Goal: Task Accomplishment & Management: Complete application form

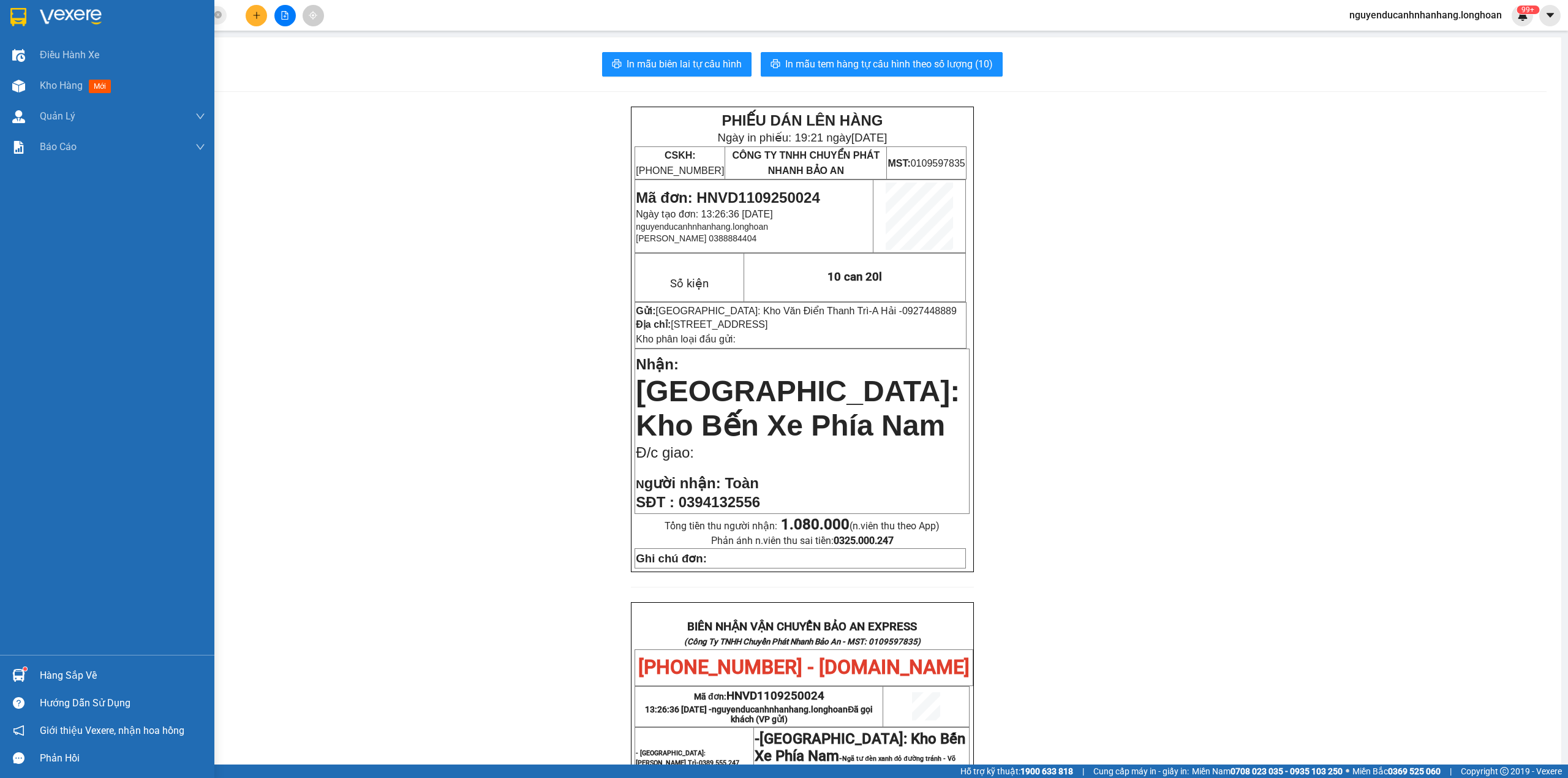
click at [15, 25] on img at bounding box center [17, 17] width 16 height 18
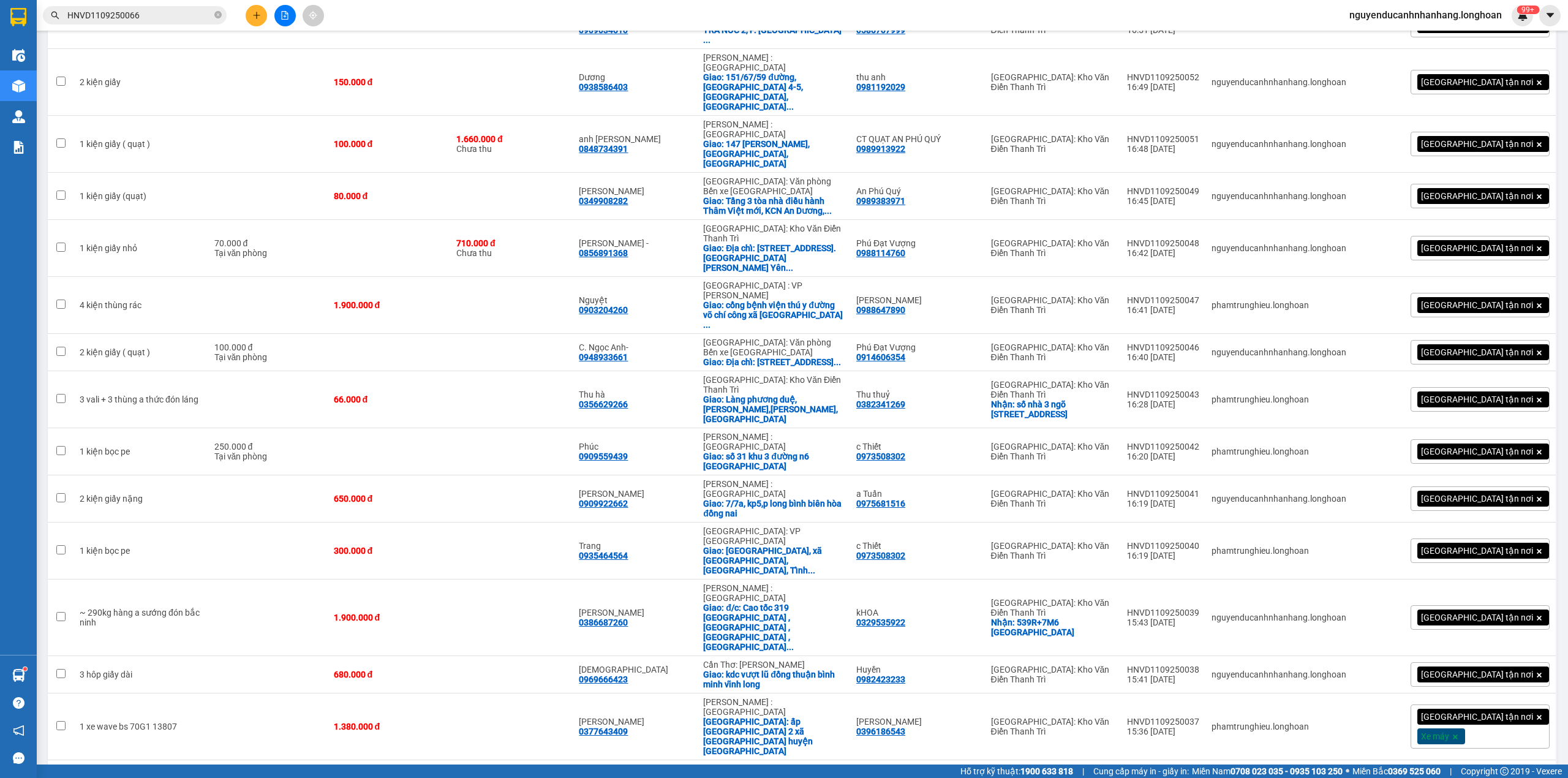
scroll to position [2685, 0]
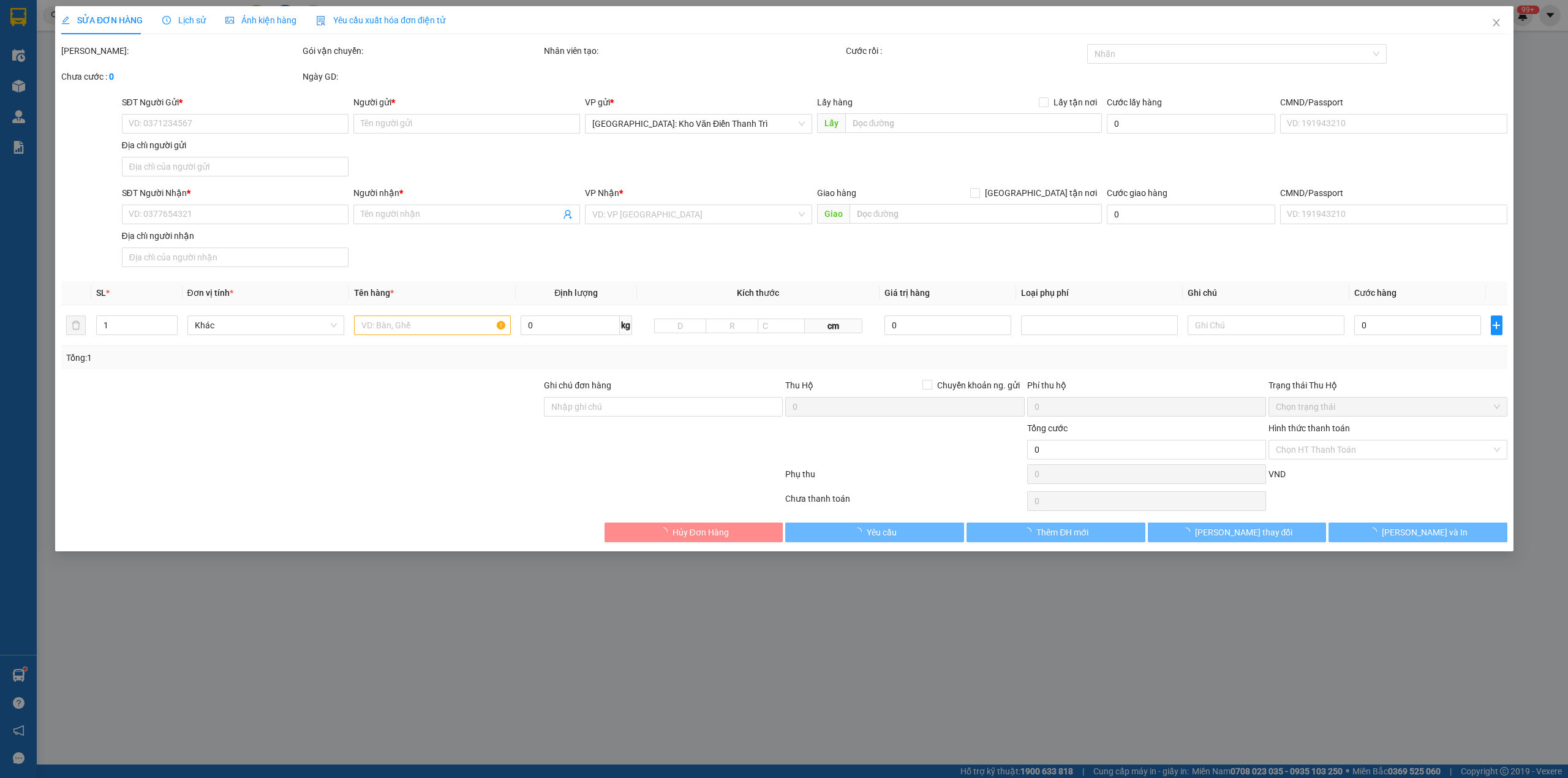
type input "0912070567"
type input "Duy Thuận"
checkbox input "true"
type input "ngõ 122 kim giang - hà nội"
type input "0946778867"
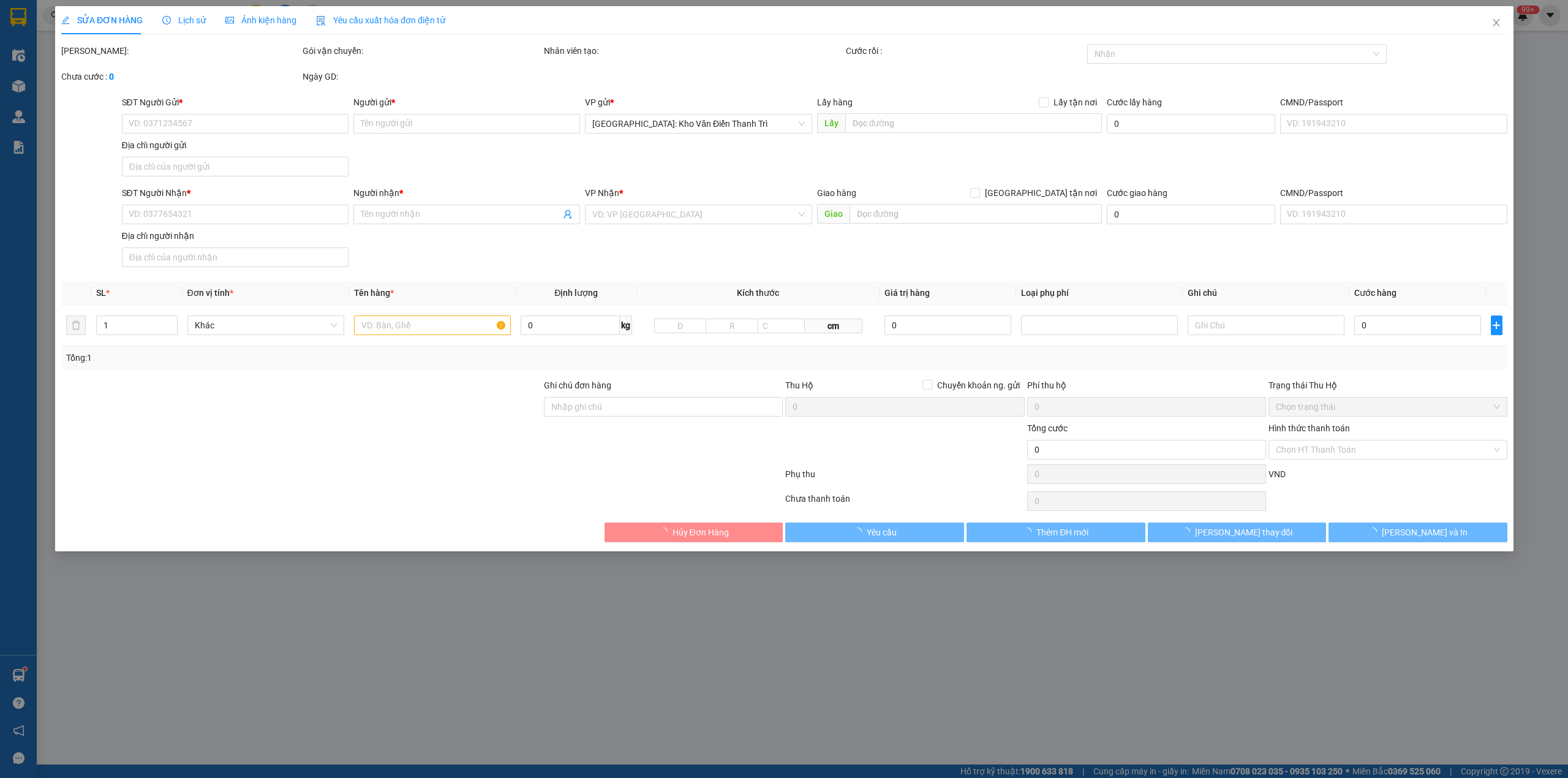
type input "A Thắng"
checkbox input "true"
type input "18 đường 4C, kdc 13E intresco, Phong Phú, Bình Chánh, Tp.HCM"
type input "HÀNG DỄ MÓP MÉO CHÚ Ý BỐC XẾP CẨN THẬN KHÔNG ĐÈ HÀNG ( HƯ VỠ KHÔNG ĐỀN GIÁ TRỊ …"
type input "700.000"
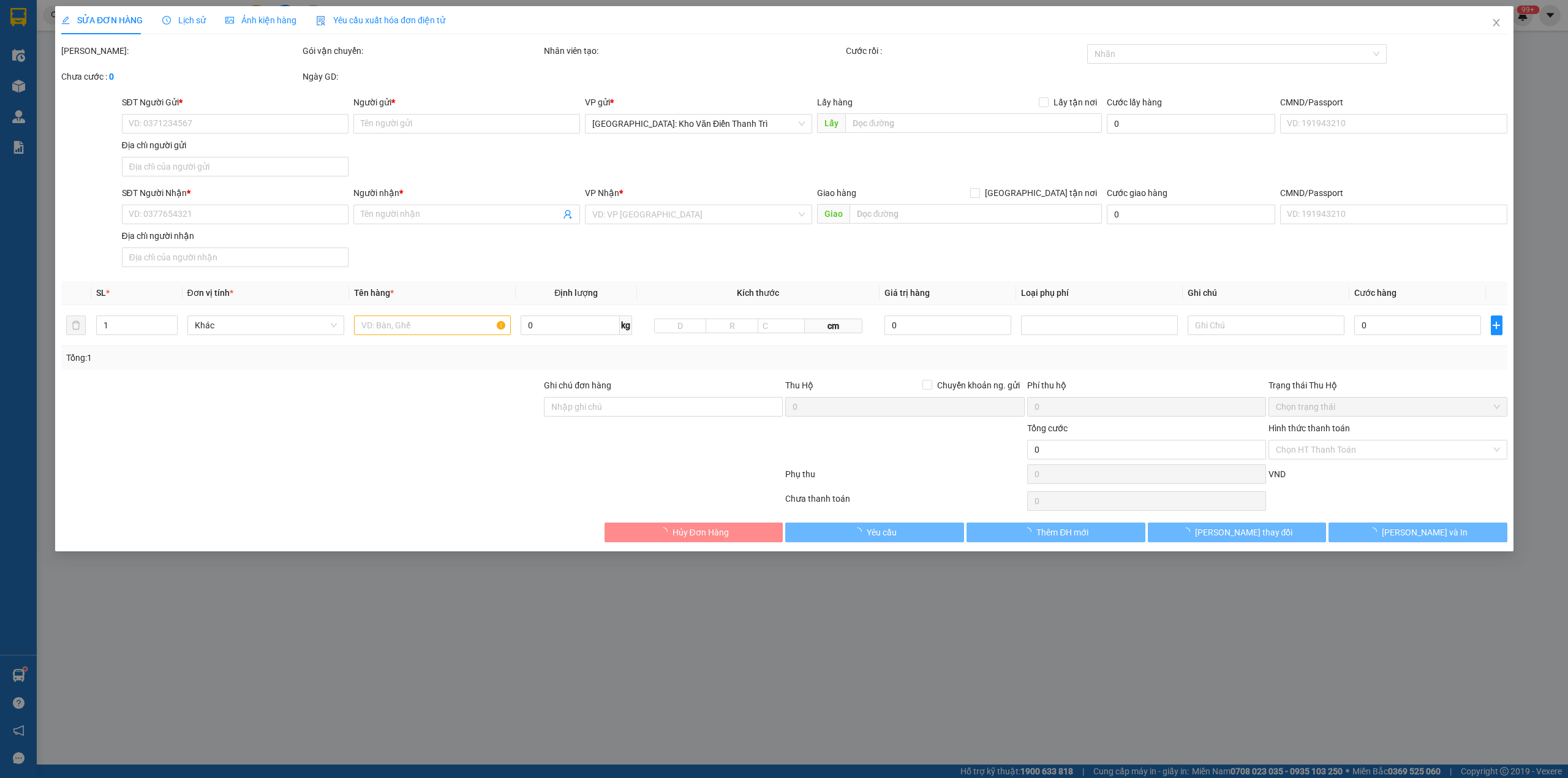
type input "700.000"
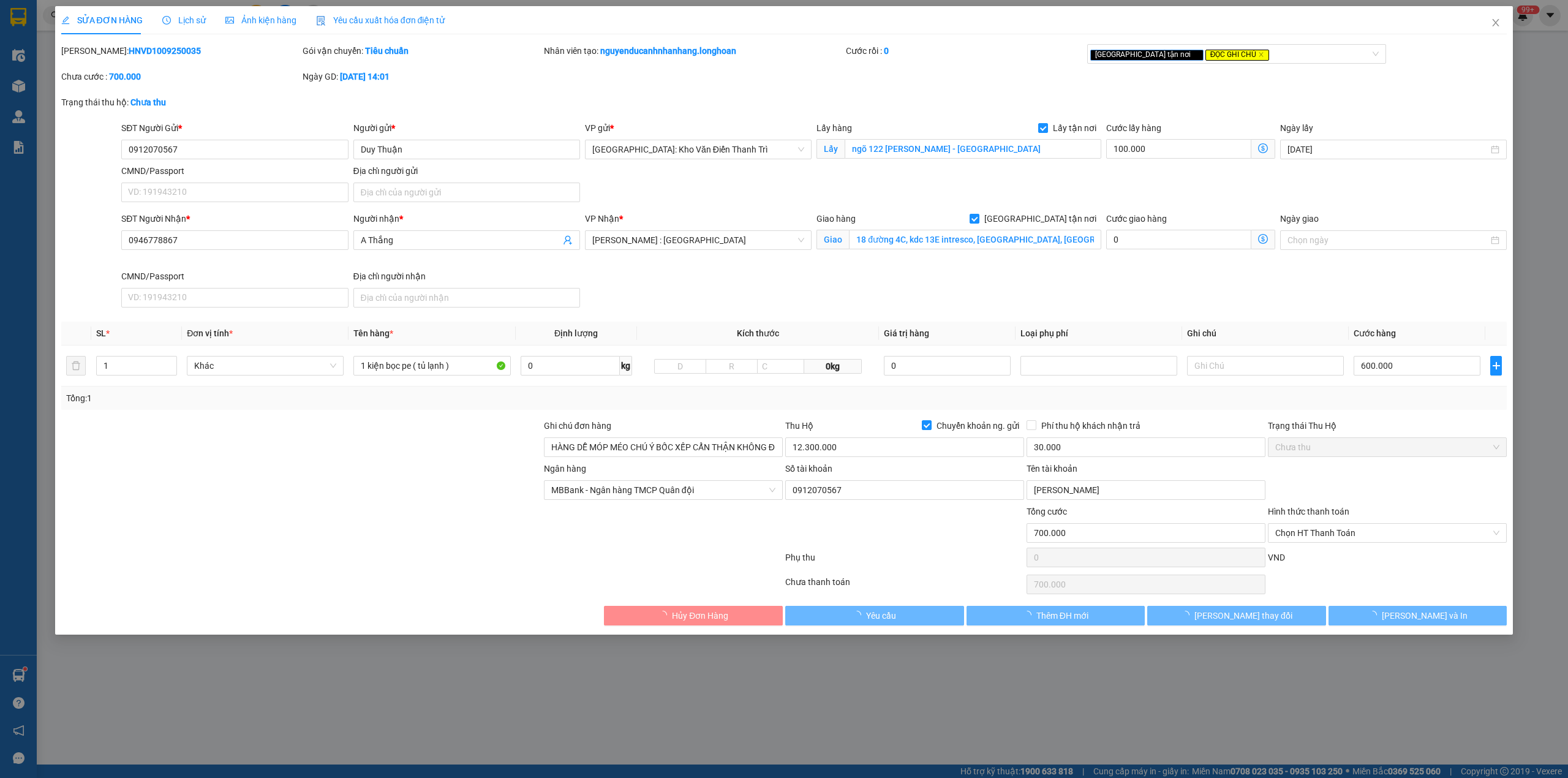
click at [177, 20] on span "Lịch sử" at bounding box center [183, 20] width 43 height 10
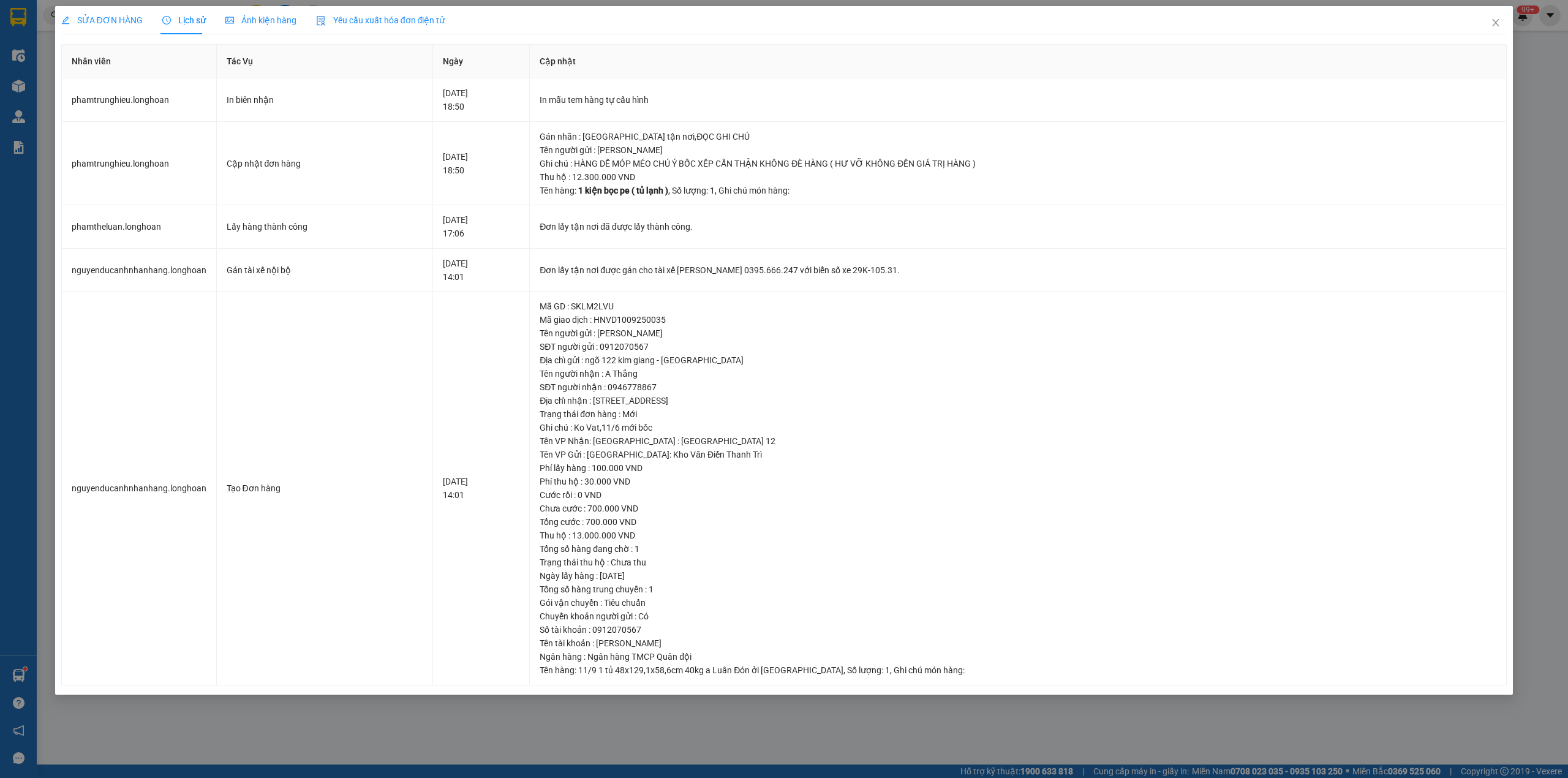
click at [119, 16] on span "SỬA ĐƠN HÀNG" at bounding box center [102, 20] width 81 height 10
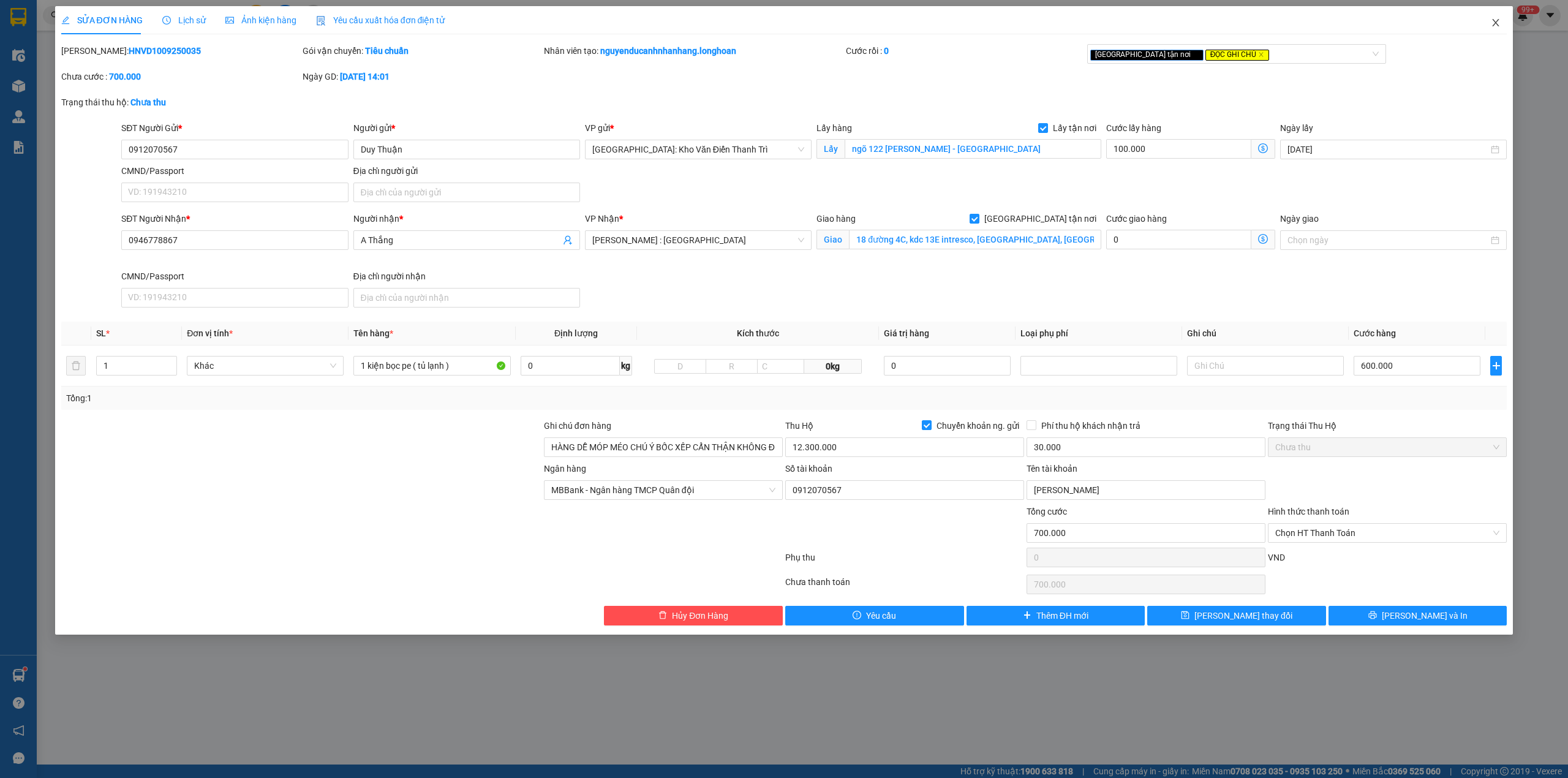
click at [1494, 27] on icon "close" at bounding box center [1495, 22] width 10 height 10
click at [1495, 23] on span "nguyenducanhnhanhang.longhoan" at bounding box center [1425, 15] width 172 height 16
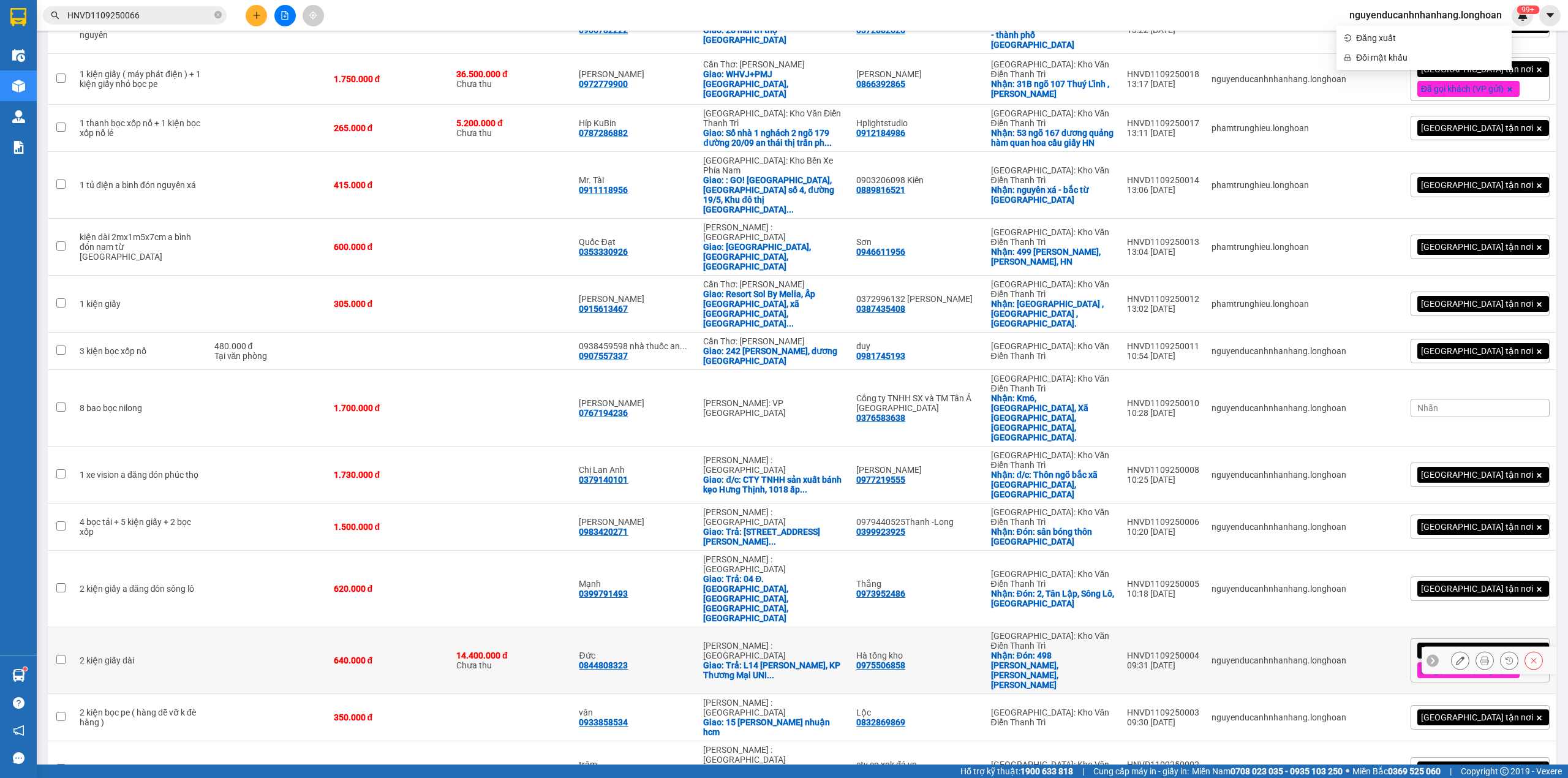
scroll to position [2122, 0]
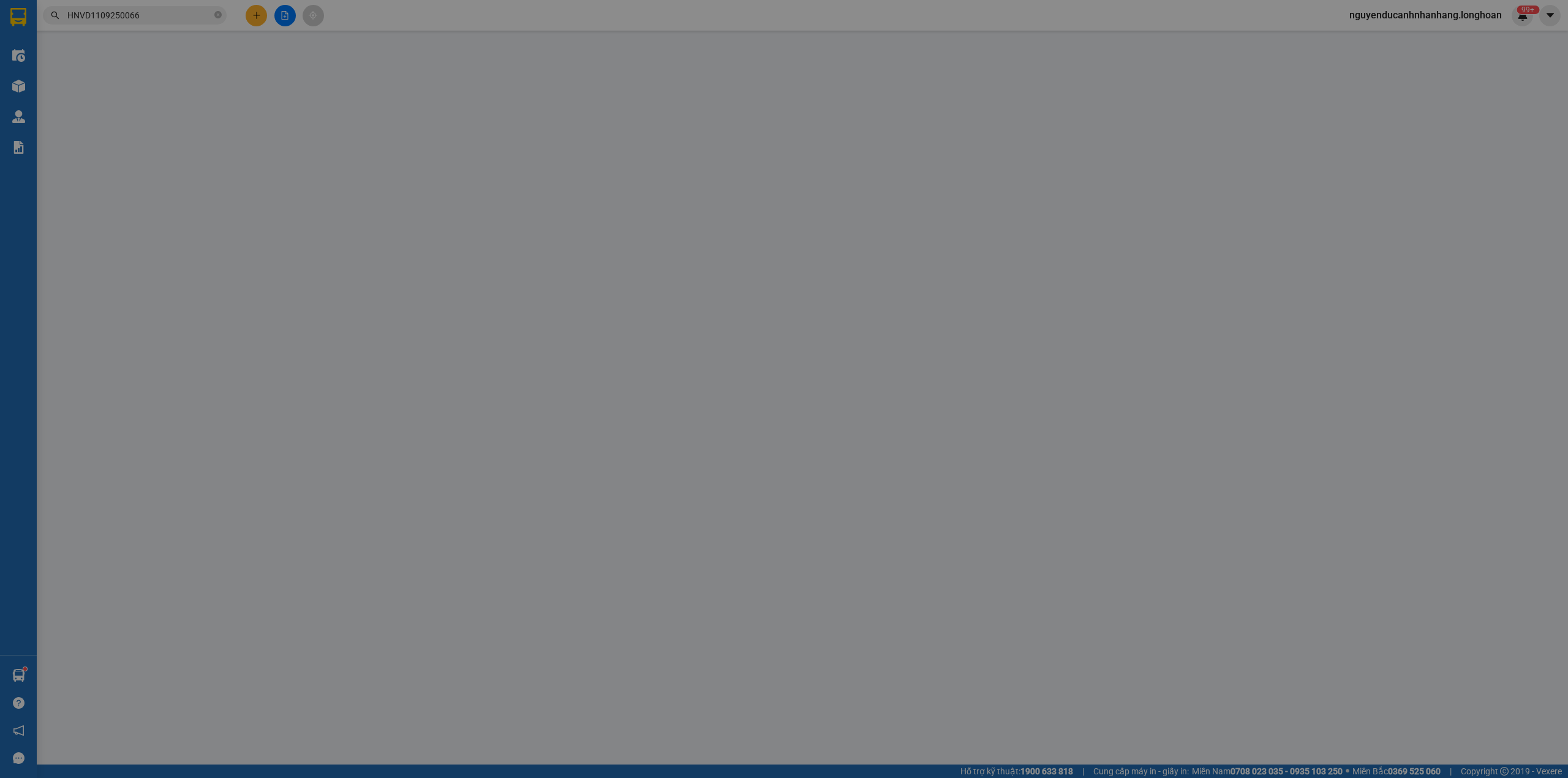
type input "0914595566"
type input "Hằng"
checkbox input "true"
type input "Đón : 58 Tố Hữu, Trung Văn , Nam Từ Liêm"
type input "0986380301"
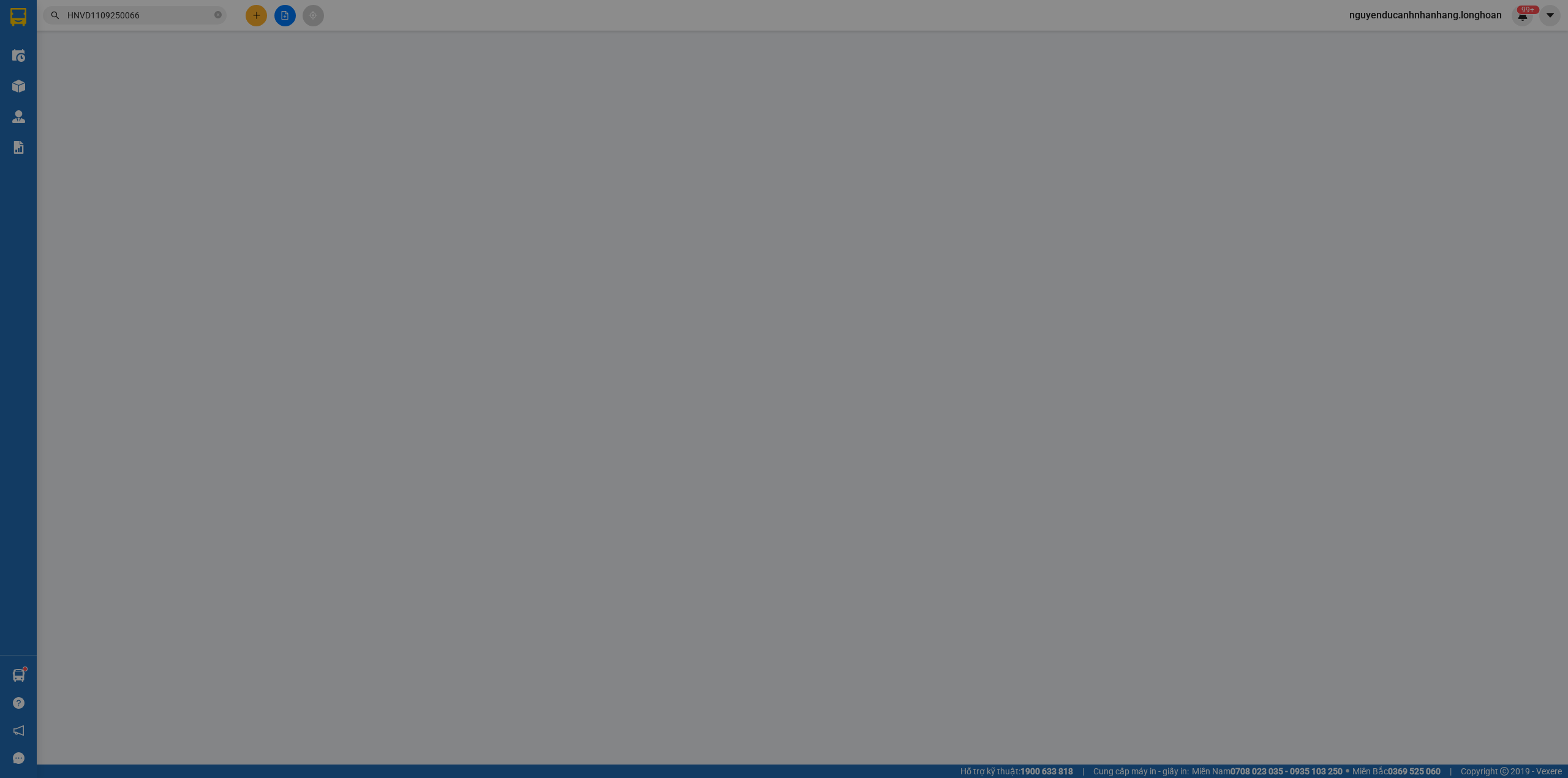
type input "ANH DƯƠNG"
checkbox input "true"
type input "Tổ dân phố 3, Phường Hòa Mạc, Thị xã Duy Tiên, Tỉnh Hà Nam"
type input "Có Vat"
type input "66.000"
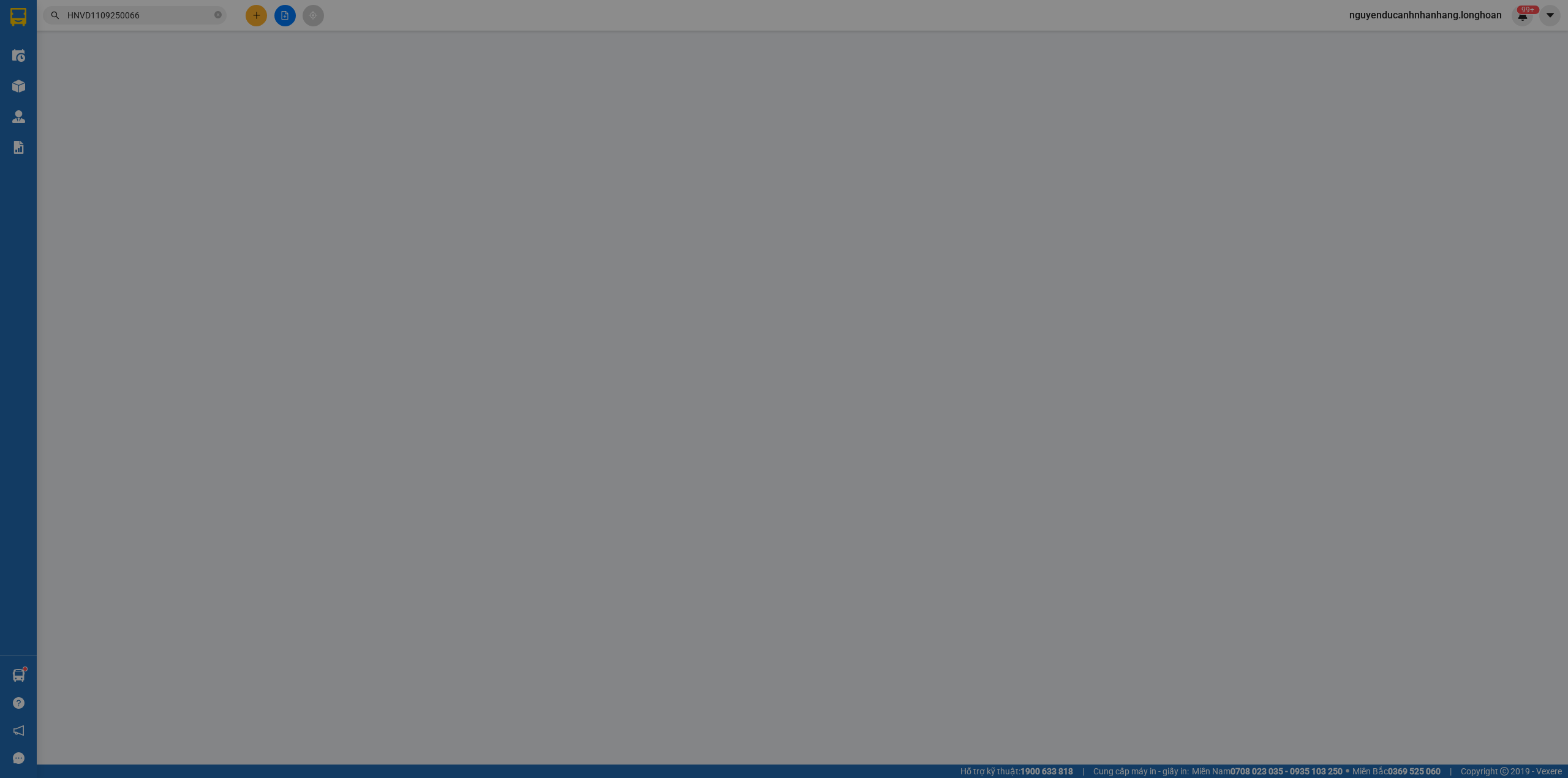
type input "66.000"
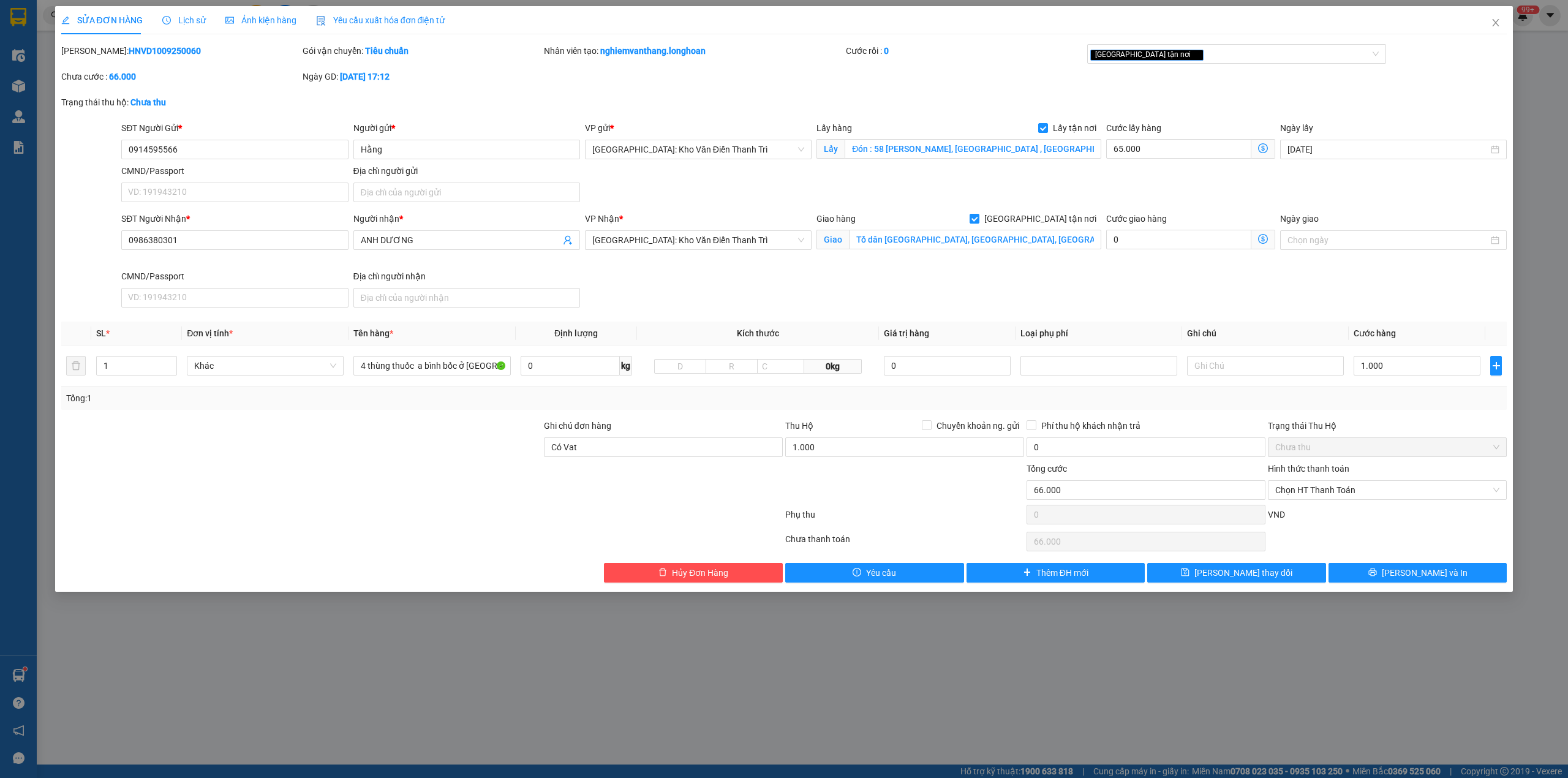
click at [195, 18] on span "Lịch sử" at bounding box center [183, 20] width 43 height 10
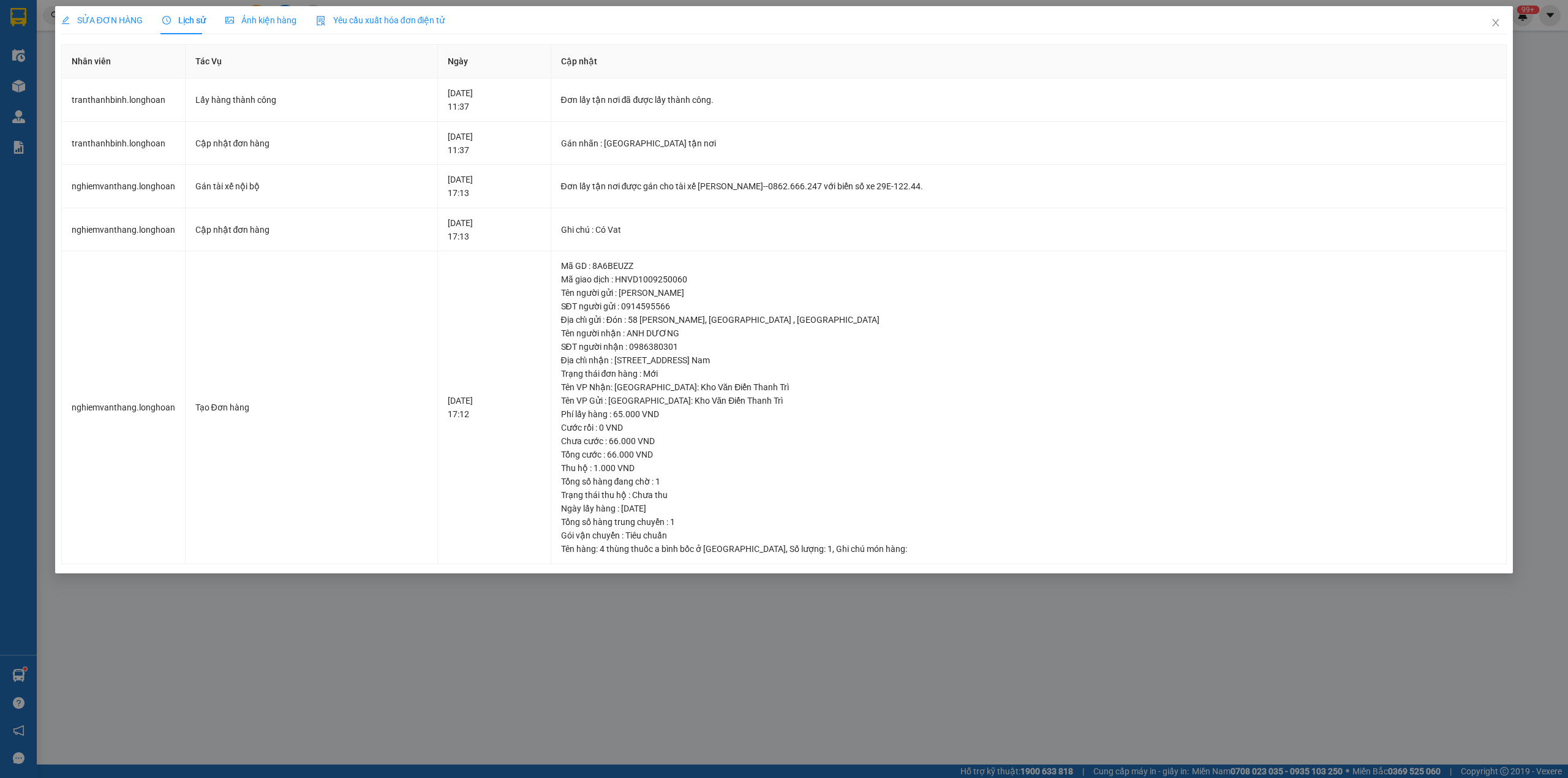
click at [101, 30] on div "SỬA ĐƠN HÀNG" at bounding box center [102, 20] width 81 height 29
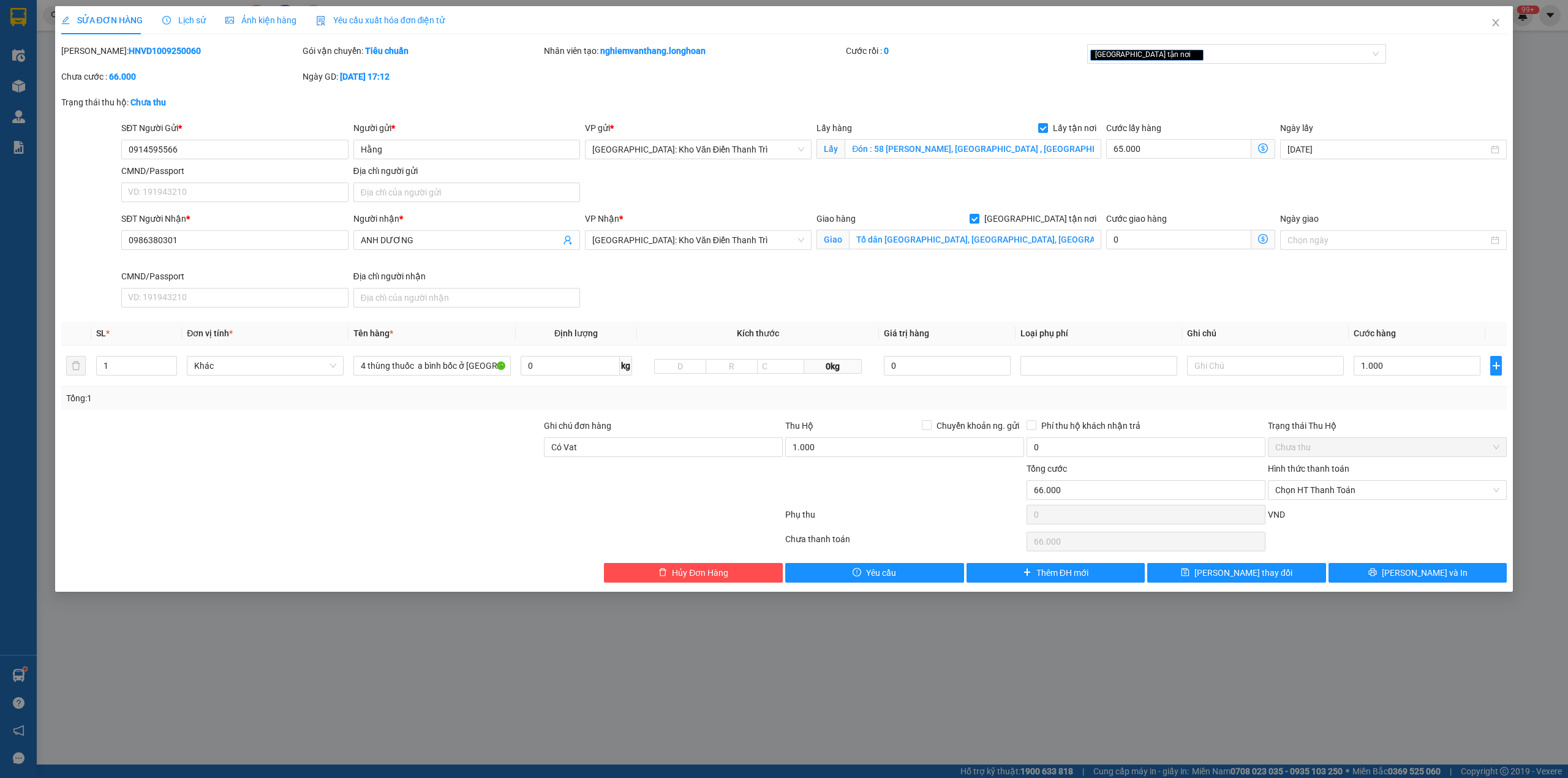
click at [1468, 48] on div "Mã ĐH: HNVD1009250060 Gói vận chuyển: Tiêu chuẩn Nhân viên tạo: nghiemvanthang.…" at bounding box center [784, 70] width 1448 height 52
click at [1494, 26] on icon "close" at bounding box center [1495, 22] width 10 height 10
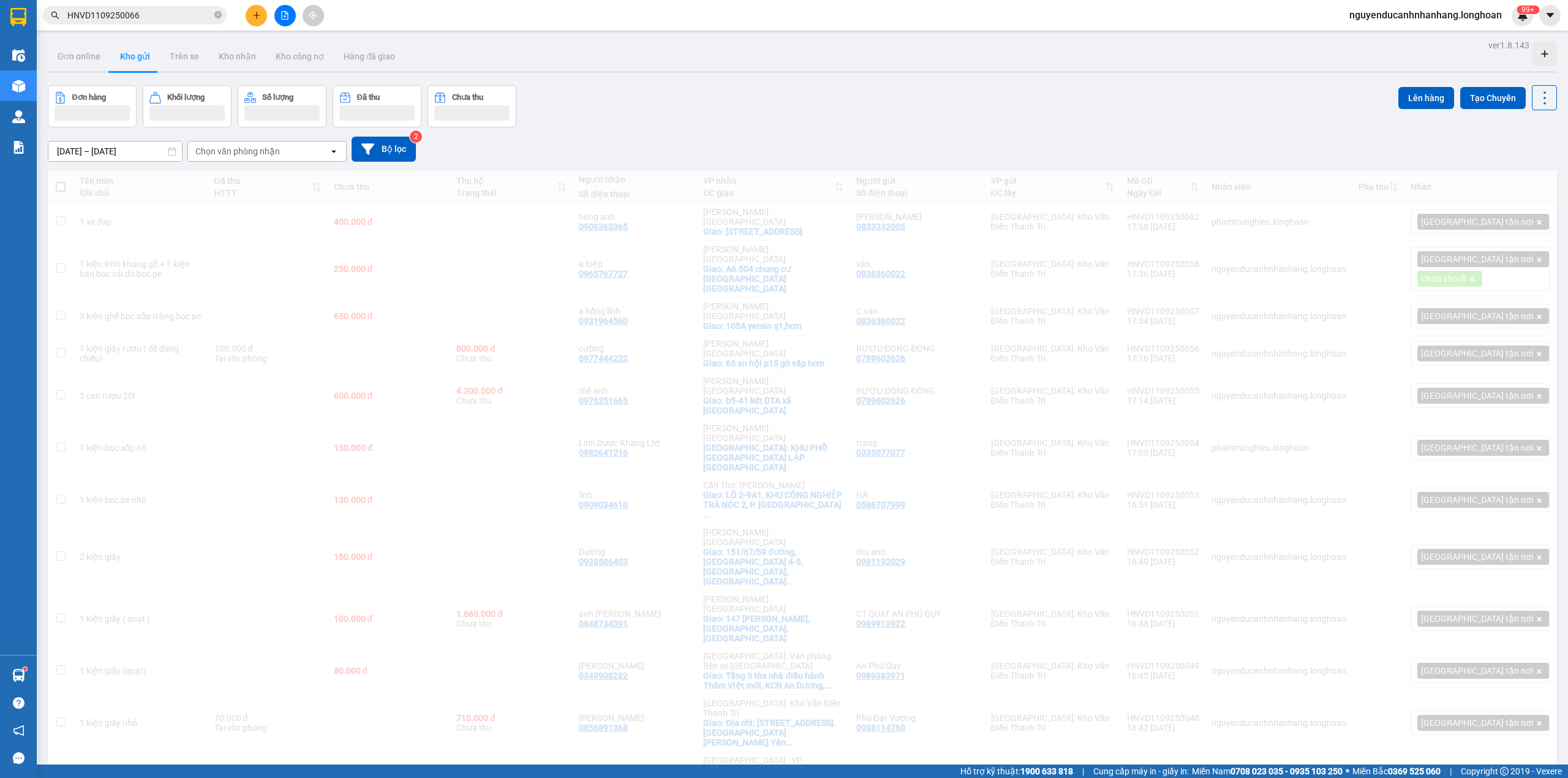
click at [1495, 23] on div "nguyenducanhnhanhang.longhoan 99+" at bounding box center [1436, 15] width 193 height 21
click at [25, 20] on img at bounding box center [17, 17] width 16 height 18
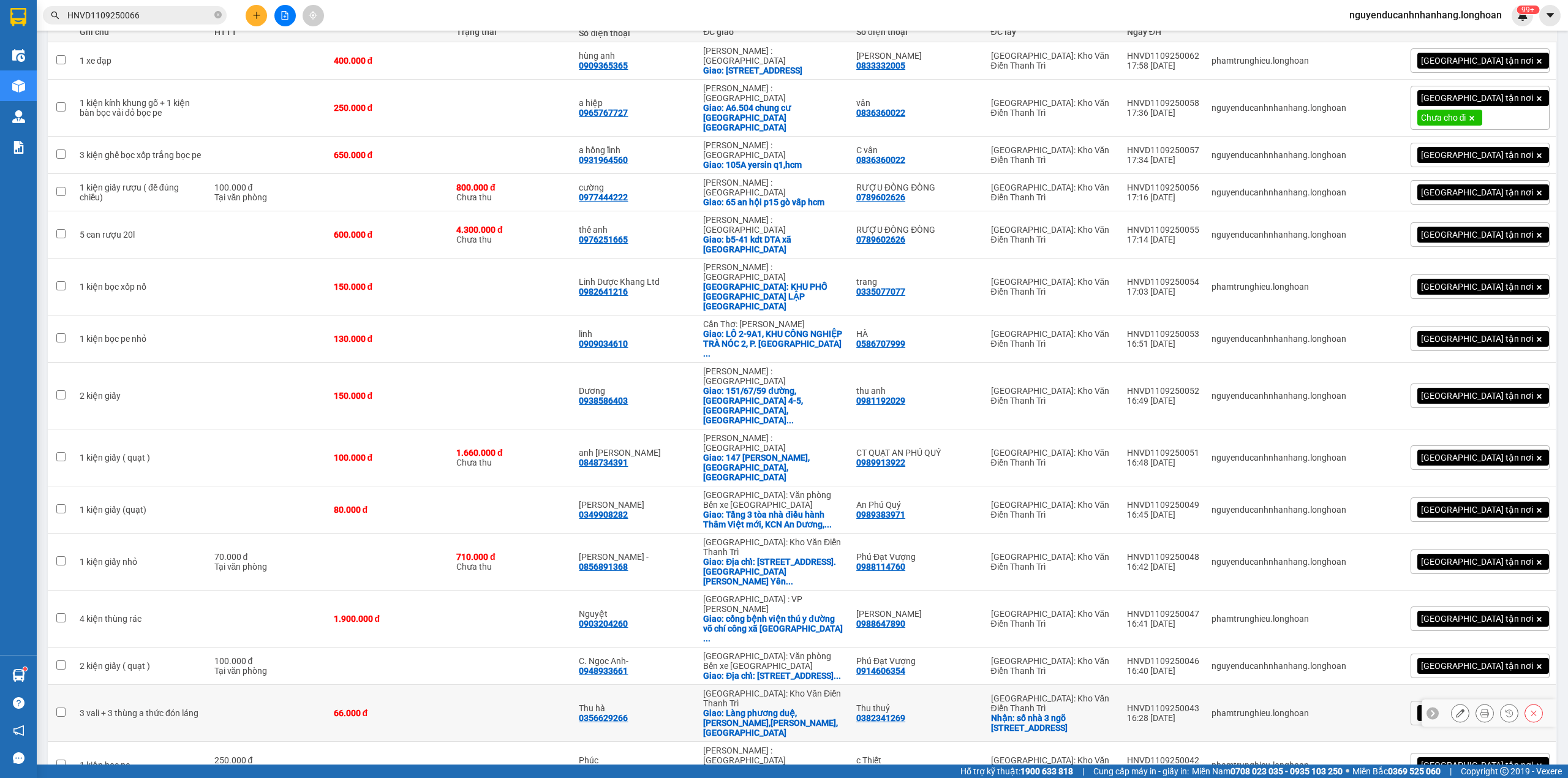
scroll to position [245, 0]
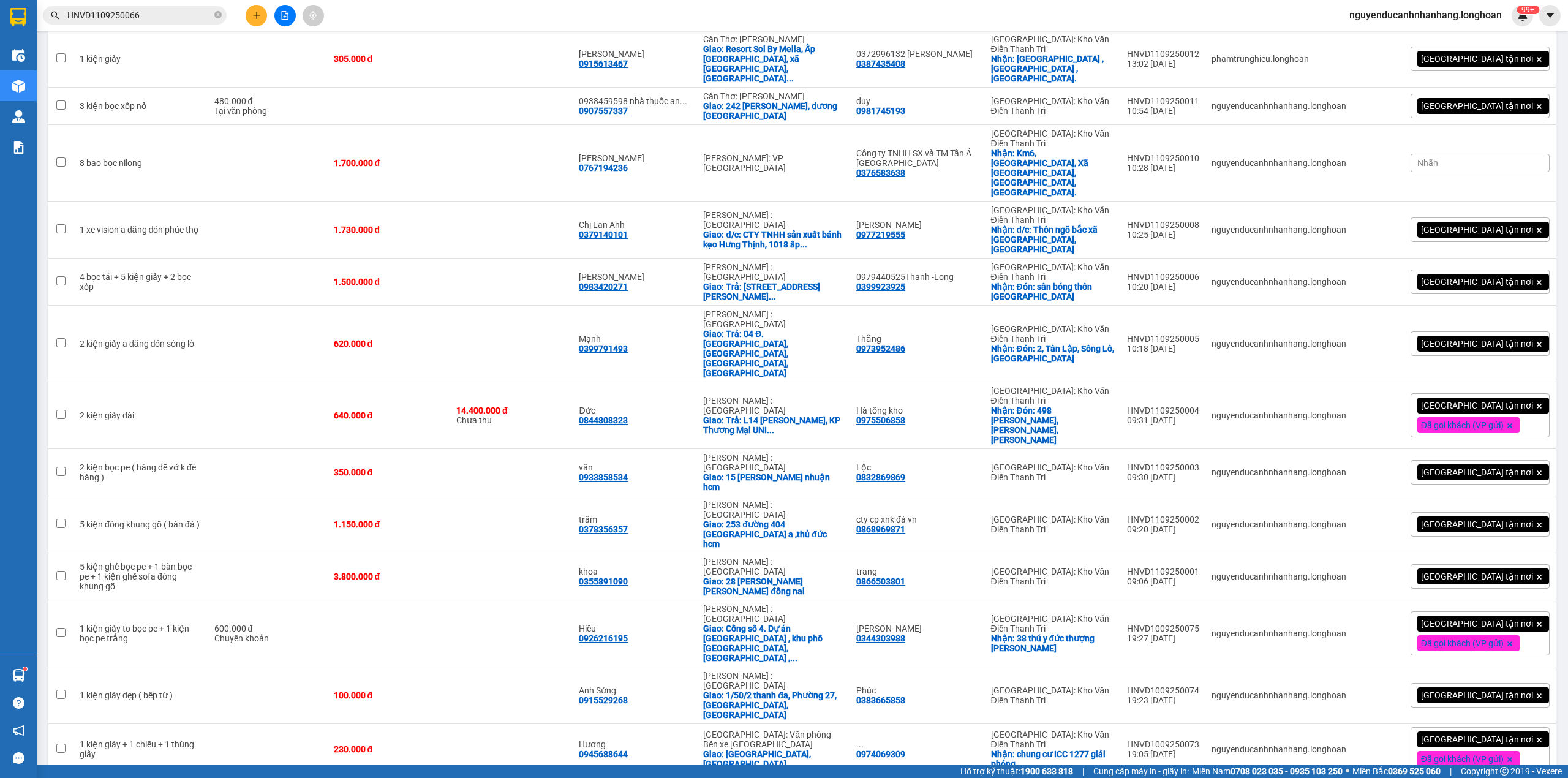
scroll to position [482, 0]
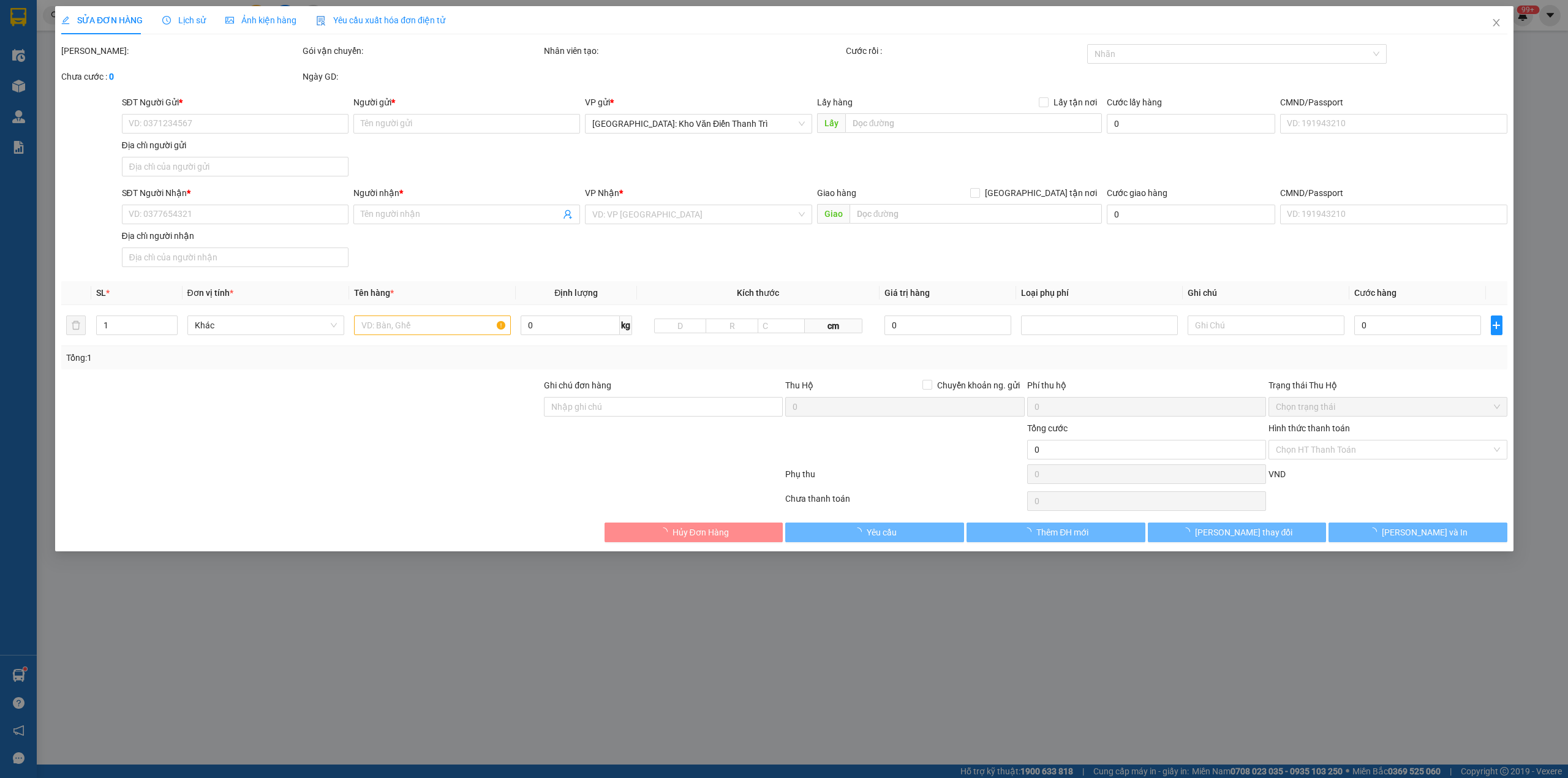
type input "0985228706"
type input "ANDA"
checkbox input "true"
type input "ĐCHI: Số 3 + 5 [PERSON_NAME], [GEOGRAPHIC_DATA], [GEOGRAPHIC_DATA], [GEOGRAPHIC…"
type input "0336203104"
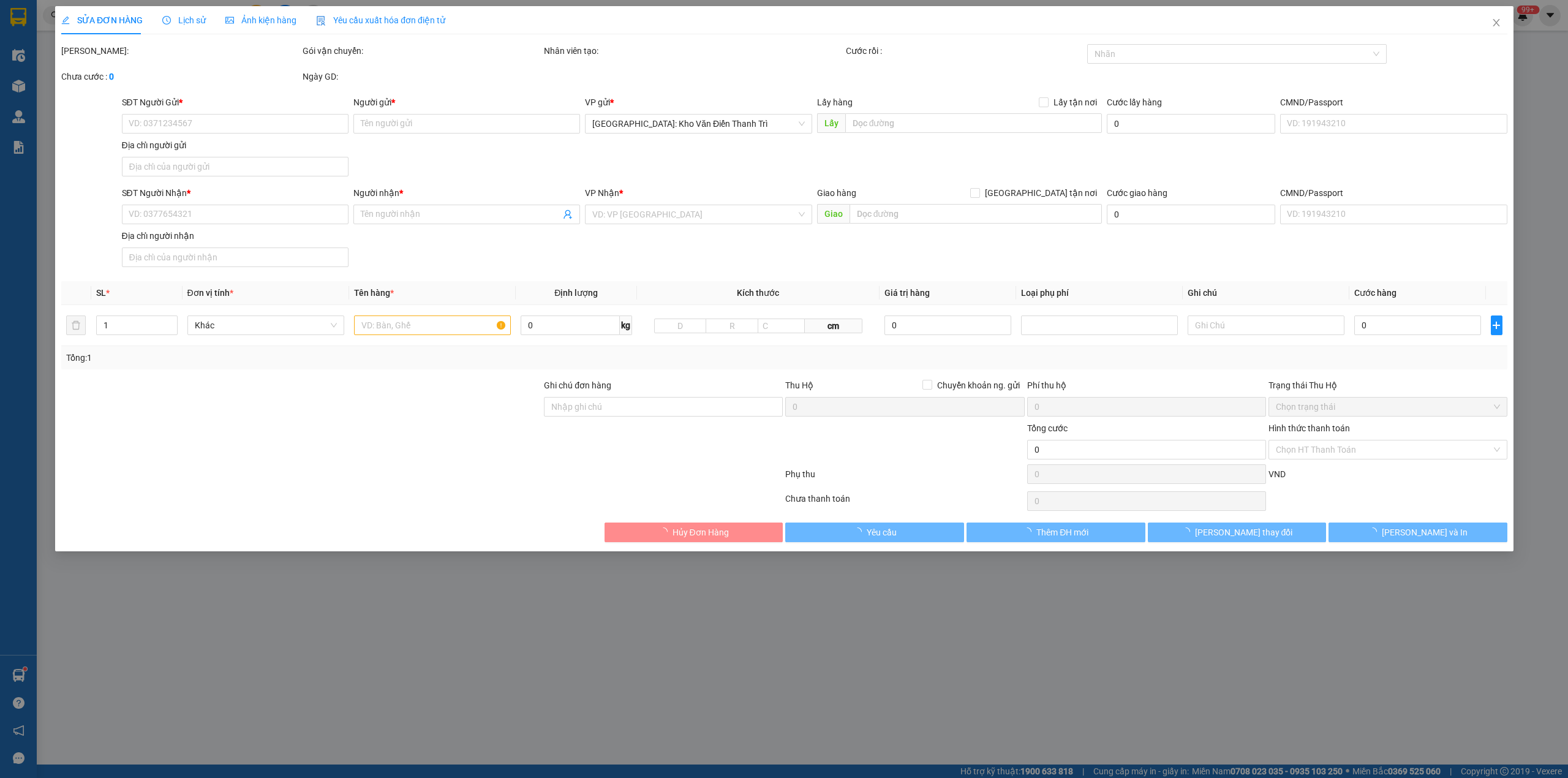
type input "CHỊ [PERSON_NAME]"
checkbox input "true"
type input "QUÁN CAFE THÀNH PHÁT, ẤP [GEOGRAPHIC_DATA], [GEOGRAPHIC_DATA],[GEOGRAPHIC_DATA]…"
type input "151.000"
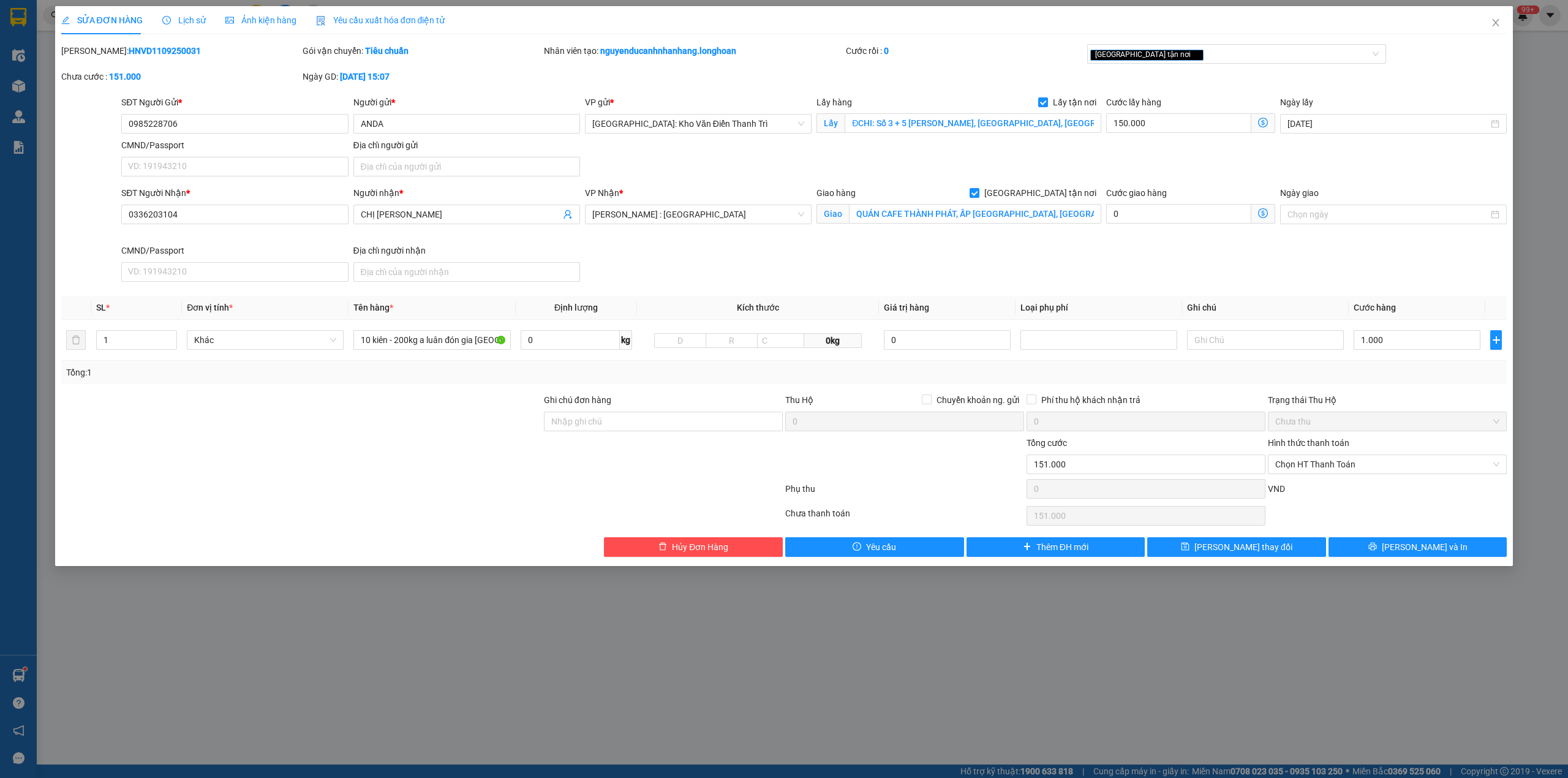
click at [292, 112] on div "SĐT Người Gửi *" at bounding box center [235, 105] width 226 height 18
click at [266, 122] on input "0985228706" at bounding box center [235, 123] width 226 height 19
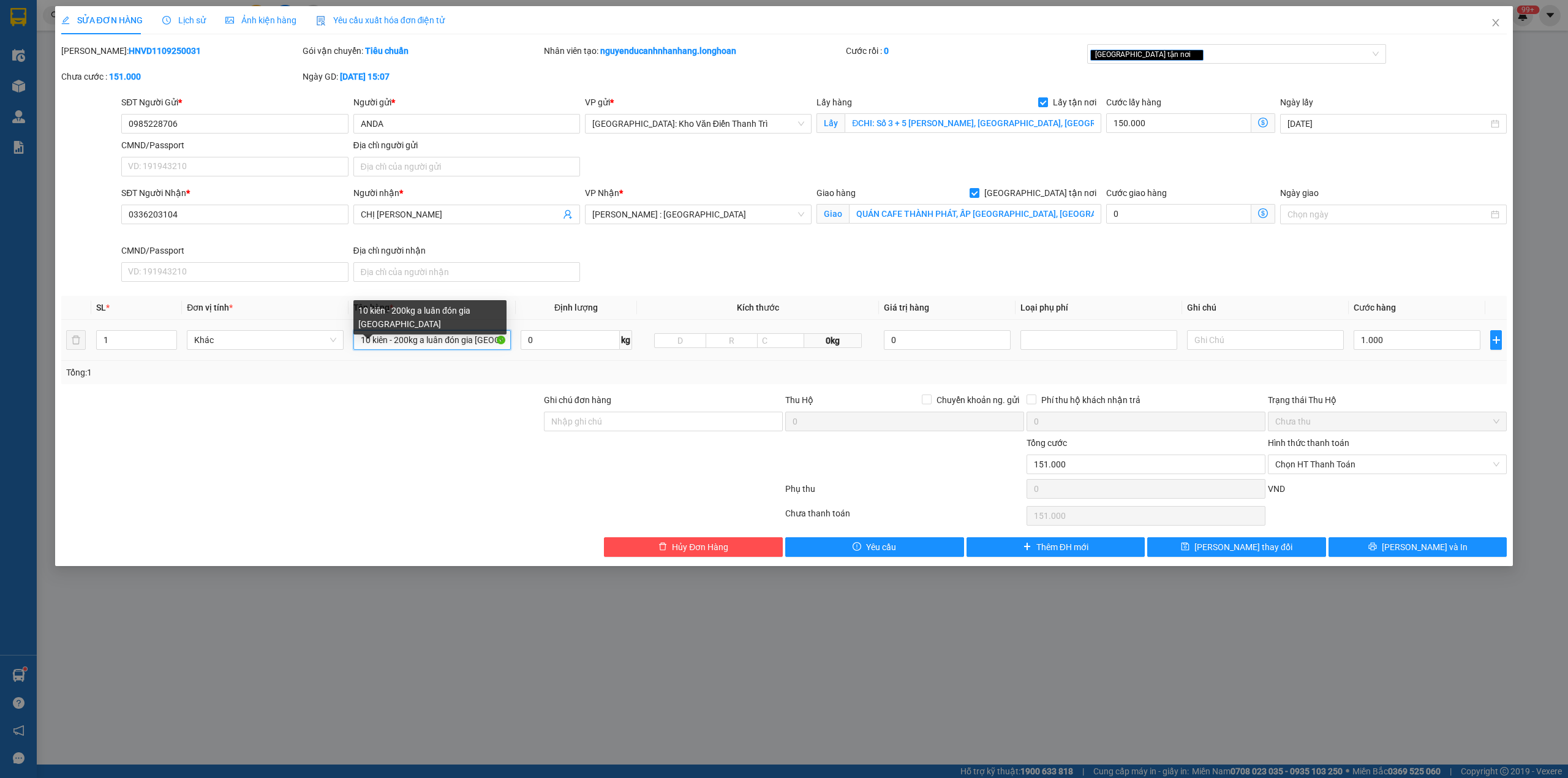
click at [447, 350] on input "10 kiên - 200kg a luân đón gia [GEOGRAPHIC_DATA]" at bounding box center [432, 339] width 157 height 19
click at [383, 344] on input "10 kiên - 200kg a luân đón gia [GEOGRAPHIC_DATA]" at bounding box center [432, 339] width 157 height 19
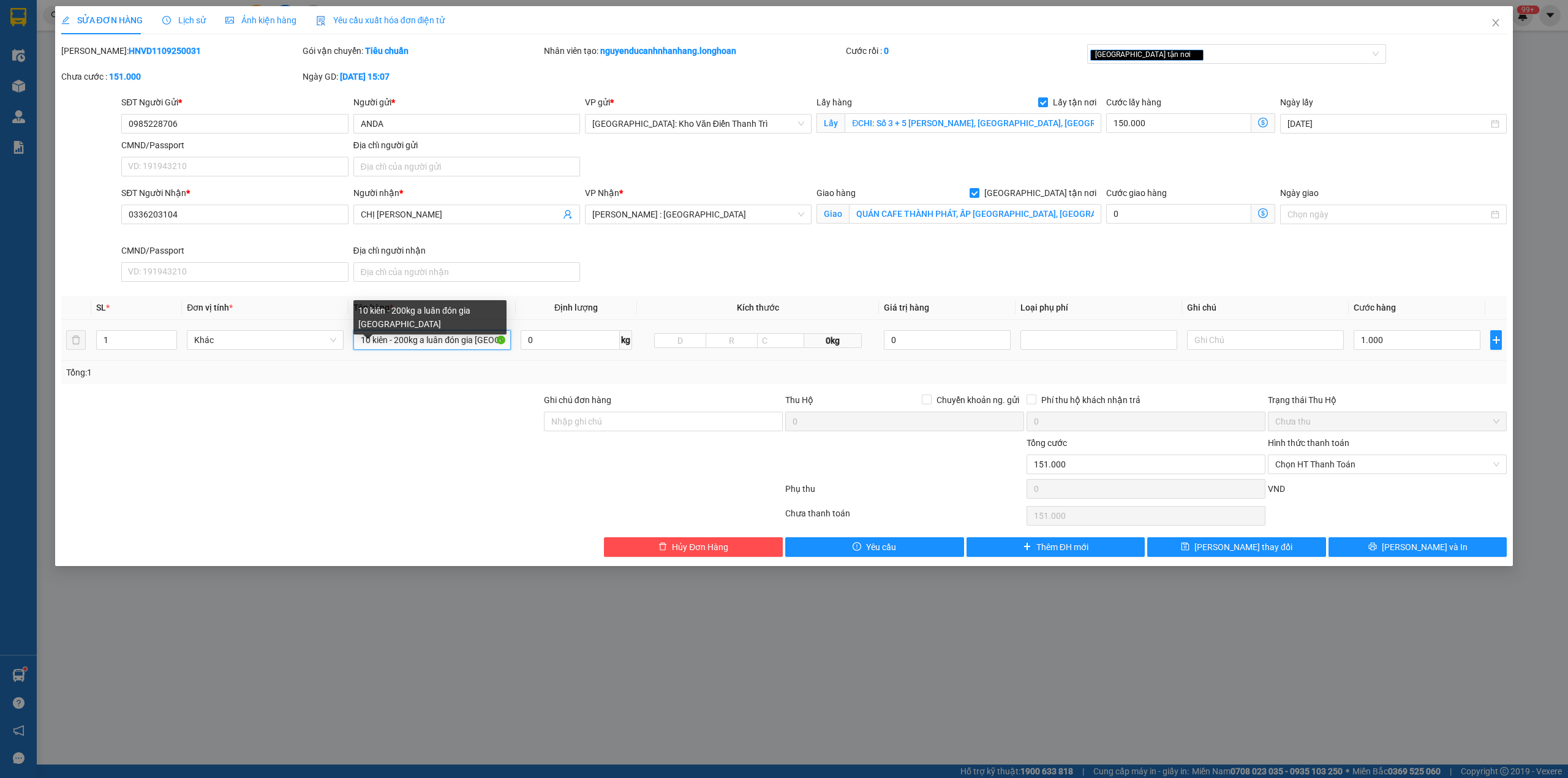
click at [383, 344] on input "10 kiên - 200kg a luân đón gia [GEOGRAPHIC_DATA]" at bounding box center [432, 339] width 157 height 19
type input "1 kiện tải xanh + 1 kiện tải trắng + 1 kiện tải vàng + 1 thanh cuốn băng dính v…"
click at [131, 346] on input "1" at bounding box center [136, 340] width 79 height 18
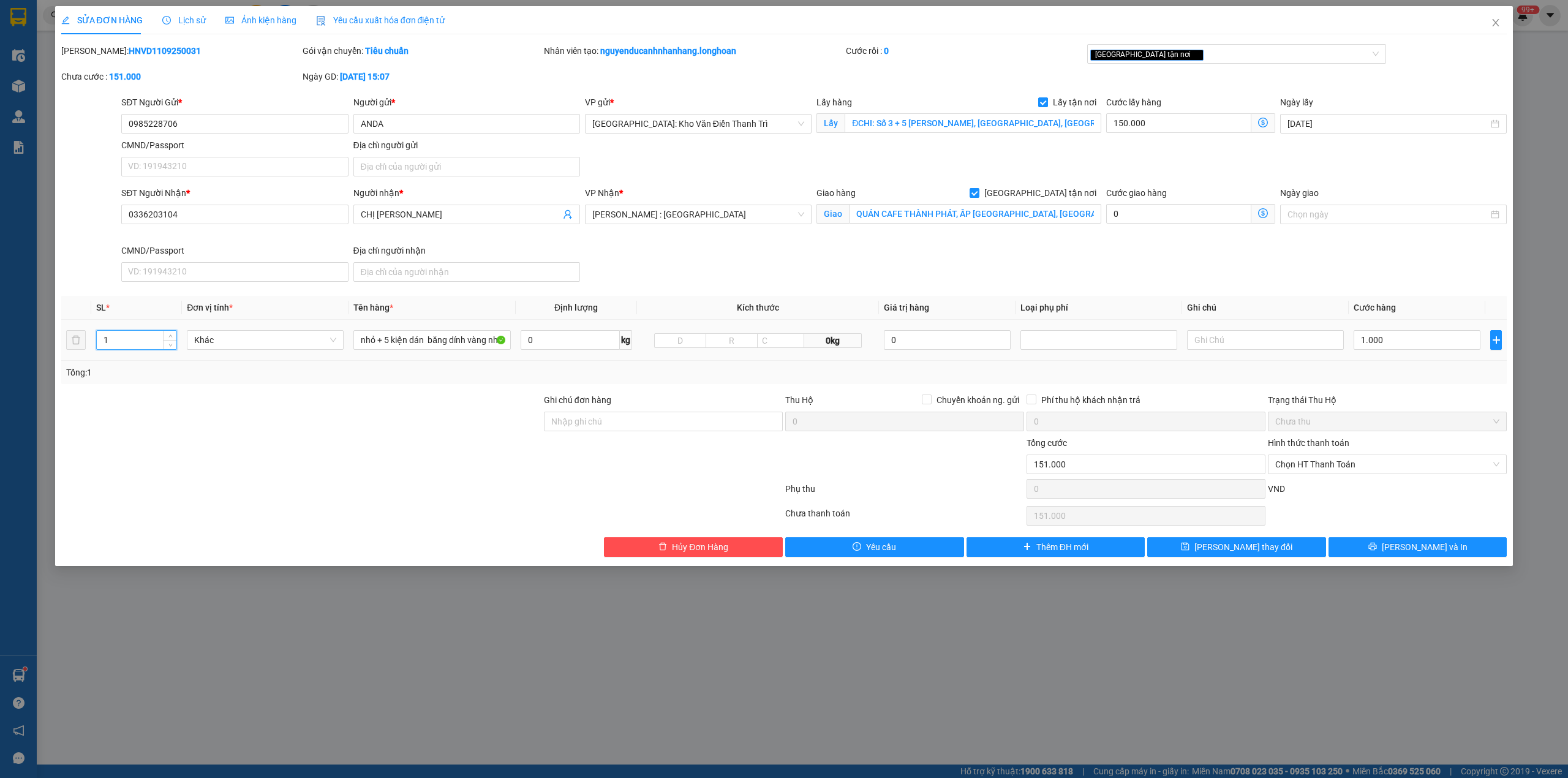
scroll to position [0, 0]
click at [131, 346] on input "1" at bounding box center [136, 340] width 79 height 18
type input "10"
click at [650, 431] on input "Ghi chú đơn hàng" at bounding box center [663, 421] width 238 height 19
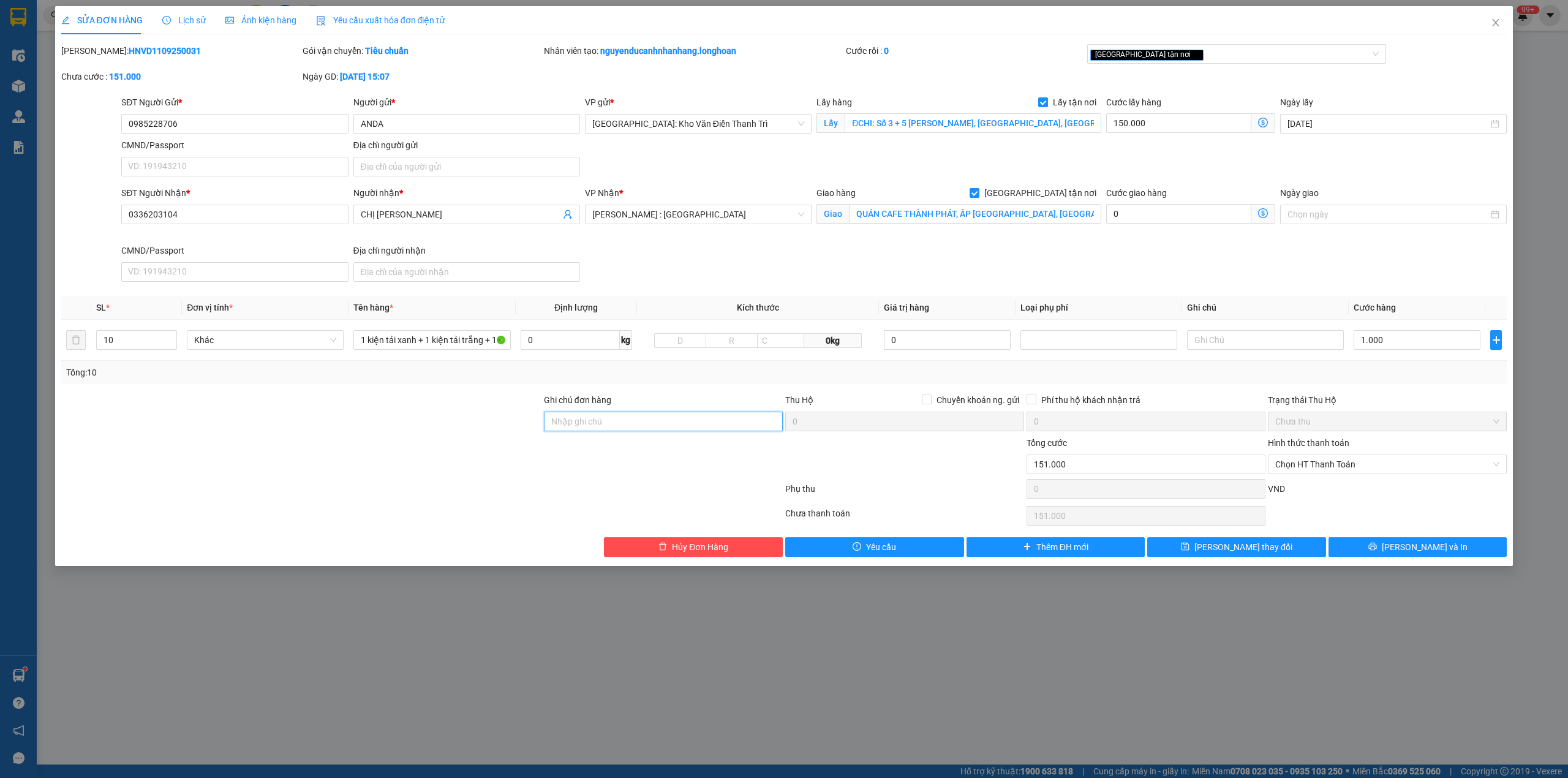
type input "nhận nguyên kiện,giao nguyên kiện,bể vỡ khồng đền, XIN NHẸ TAY"
click at [1416, 384] on div "Tổng: 10" at bounding box center [784, 372] width 1446 height 23
click at [980, 211] on input "QUÁN CAFE THÀNH PHÁT, ẤP [GEOGRAPHIC_DATA], [GEOGRAPHIC_DATA],[GEOGRAPHIC_DATA]…" at bounding box center [975, 213] width 252 height 19
click at [1025, 226] on div "Giao hàng [GEOGRAPHIC_DATA] tận nơi [GEOGRAPHIC_DATA] THÀNH PHÁT, ẤP [GEOGRAPHI…" at bounding box center [958, 207] width 285 height 43
click at [1047, 213] on input "QUÁN CAFE THÀNH PHÁT, ẤP [GEOGRAPHIC_DATA], [GEOGRAPHIC_DATA],[GEOGRAPHIC_DATA]…" at bounding box center [975, 213] width 252 height 19
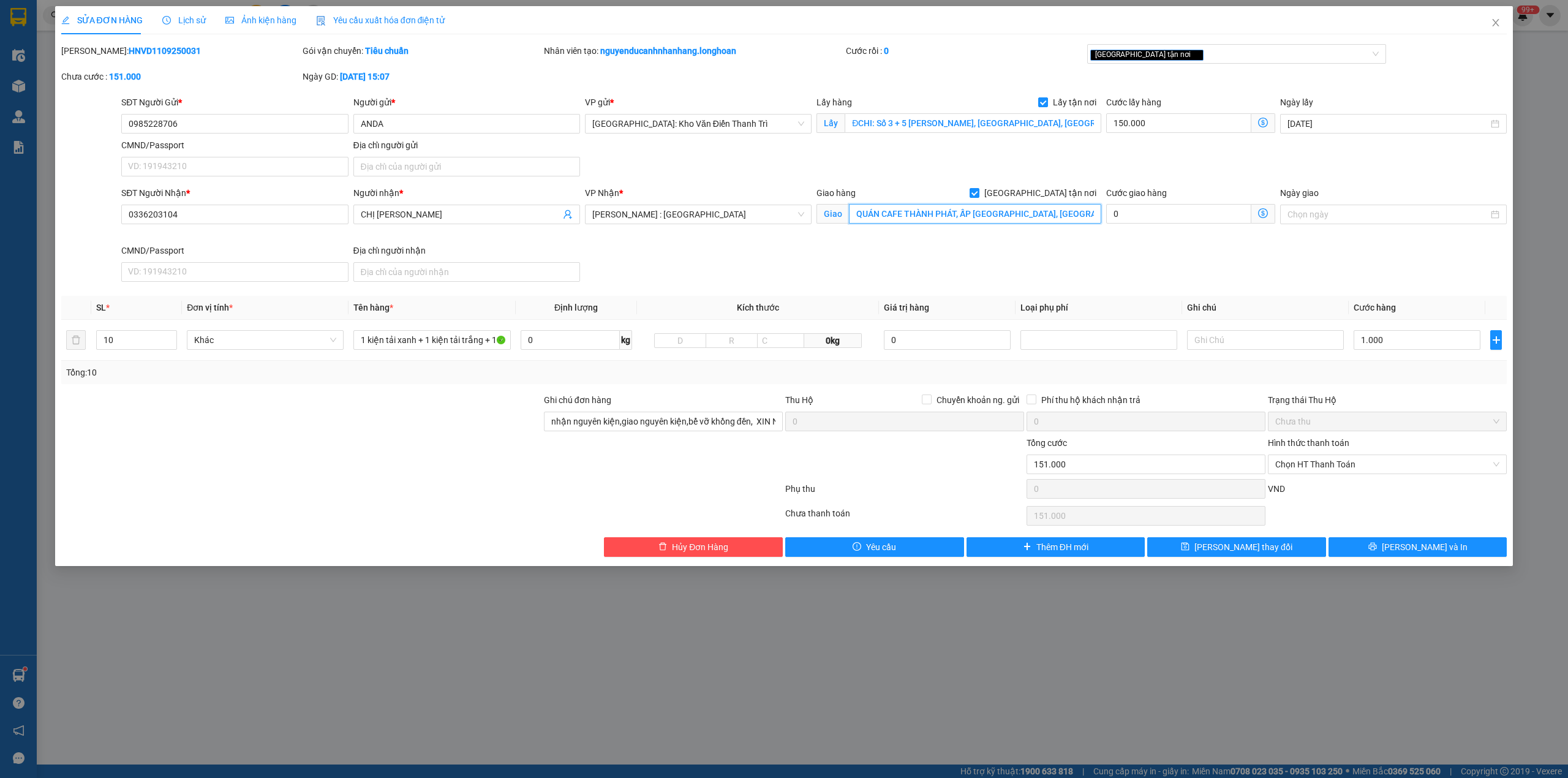
click at [1047, 213] on input "QUÁN CAFE THÀNH PHÁT, ẤP [GEOGRAPHIC_DATA], [GEOGRAPHIC_DATA],[GEOGRAPHIC_DATA]…" at bounding box center [975, 213] width 252 height 19
click at [1065, 214] on input "QUÁN CAFE THÀNH PHÁT, ẤP [GEOGRAPHIC_DATA], [GEOGRAPHIC_DATA],[GEOGRAPHIC_DATA]…" at bounding box center [975, 213] width 252 height 19
click at [1054, 218] on input "QUÁN CAFE THÀNH PHÁT, ẤP [GEOGRAPHIC_DATA], [GEOGRAPHIC_DATA],[GEOGRAPHIC_DATA]…" at bounding box center [975, 213] width 252 height 19
click at [1398, 349] on input "1.000" at bounding box center [1417, 339] width 127 height 19
type input "150.009"
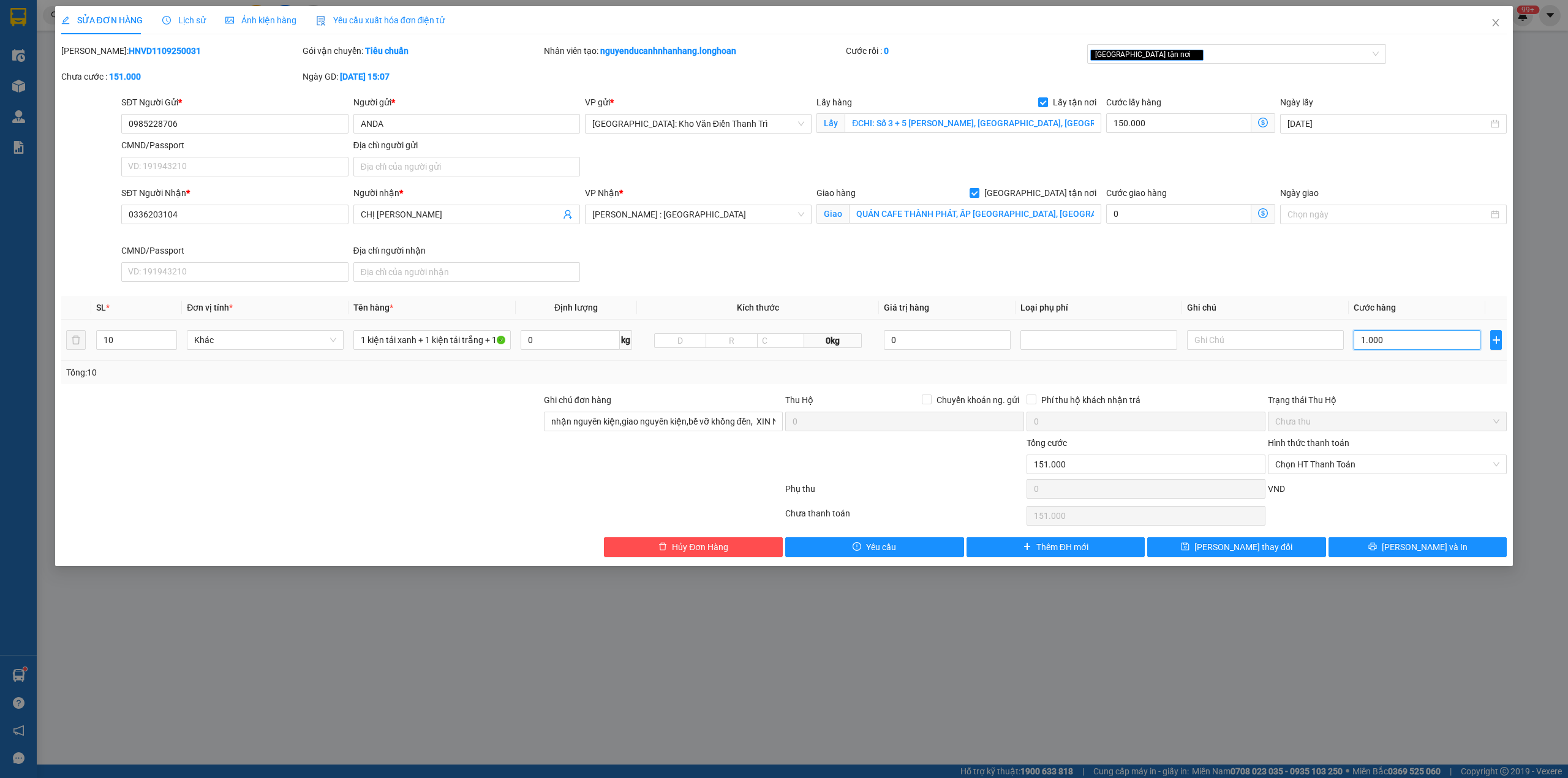
type input "150.009"
type input "9"
type input "150.090"
type input "90"
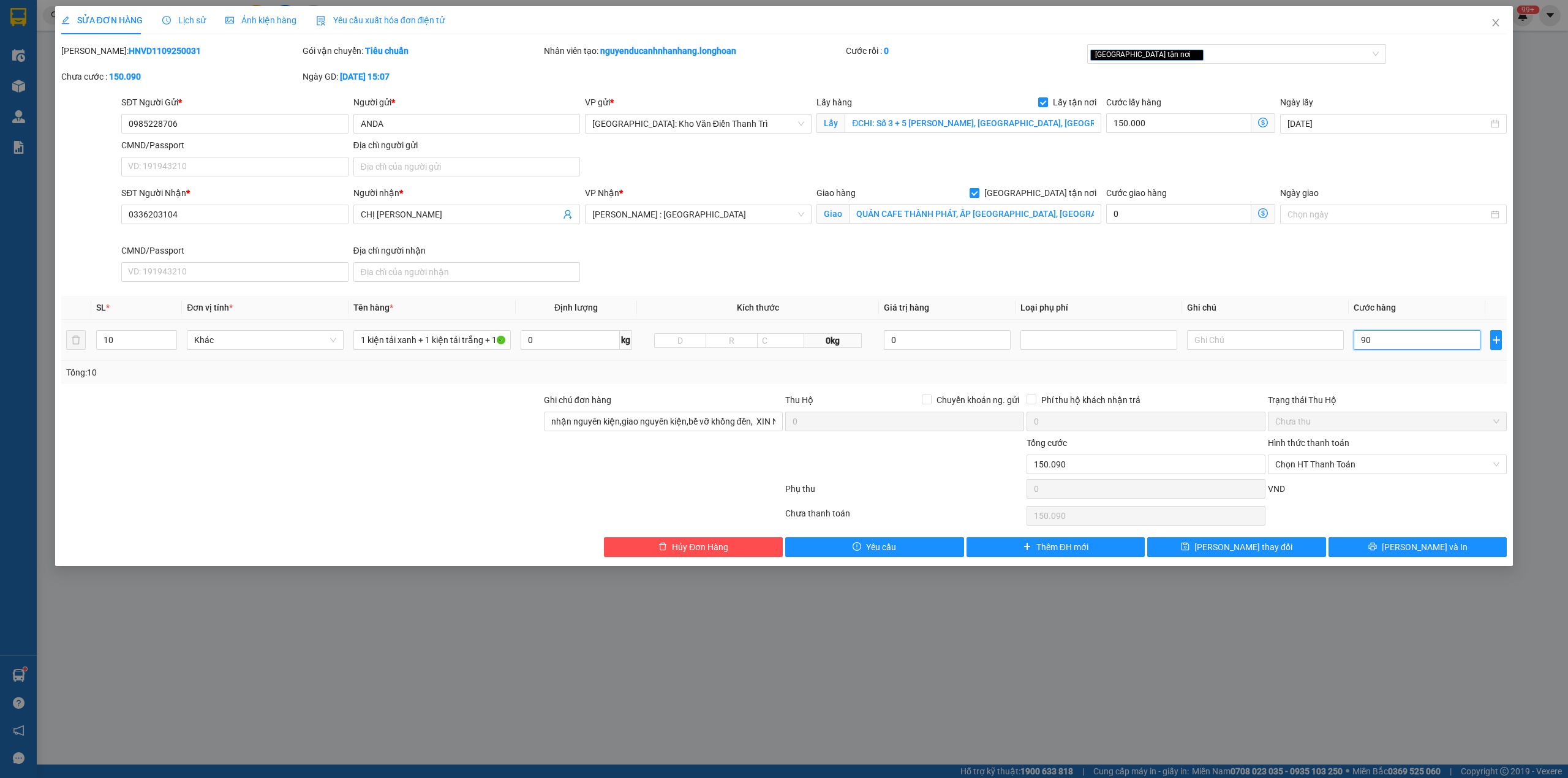
type input "150.900"
type input "90"
type input "150.090"
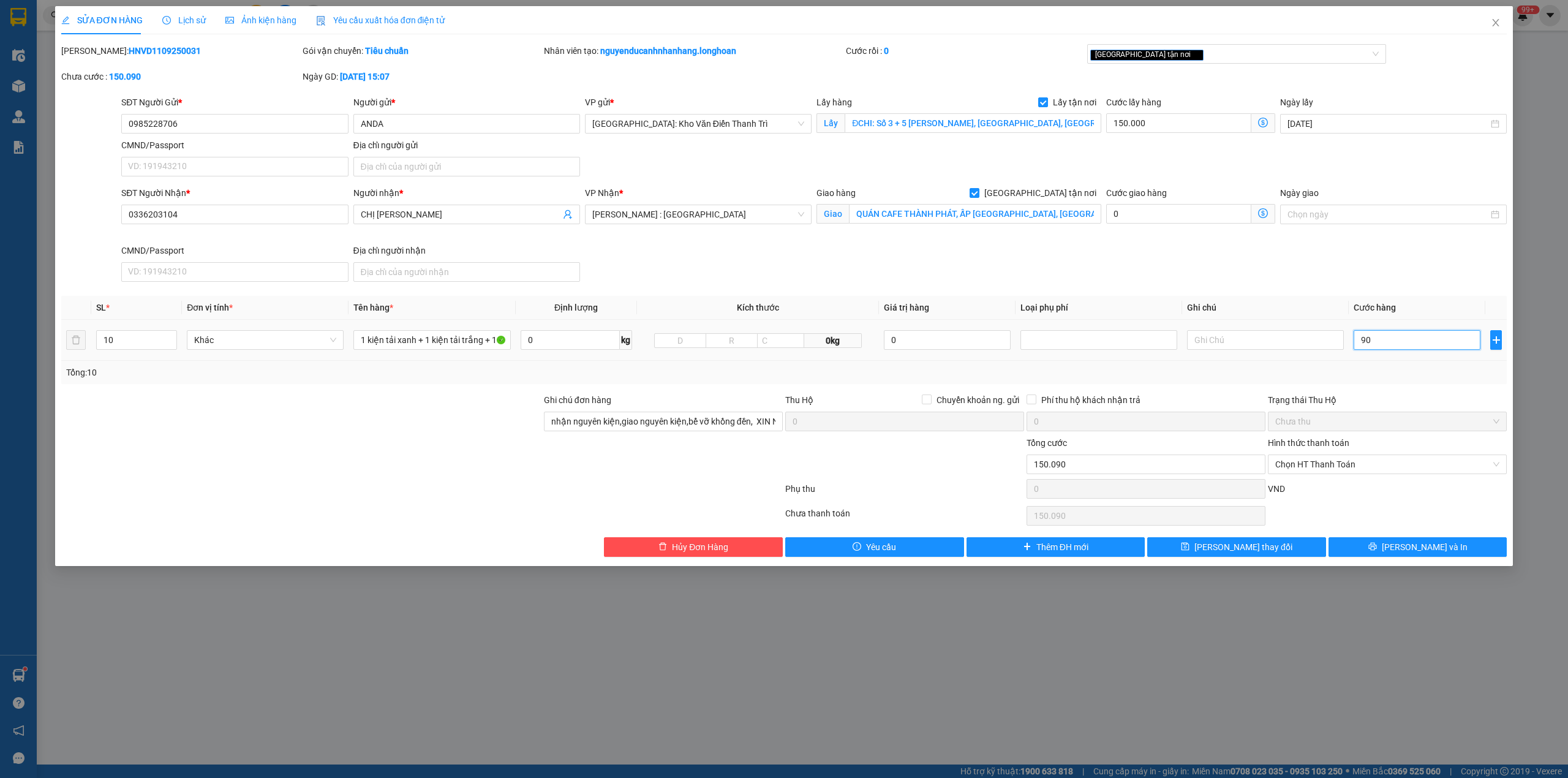
type input "150.009"
type input "9"
type input "150.095"
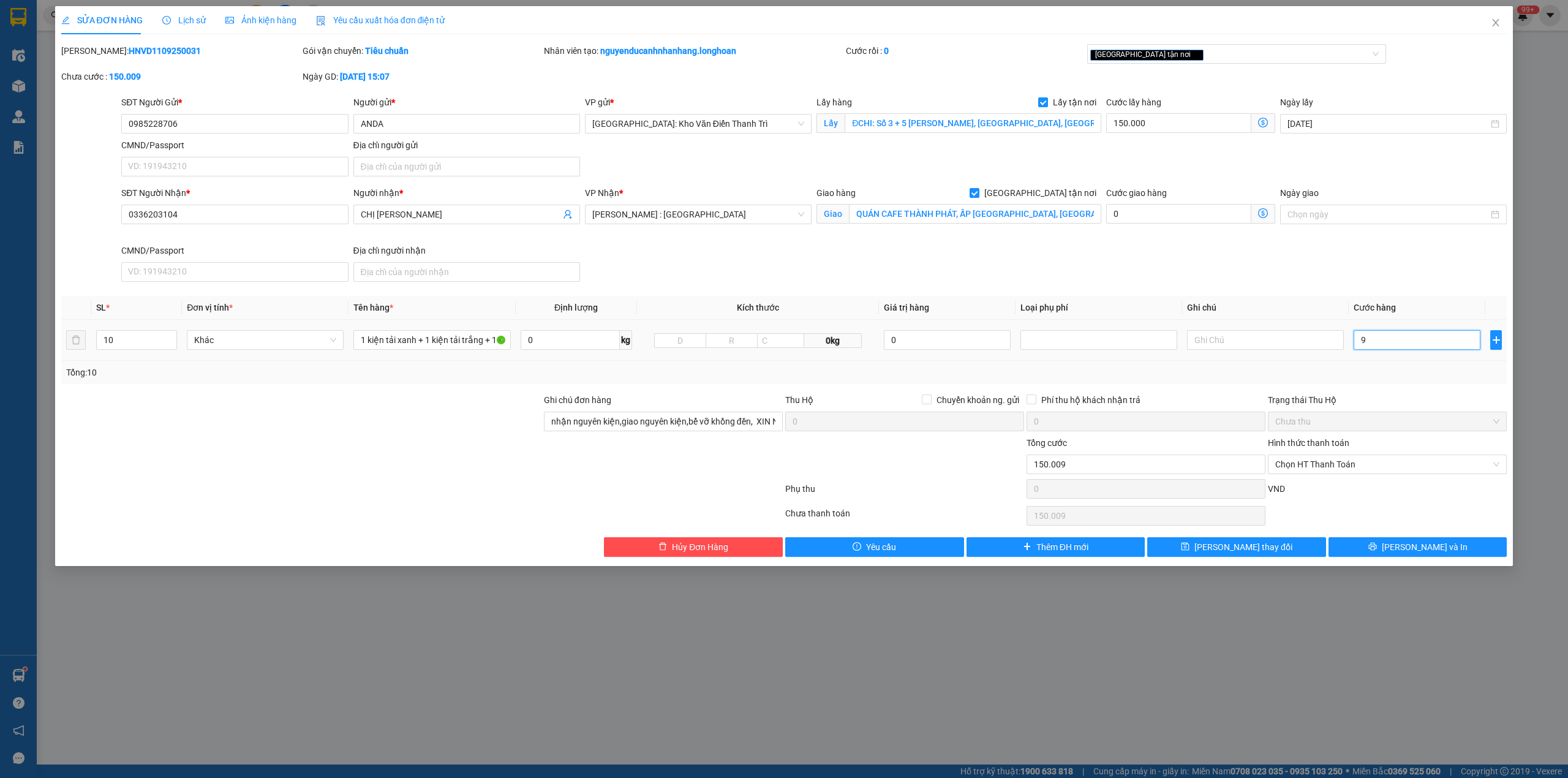
type input "95"
type input "150.950"
type input "950"
type input "1.100.000"
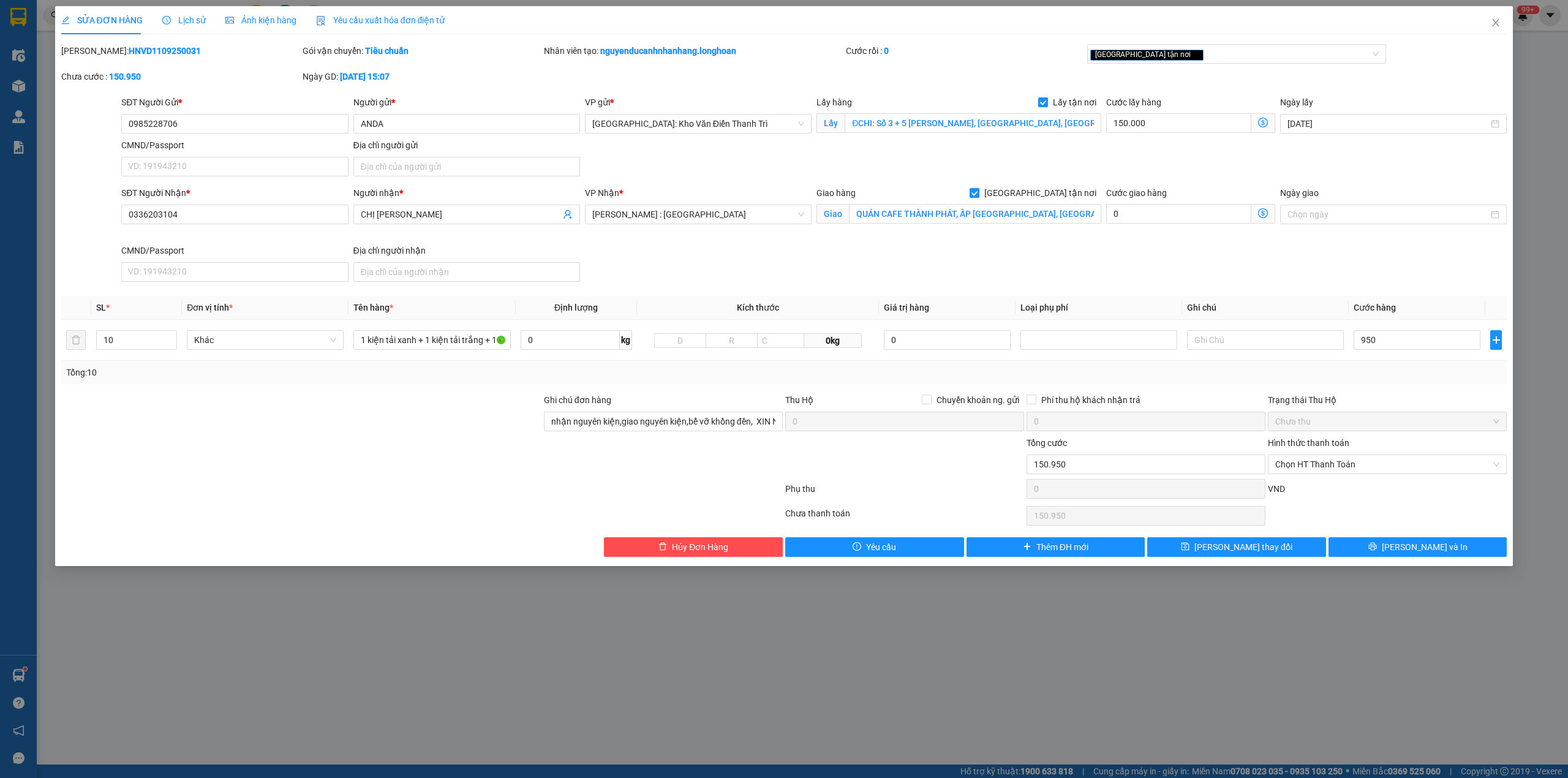
type input "1.100.000"
type input "950.000"
click at [1384, 364] on div "Tổng: 10" at bounding box center [784, 372] width 1446 height 23
click at [1385, 349] on input "950.000" at bounding box center [1417, 339] width 127 height 19
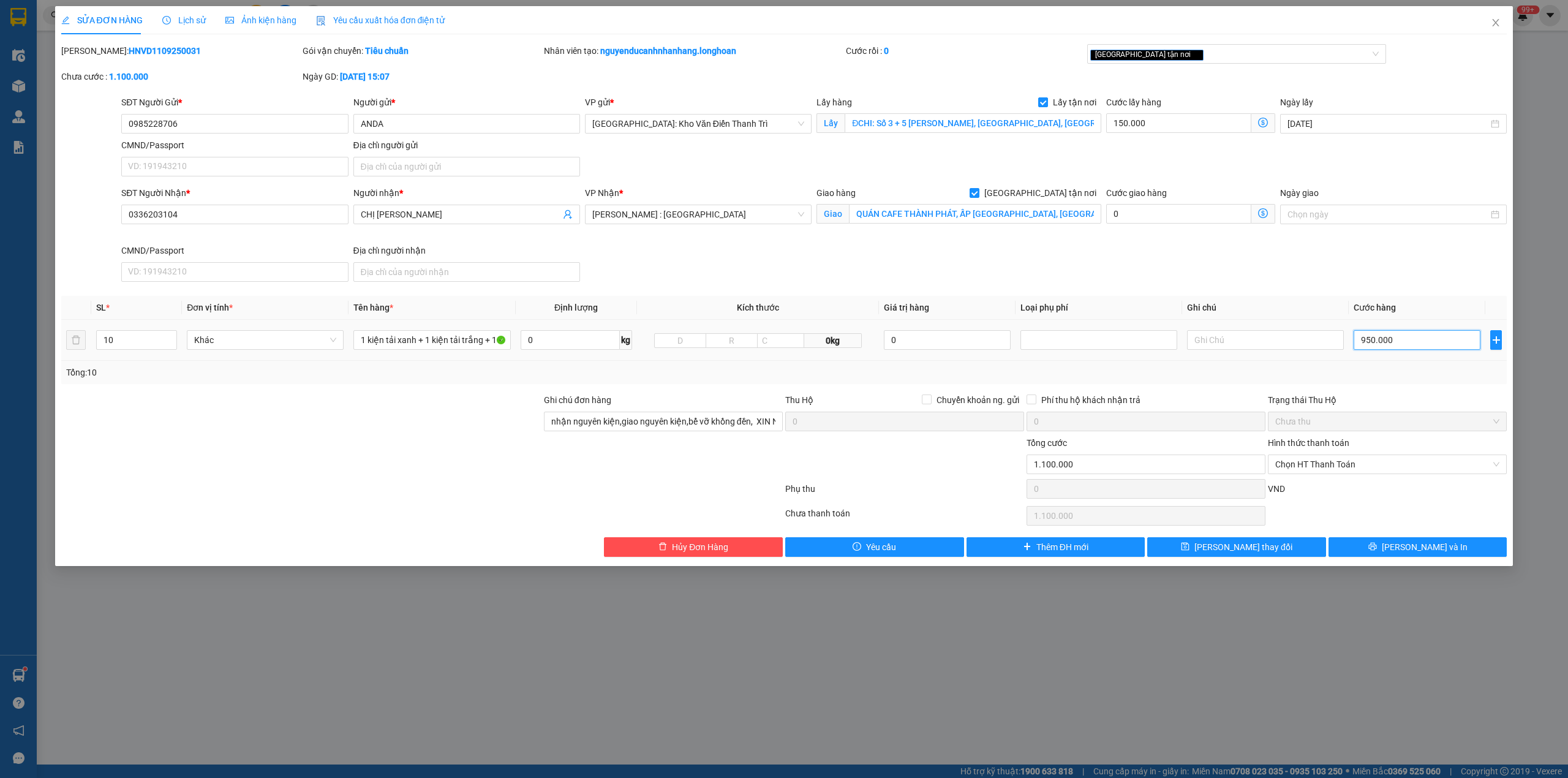
click at [1385, 349] on input "950.000" at bounding box center [1417, 339] width 127 height 19
click at [1372, 383] on div "Tổng: 10" at bounding box center [784, 372] width 1446 height 23
click at [209, 223] on input "0336203104" at bounding box center [235, 214] width 226 height 19
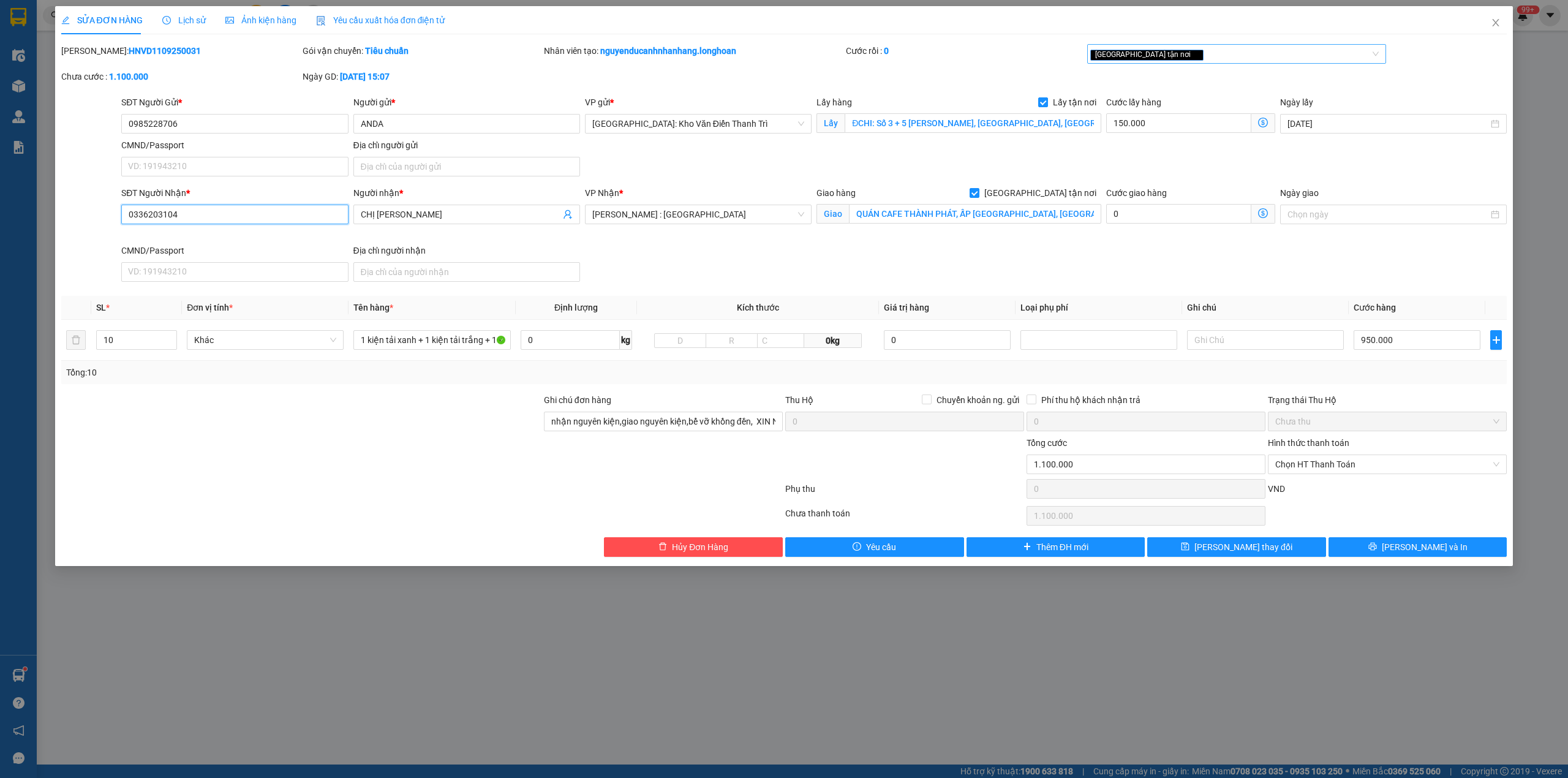
click at [1214, 62] on div "[GEOGRAPHIC_DATA] tận nơi" at bounding box center [1237, 53] width 299 height 19
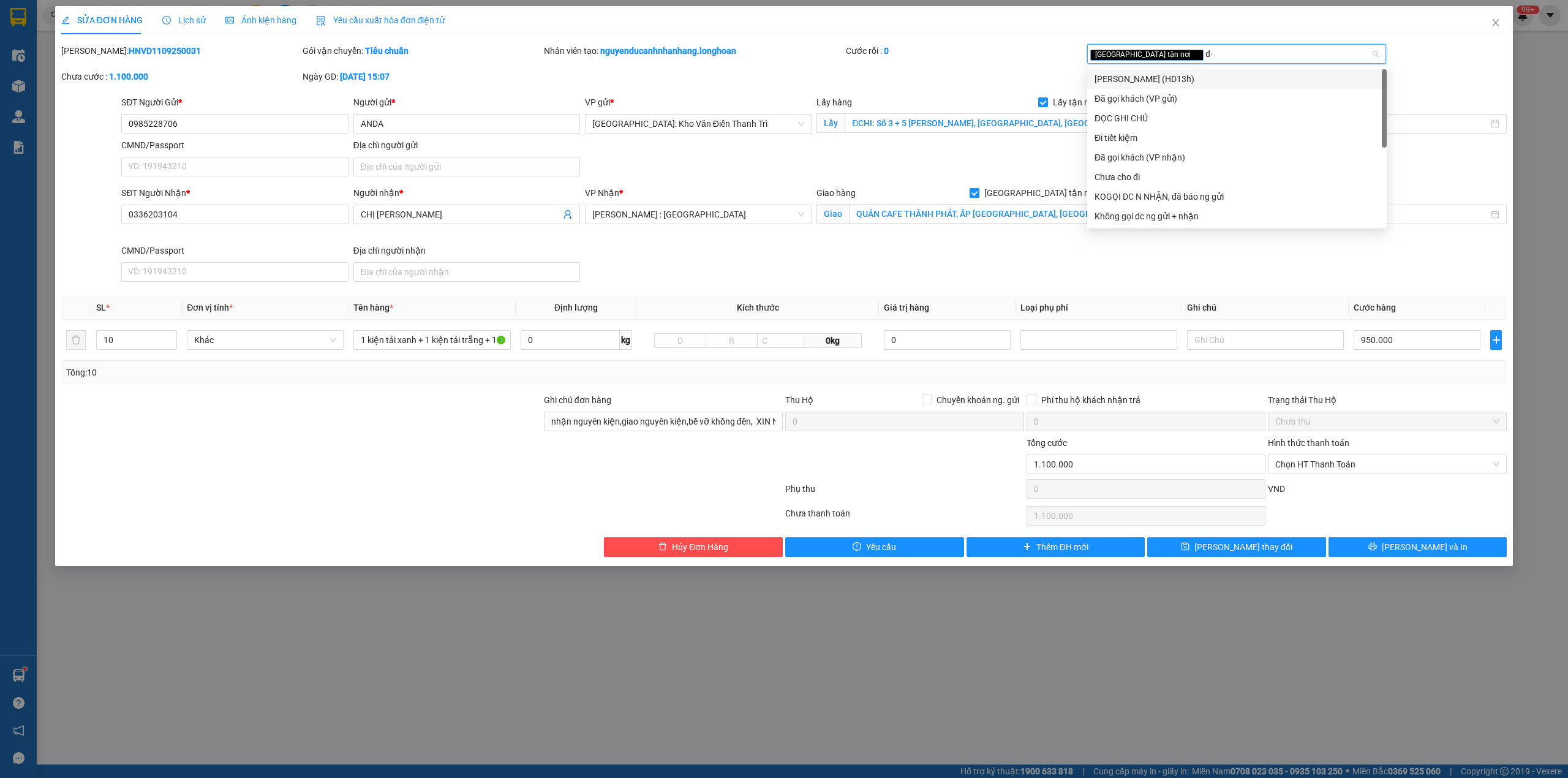
type input "d"
type input "đã"
click at [1190, 74] on div "Đã gọi khách (VP gửi)" at bounding box center [1237, 78] width 285 height 14
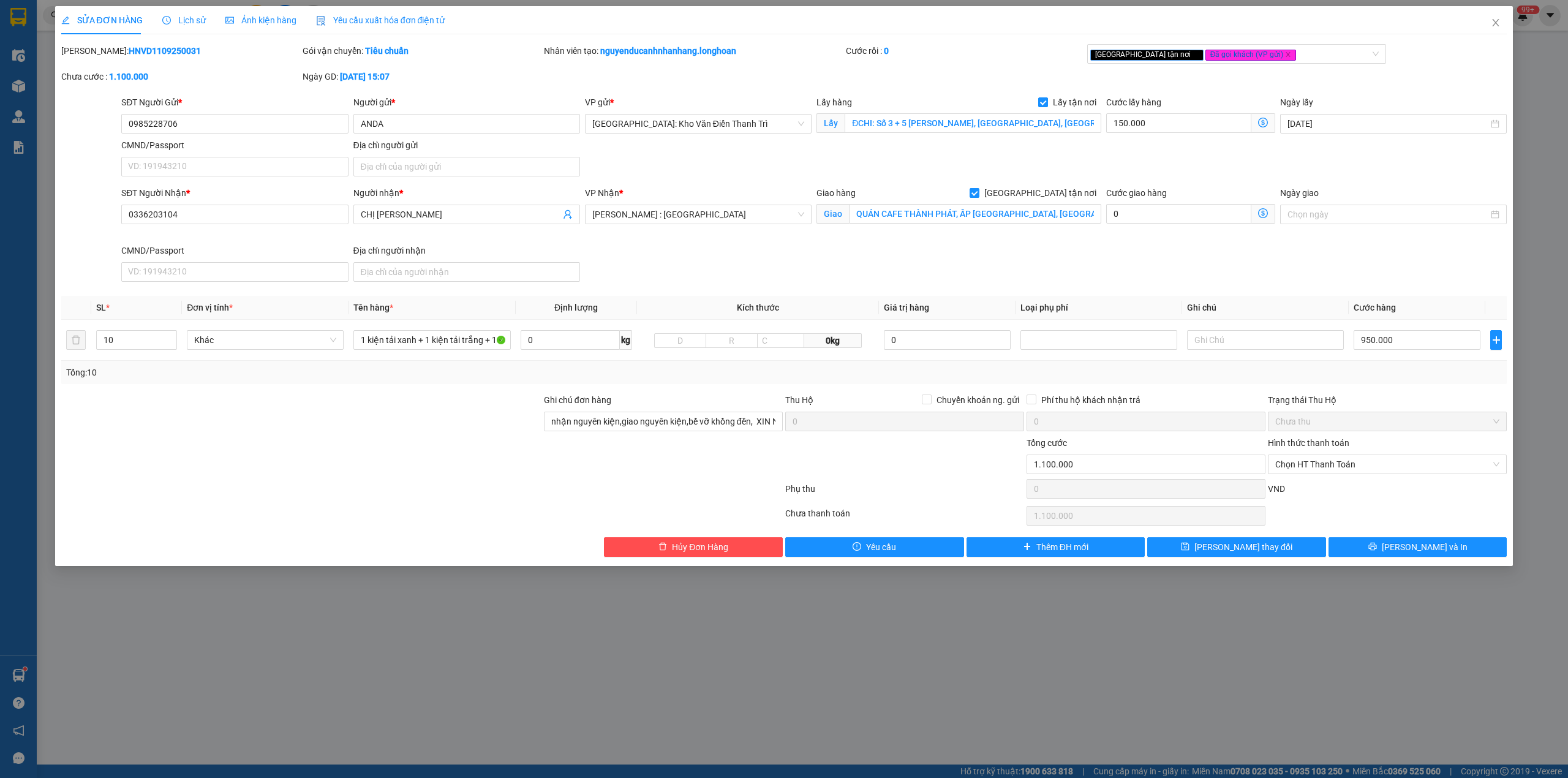
click at [1005, 88] on div "[PERSON_NAME]: HNVD1109250031 Gói vận chuyển: Tiêu chuẩn Nhân viên tạo: nguyend…" at bounding box center [784, 70] width 1448 height 52
click at [1149, 274] on div "SĐT Người Nhận * 0336203104 Người nhận * CHỊ HUYỀN VP Nhận * [GEOGRAPHIC_DATA] …" at bounding box center [814, 236] width 1390 height 100
drag, startPoint x: 1169, startPoint y: 192, endPoint x: 1104, endPoint y: 204, distance: 66.1
click at [1104, 204] on div "Cước giao hàng 0" at bounding box center [1191, 215] width 174 height 58
click at [1120, 262] on div "SĐT Người Nhận * 0336203104 Người nhận * CHỊ HUYỀN VP Nhận * [GEOGRAPHIC_DATA] …" at bounding box center [814, 236] width 1390 height 100
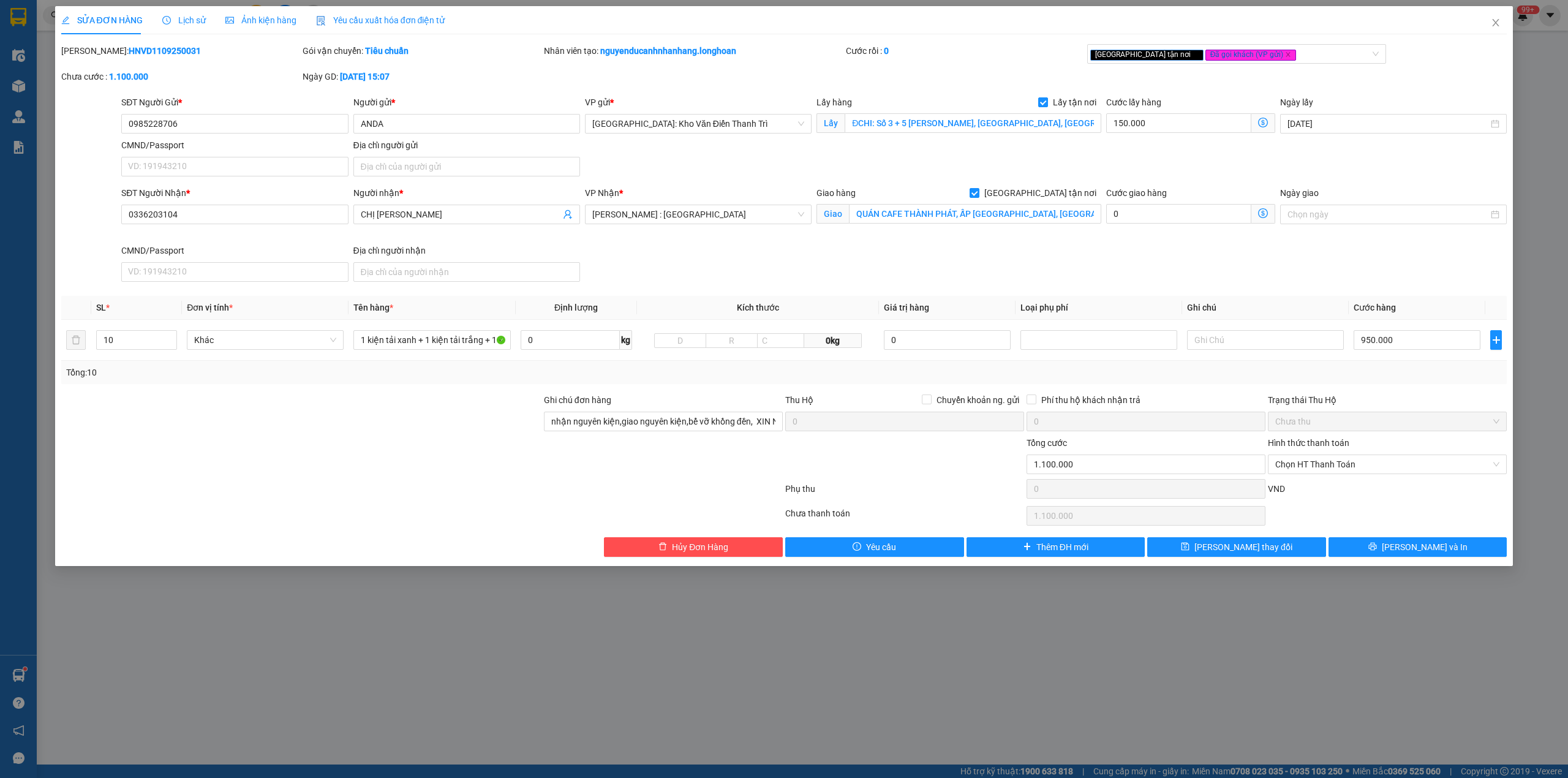
click at [1395, 520] on div "Chọn HT Thanh Toán" at bounding box center [1387, 516] width 241 height 25
click at [1404, 345] on input "950.000" at bounding box center [1417, 339] width 127 height 19
type input "150.007"
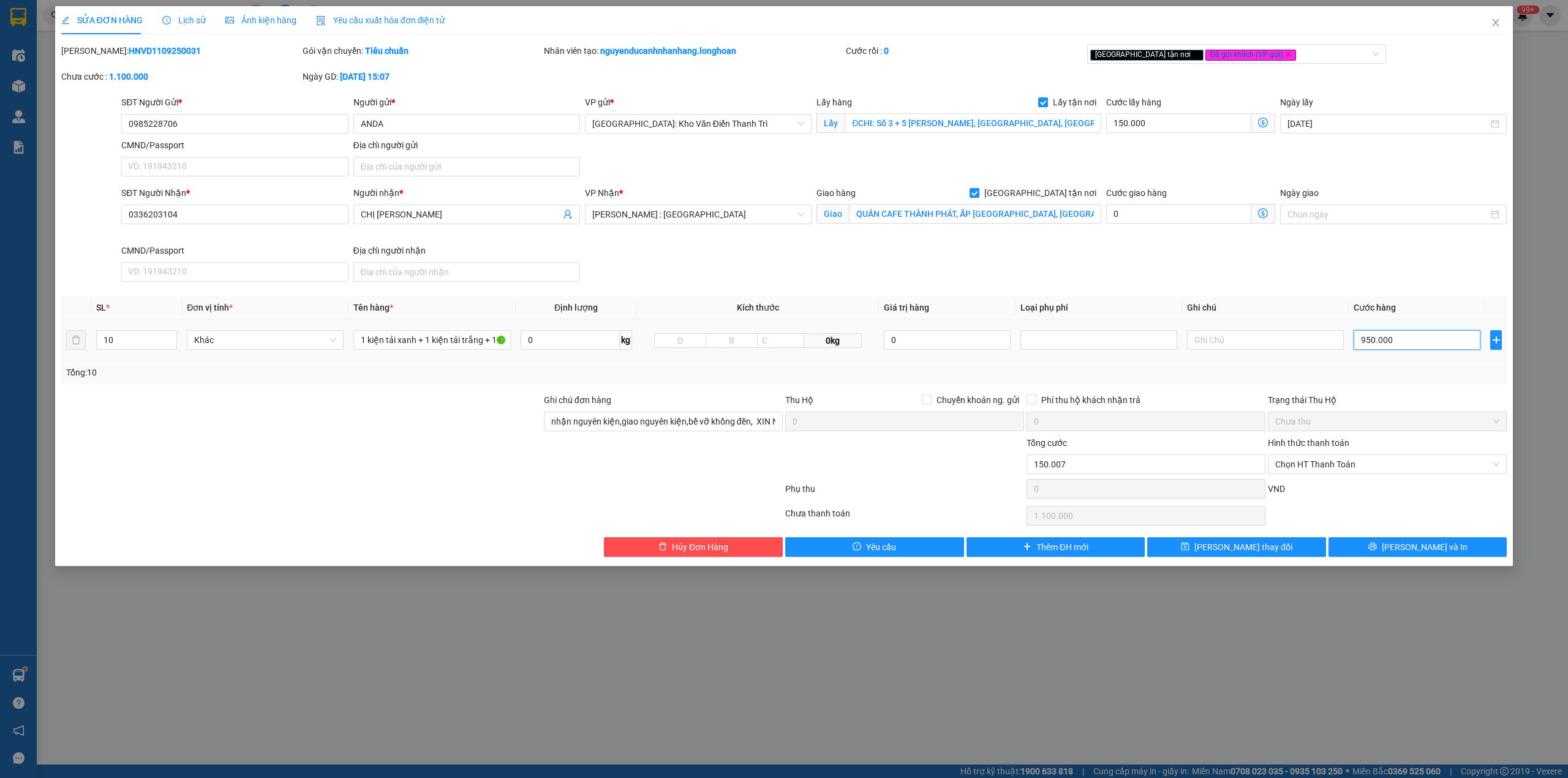
type input "150.007"
type input "7"
type input "150.076"
type input "76"
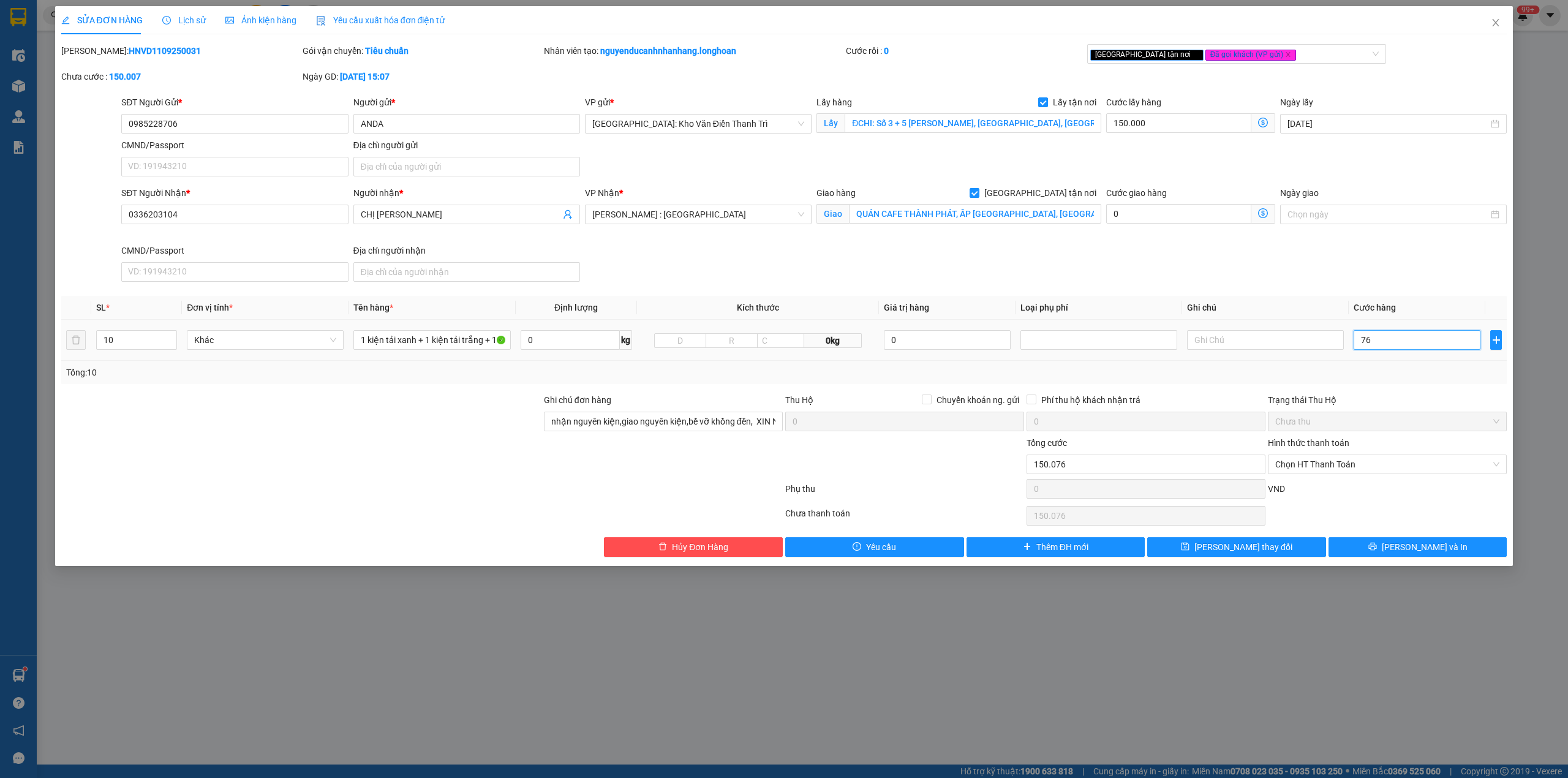
type input "150.760"
type input "760"
type input "910.000"
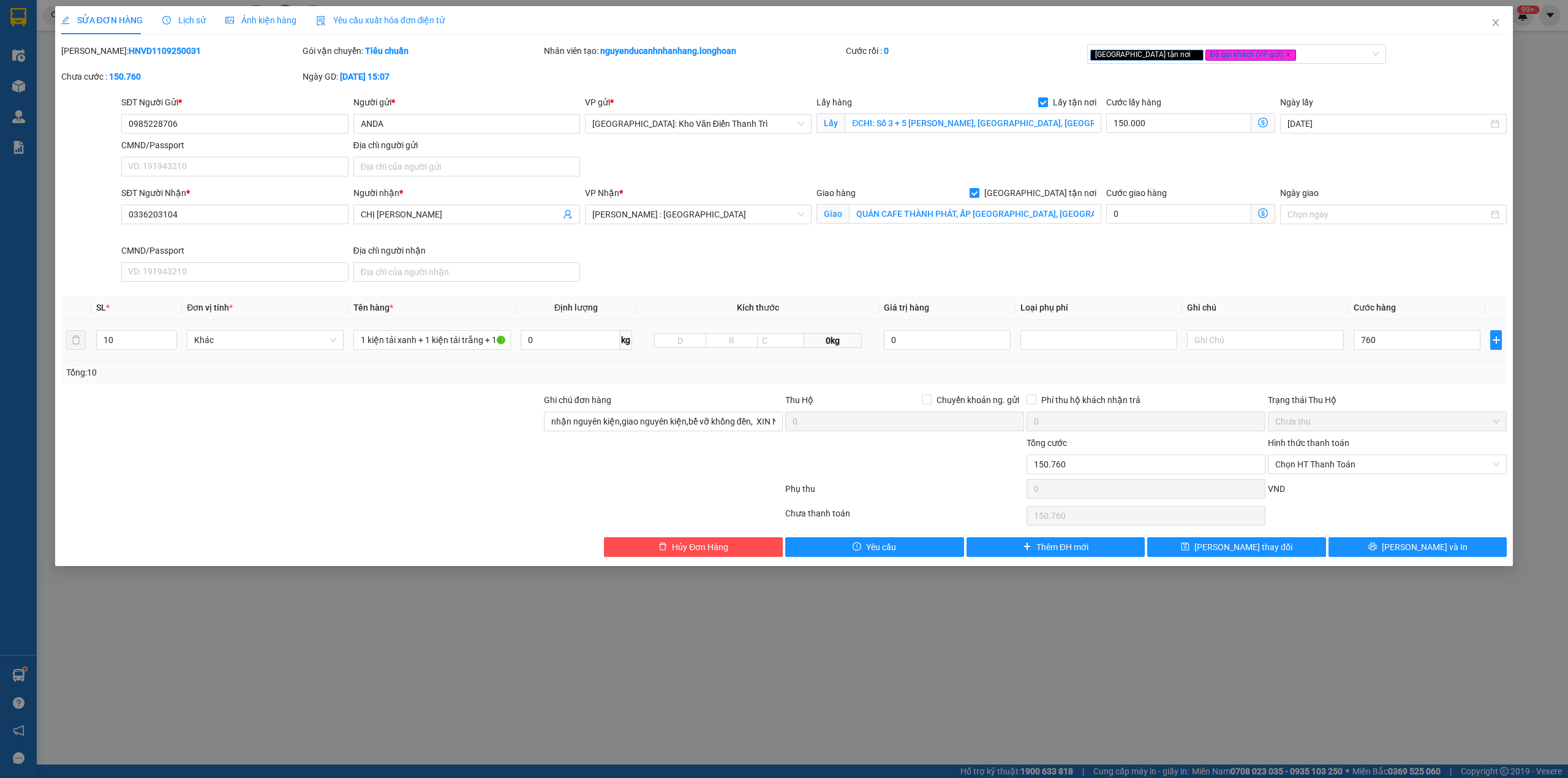
type input "760.000"
click at [1380, 360] on td "760.000" at bounding box center [1417, 340] width 136 height 41
click at [1392, 345] on input "760.000" at bounding box center [1417, 339] width 127 height 19
click at [1382, 346] on input "760.000" at bounding box center [1417, 339] width 127 height 19
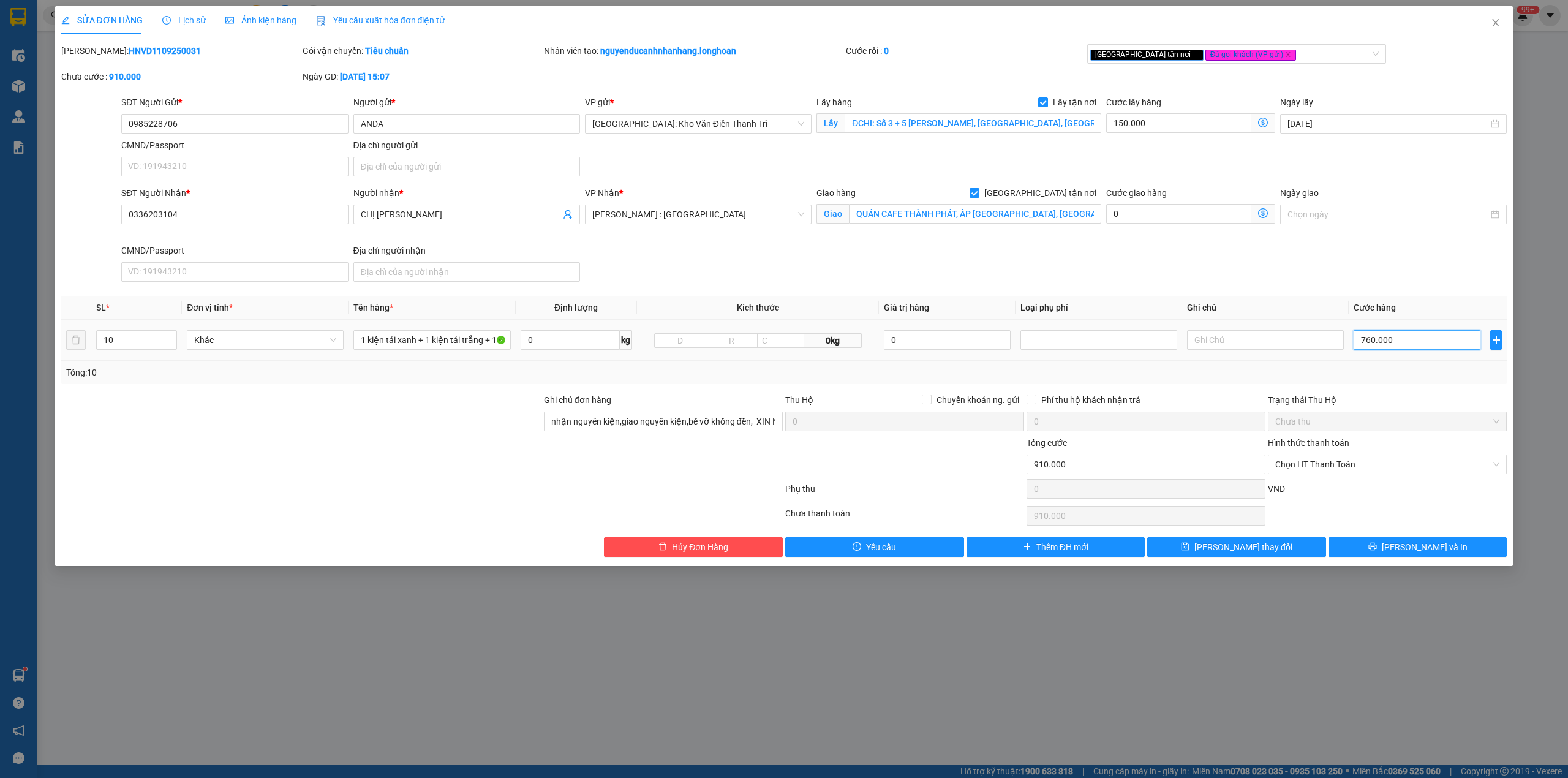
click at [1382, 346] on input "760.000" at bounding box center [1417, 339] width 127 height 19
type input "150.007"
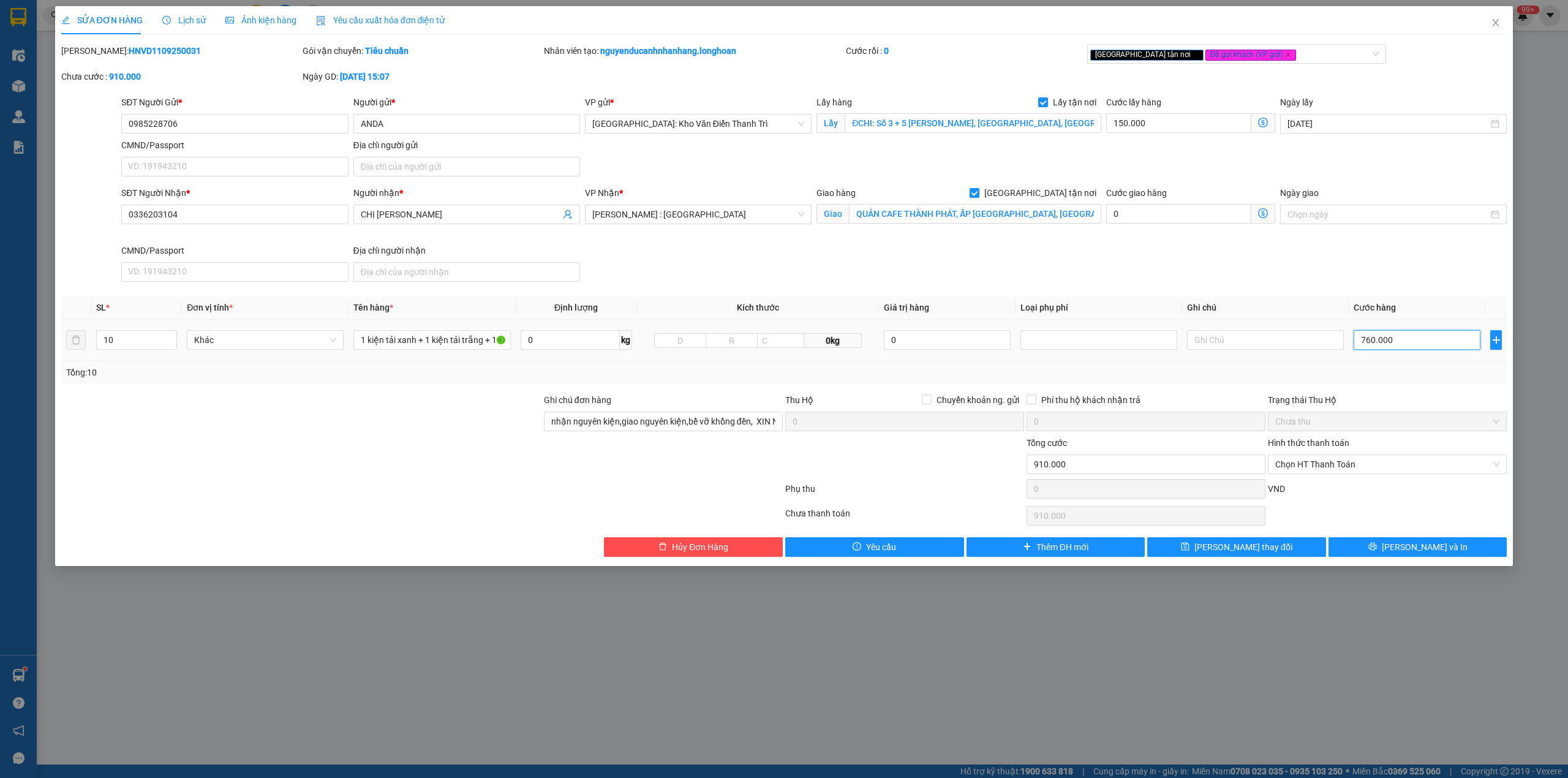
type input "7"
type input "150.075"
type input "75"
type input "150.750"
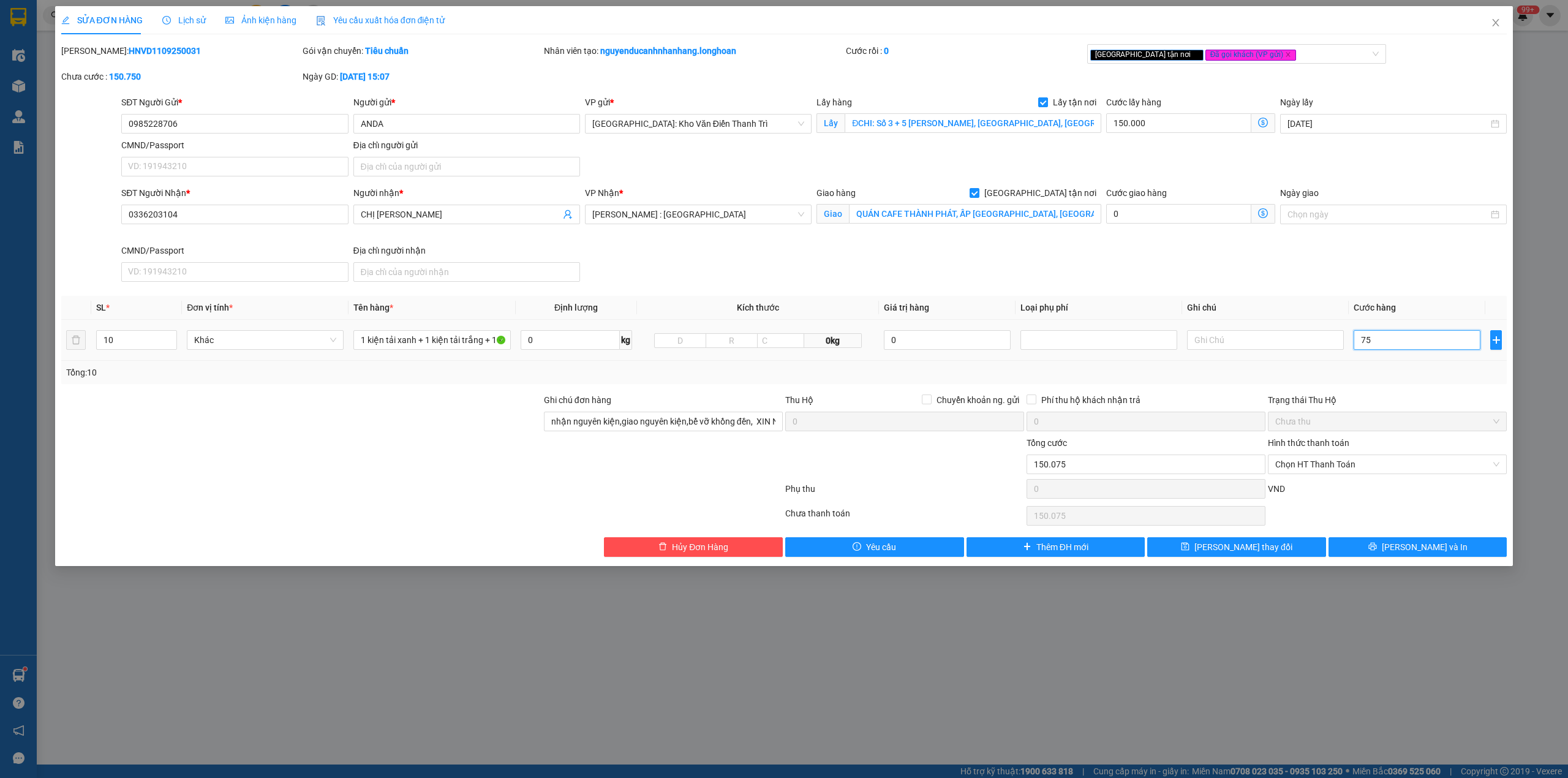
type input "150.750"
click at [1370, 350] on input "750" at bounding box center [1417, 339] width 127 height 19
type input "750"
type input "900.000"
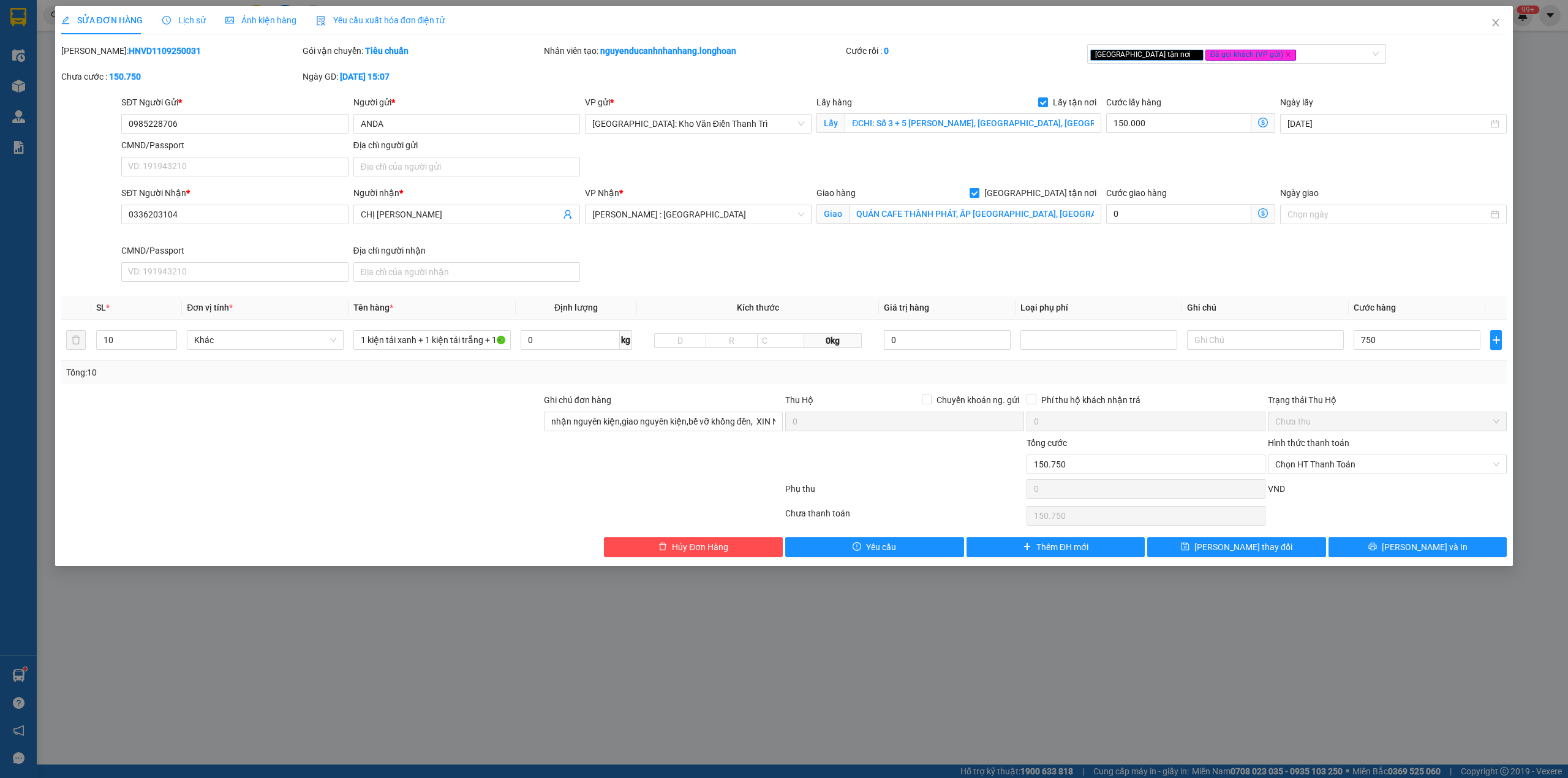
type input "750.000"
click at [1414, 390] on div "Total Paid Fee 0 Total UnPaid Fee 151.000 Cash Collection Total Fee Mã ĐH: HNVD…" at bounding box center [784, 300] width 1446 height 513
click at [1402, 548] on button "[PERSON_NAME] và In" at bounding box center [1418, 546] width 179 height 19
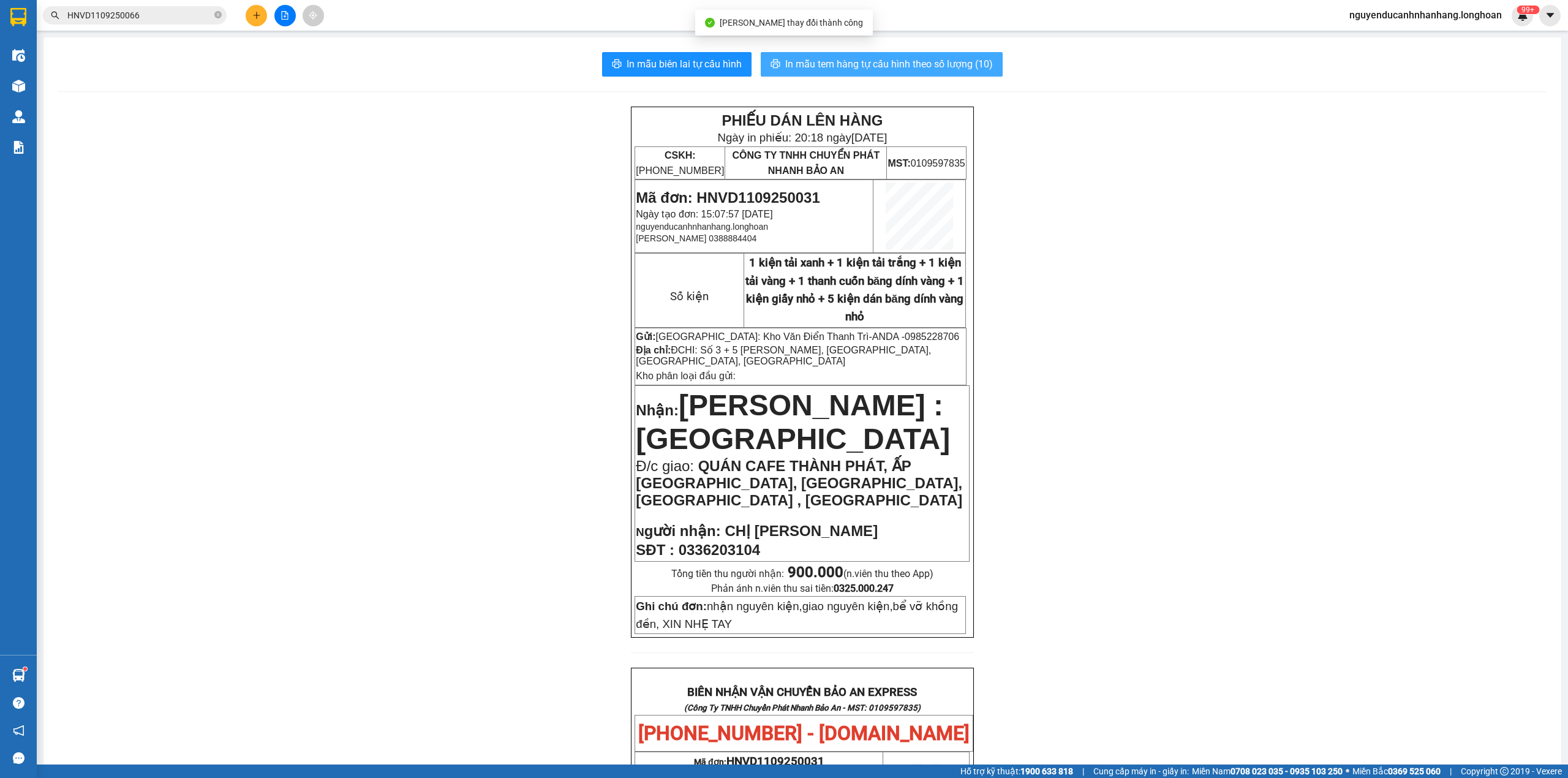
click at [873, 64] on span "In mẫu tem hàng tự cấu hình theo số lượng (10)" at bounding box center [889, 64] width 207 height 16
click at [904, 333] on span "0985228706" at bounding box center [931, 336] width 54 height 10
copy span "0985228706"
click at [184, 28] on div "Kết quả tìm kiếm ( 1 ) Bộ lọc Mã ĐH Trạng thái Món hàng Thu hộ Tổng cước Chưa c…" at bounding box center [784, 15] width 1568 height 30
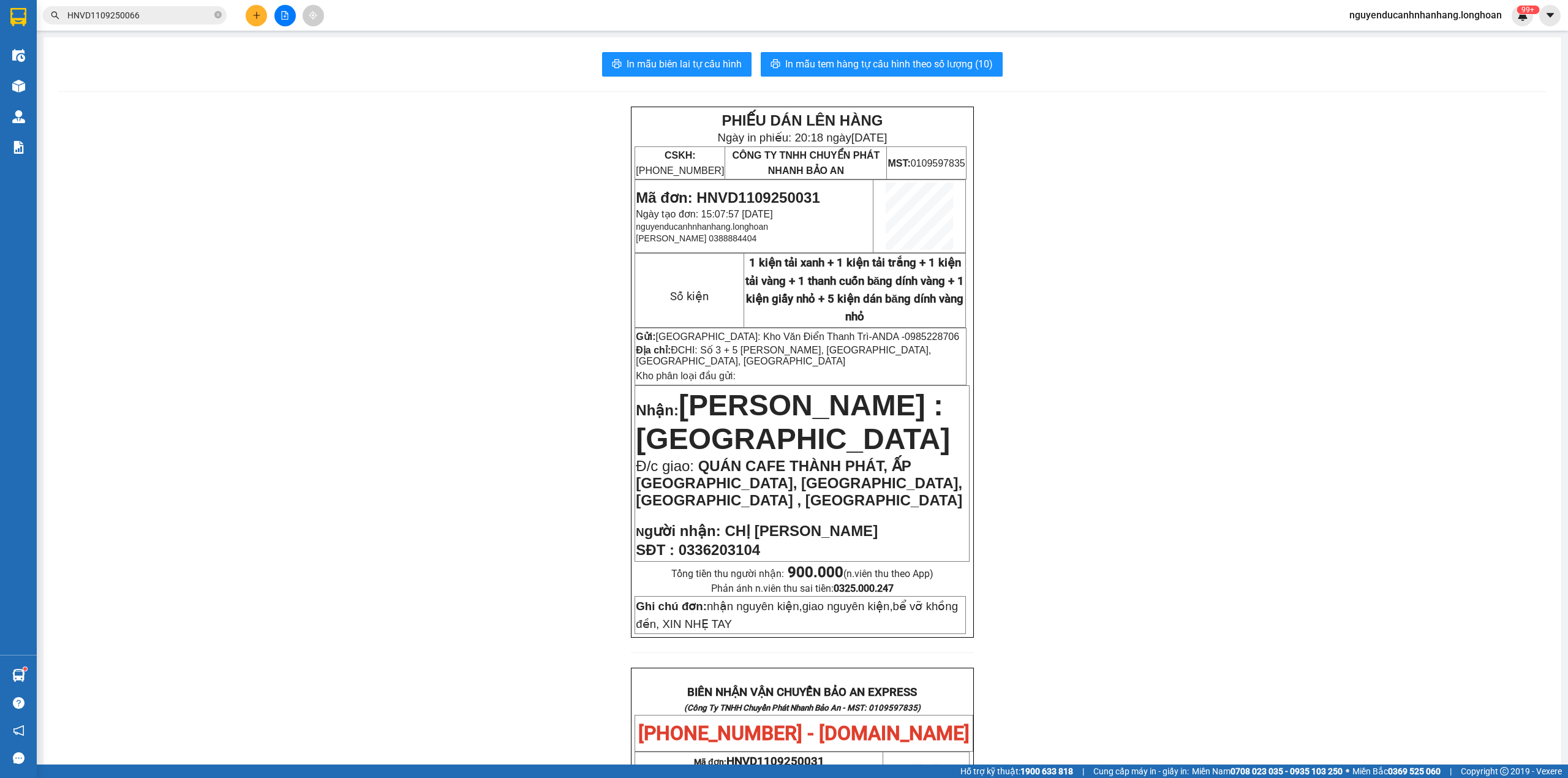
click at [179, 12] on input "HNVD1109250066" at bounding box center [139, 15] width 145 height 14
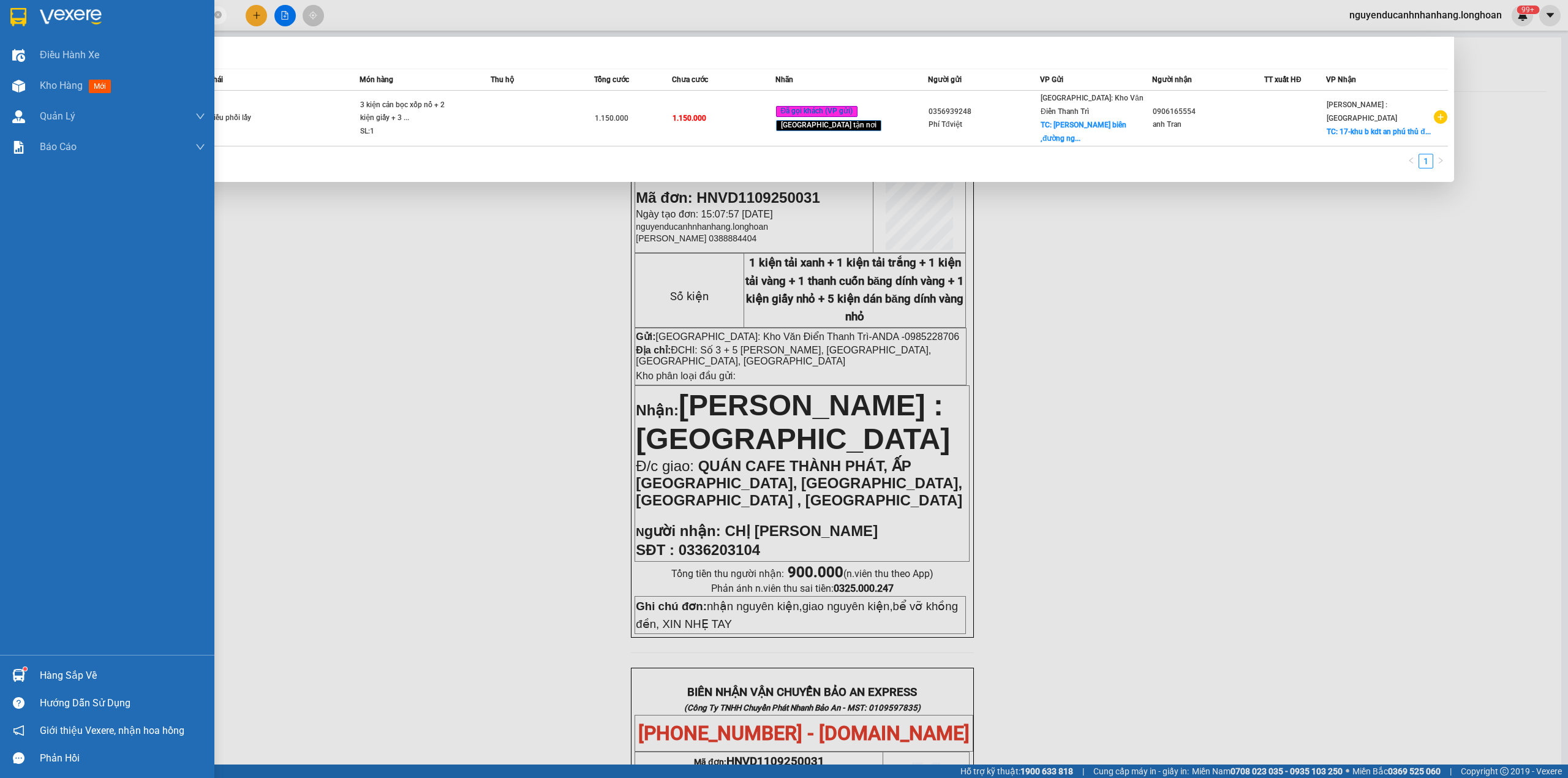
click at [23, 23] on img at bounding box center [17, 17] width 16 height 18
click at [85, 20] on img at bounding box center [70, 17] width 62 height 18
click at [1506, 153] on div at bounding box center [784, 389] width 1568 height 778
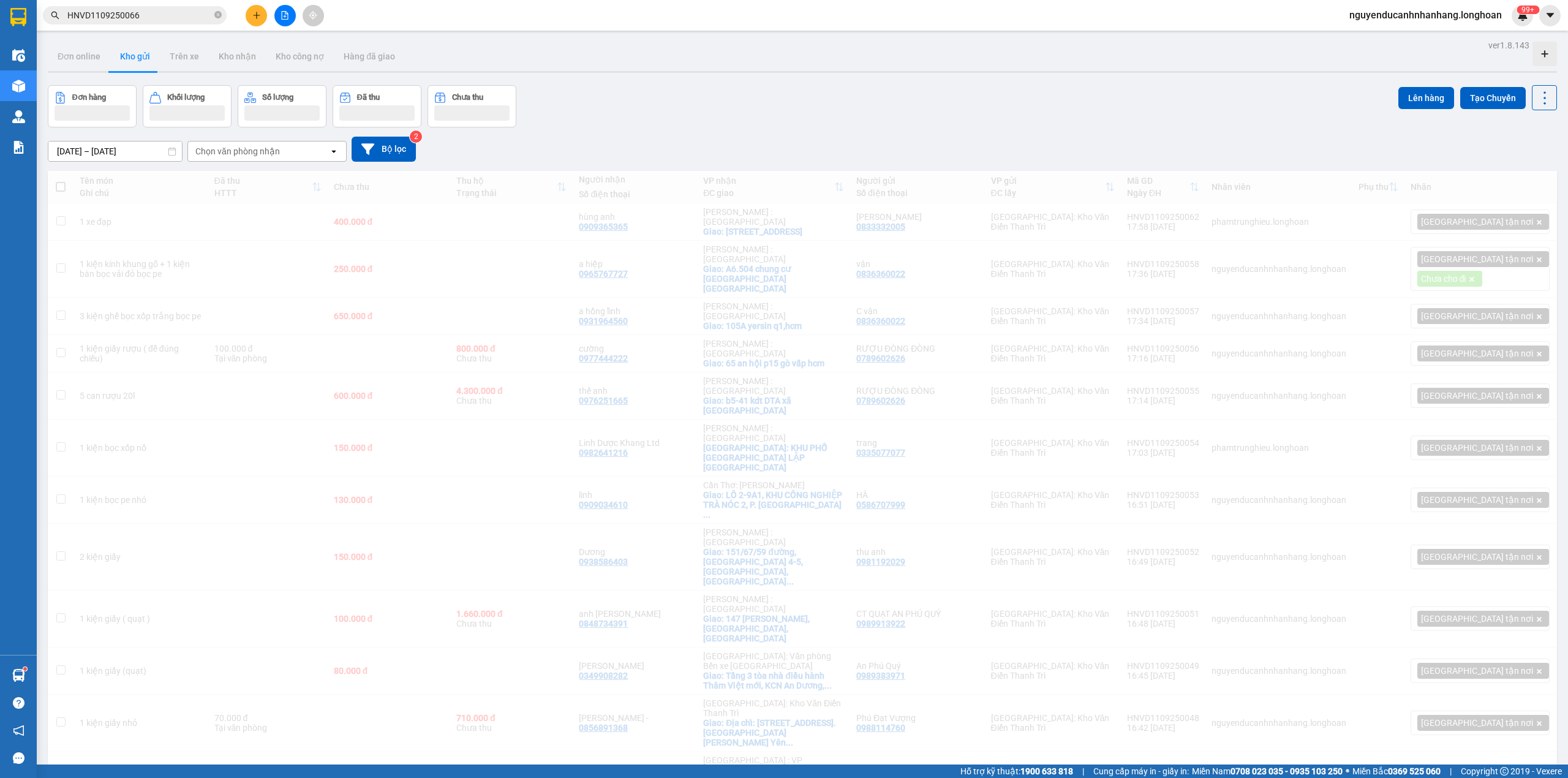
click at [1326, 147] on div "[DATE] – [DATE] Press the down arrow key to interact with the calendar and sele…" at bounding box center [802, 148] width 1509 height 25
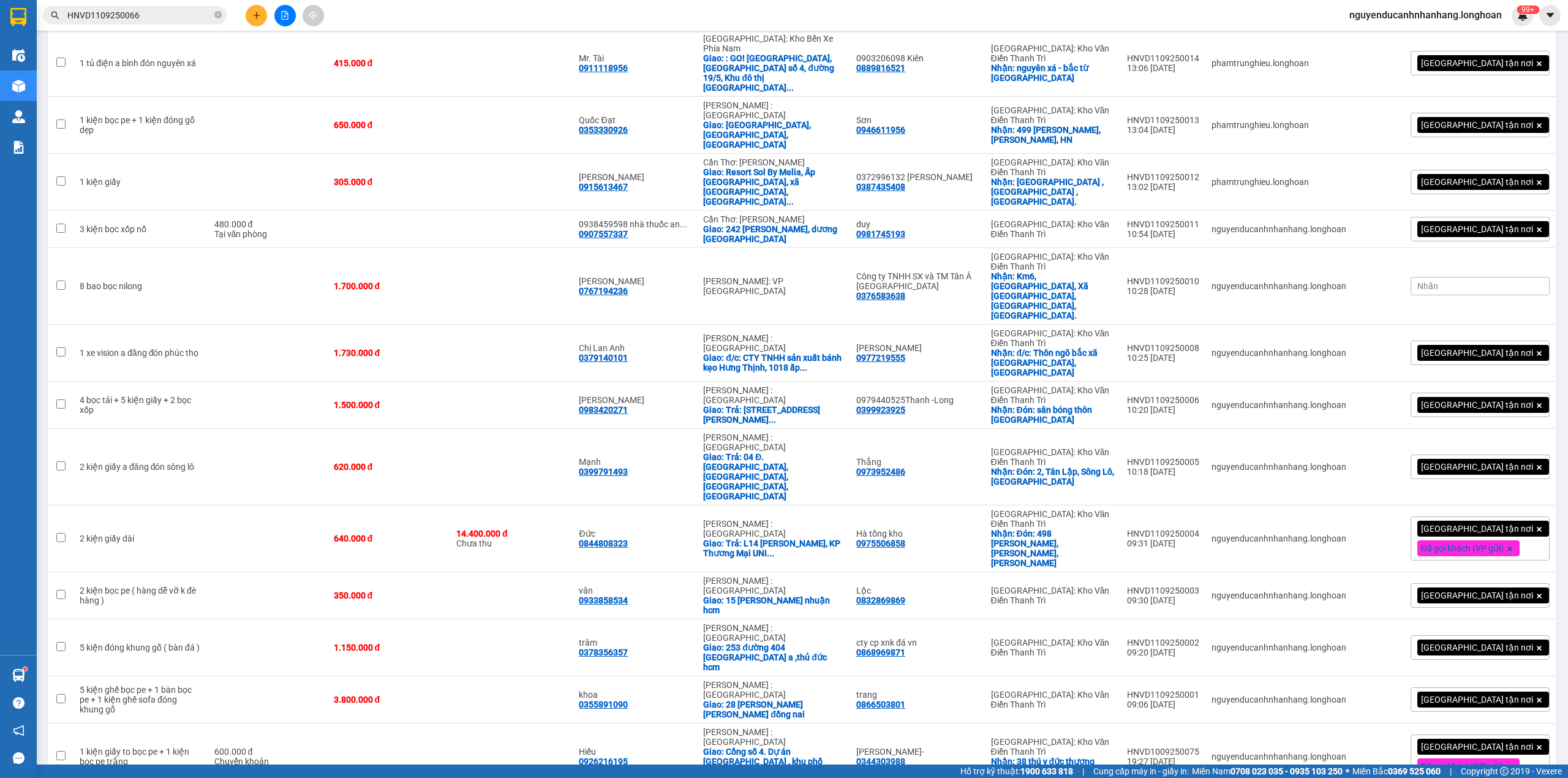
scroll to position [1485, 0]
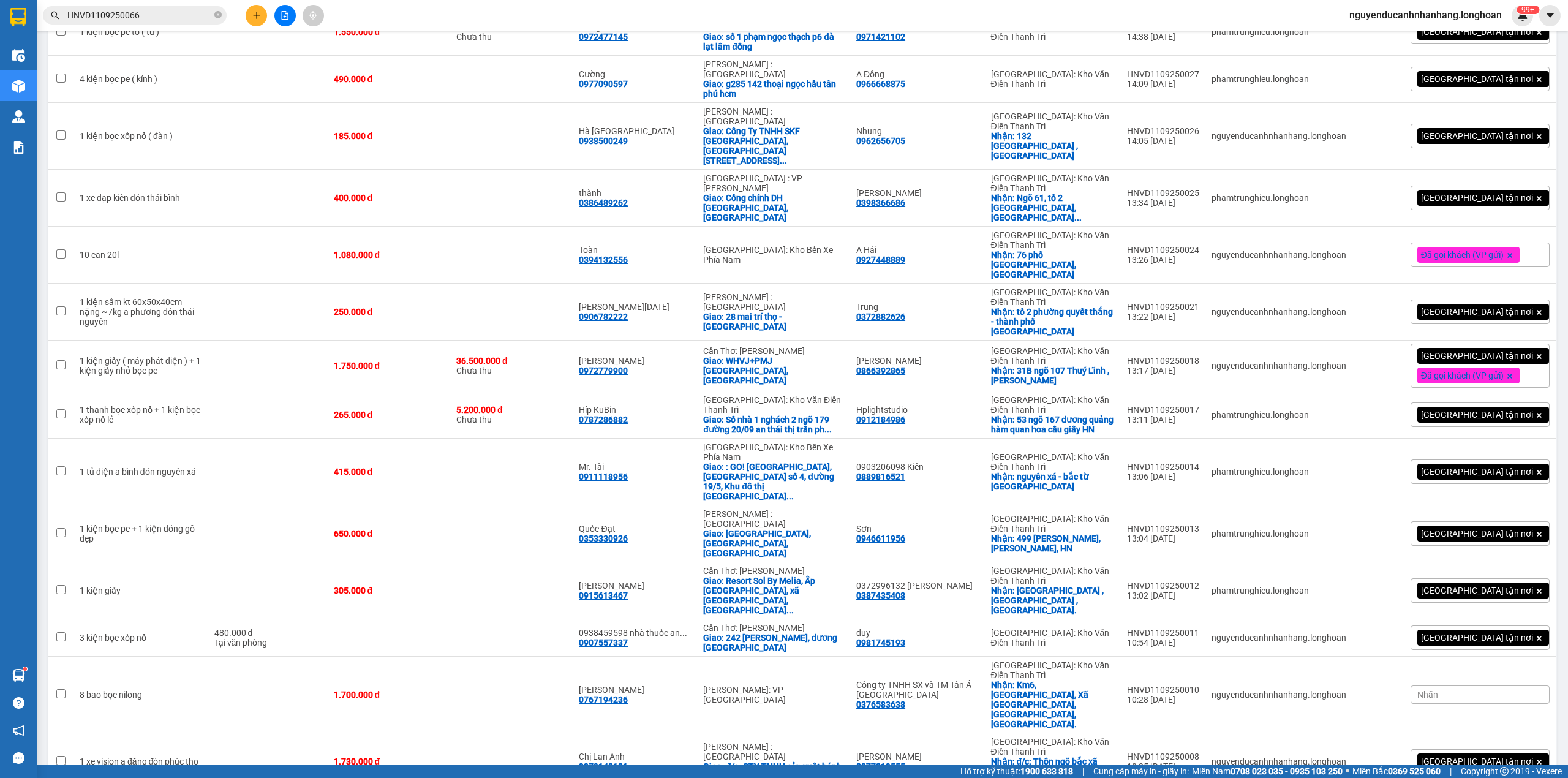
click at [252, 18] on icon "plus" at bounding box center [256, 15] width 8 height 8
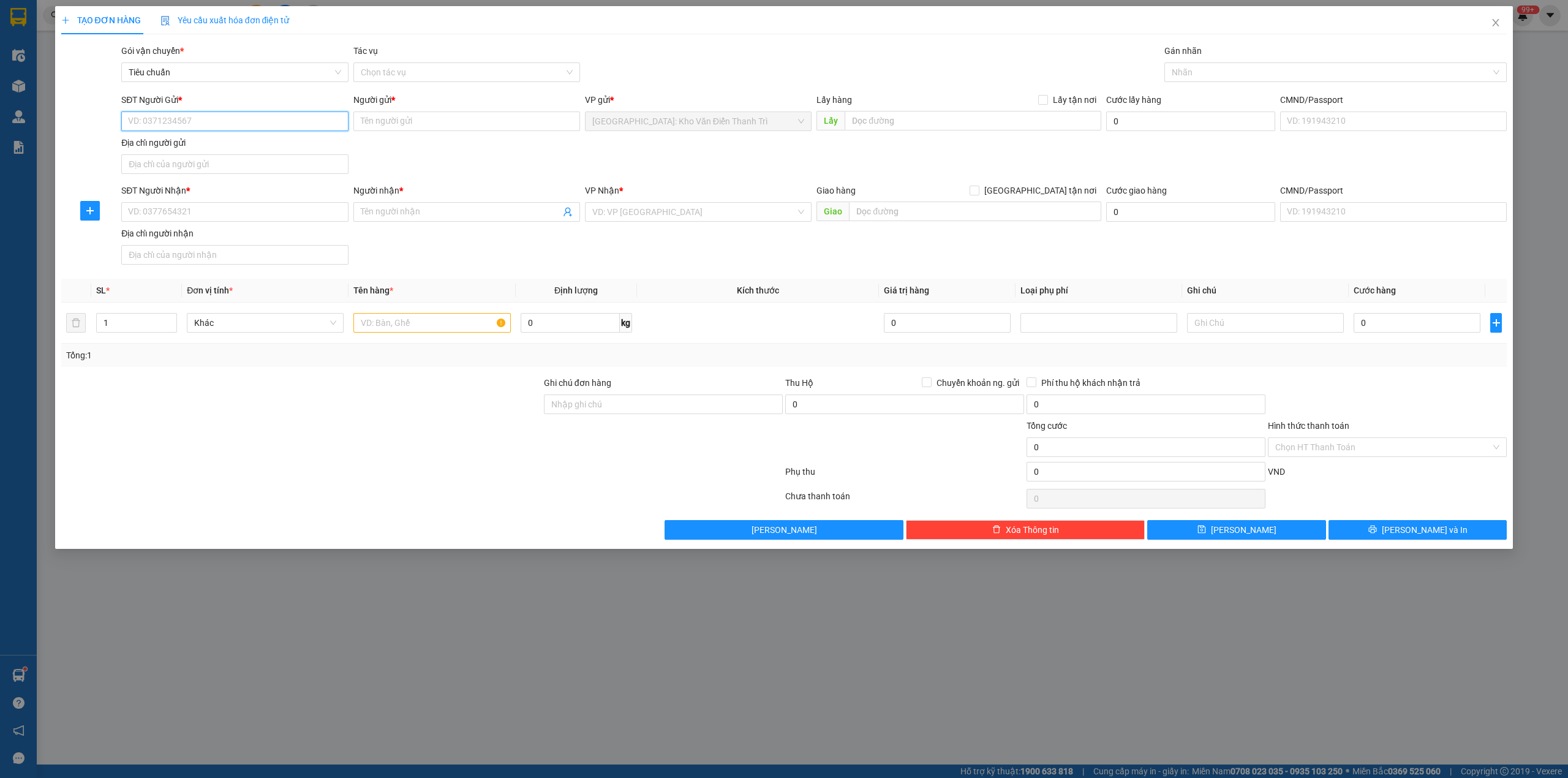
click at [262, 121] on input "SĐT Người Gửi *" at bounding box center [235, 121] width 226 height 19
type input "0936809839"
click at [393, 118] on input "Người gửi *" at bounding box center [467, 121] width 226 height 19
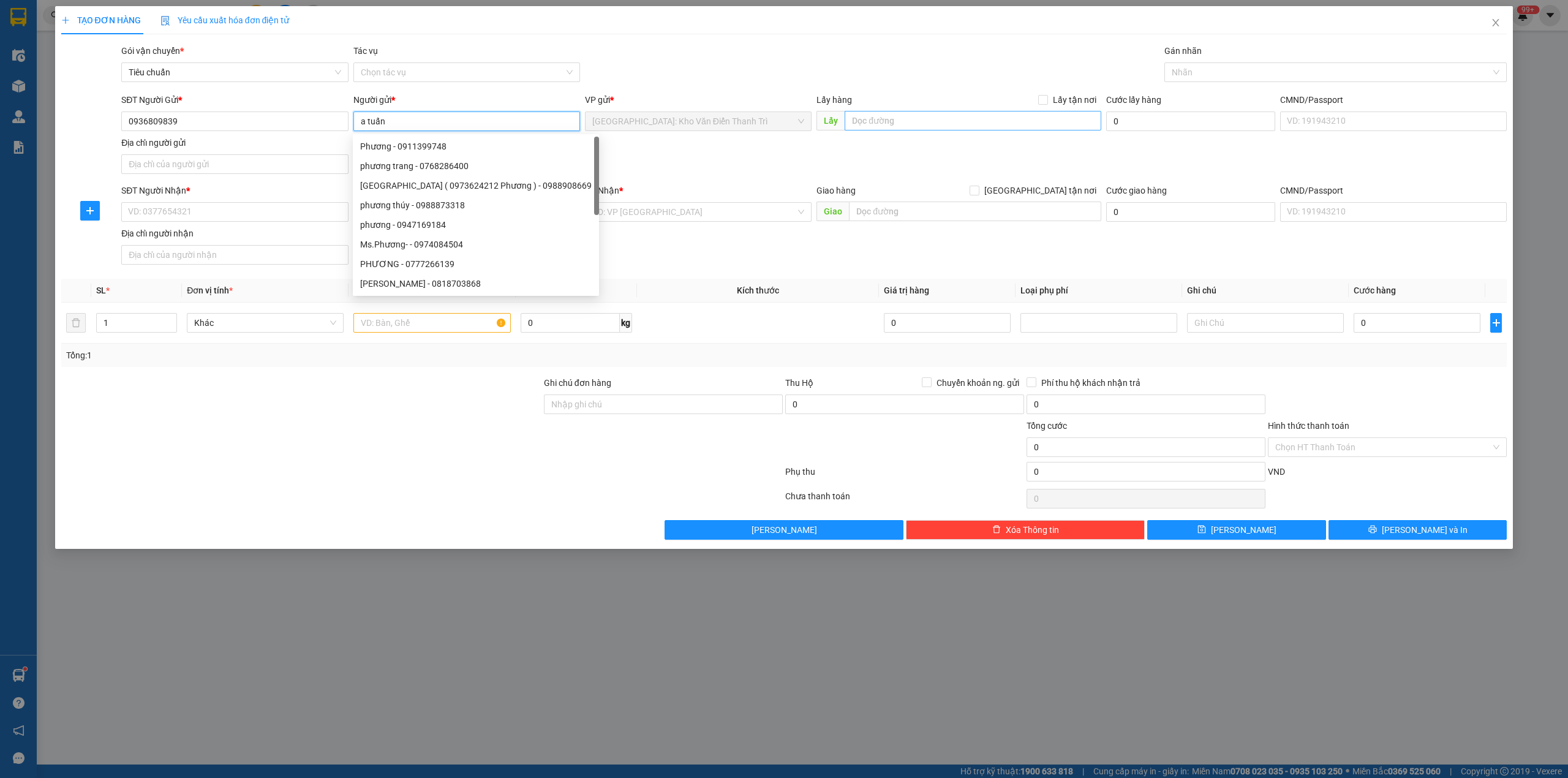
type input "a tuấn"
click at [932, 122] on input "text" at bounding box center [972, 120] width 257 height 19
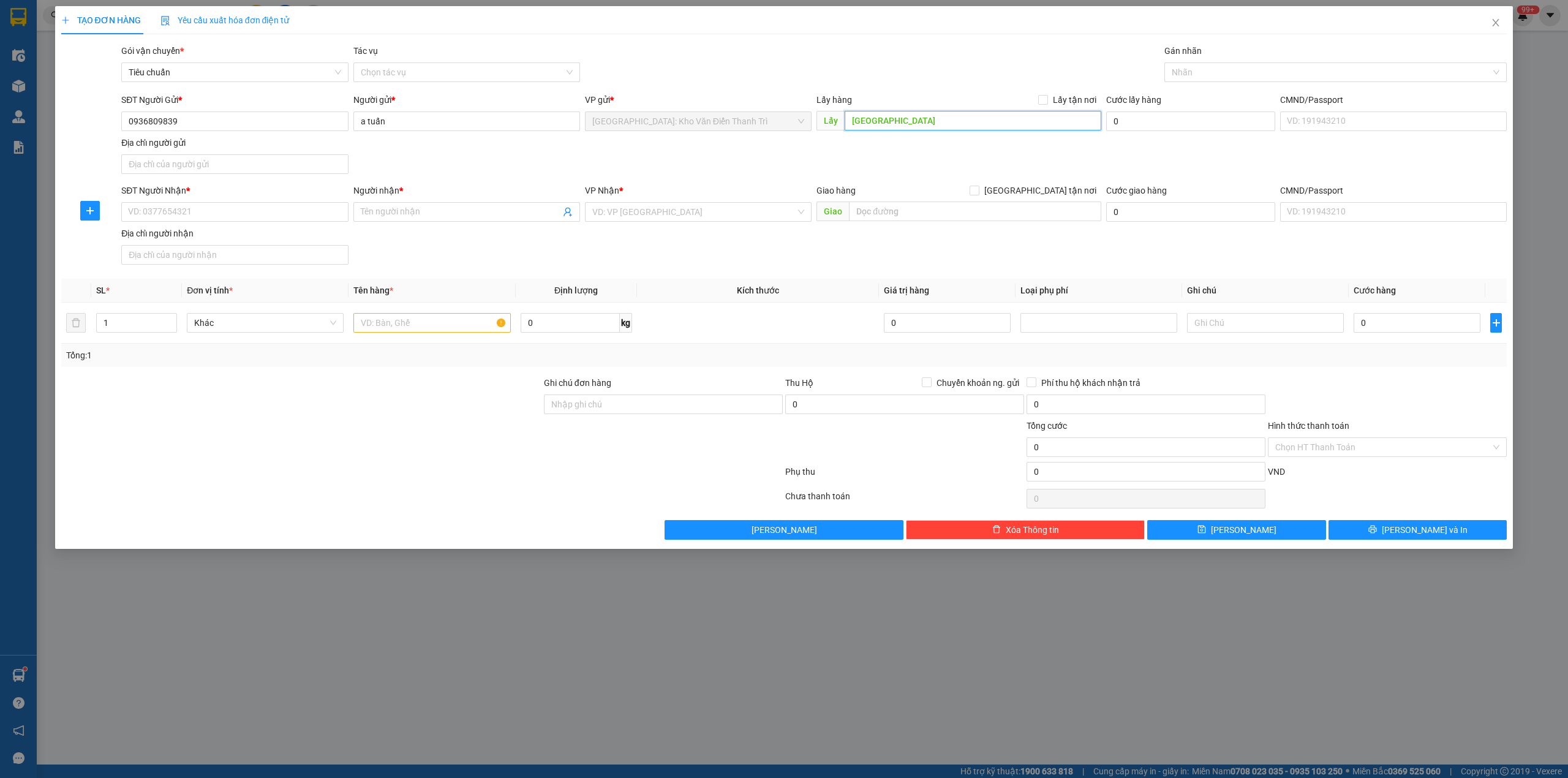
type input "[GEOGRAPHIC_DATA]"
click at [912, 169] on div "SĐT Người Gửi * 0936809839 Người gửi * a tuấn VP gửi * [GEOGRAPHIC_DATA]: Kho V…" at bounding box center [814, 135] width 1390 height 86
click at [1071, 97] on span "Lấy tận nơi" at bounding box center [1074, 99] width 53 height 14
click at [1047, 97] on input "Lấy tận nơi" at bounding box center [1041, 99] width 8 height 8
checkbox input "true"
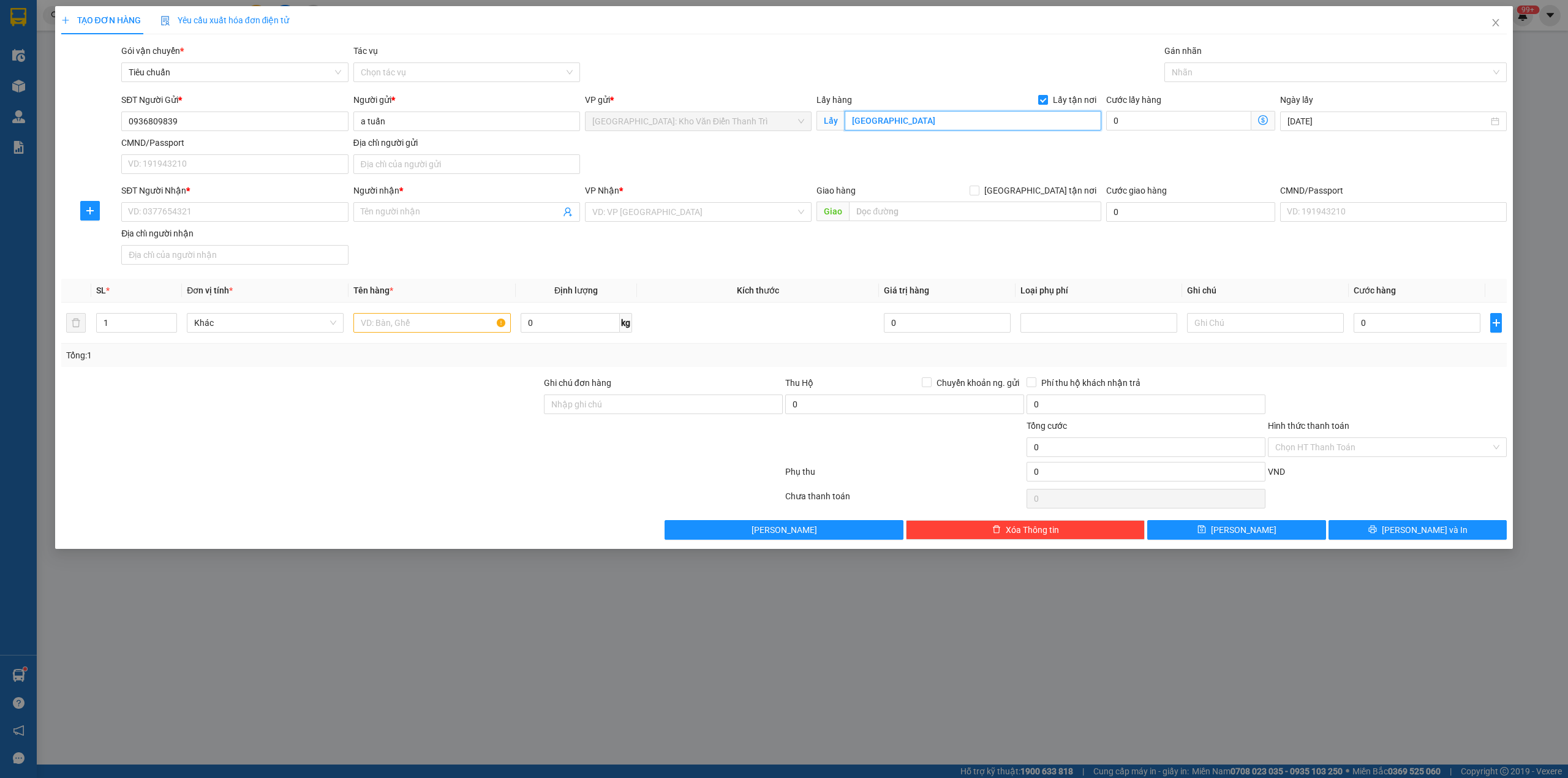
click at [1008, 121] on input "[GEOGRAPHIC_DATA]" at bounding box center [972, 120] width 257 height 19
type input "chí linh hải dương"
click at [1191, 163] on div "SĐT Người Gửi * 0936809839 Người gửi * a tuấn VP gửi * [GEOGRAPHIC_DATA]: Kho V…" at bounding box center [814, 135] width 1390 height 86
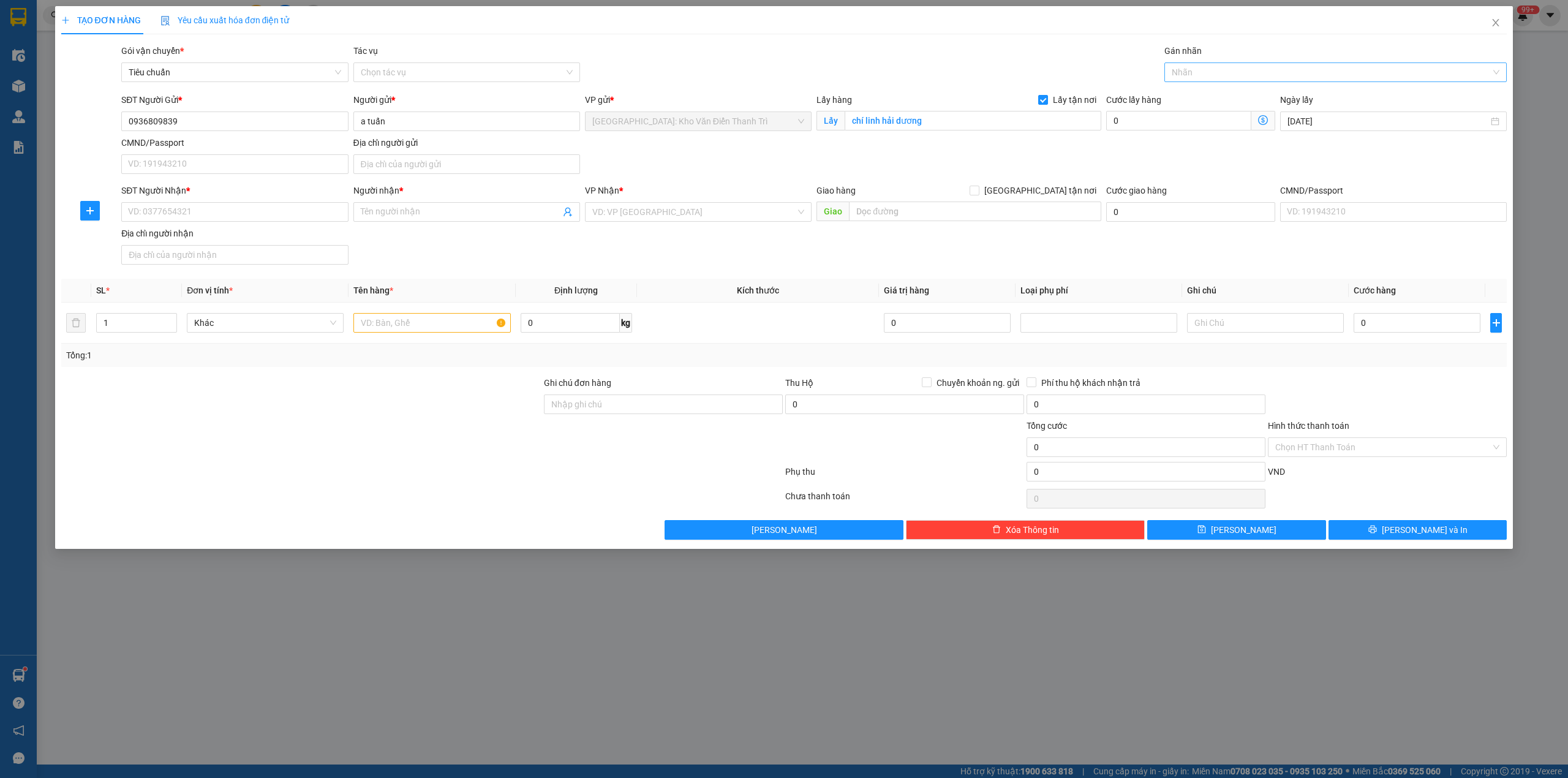
click at [1191, 65] on div at bounding box center [1330, 73] width 325 height 15
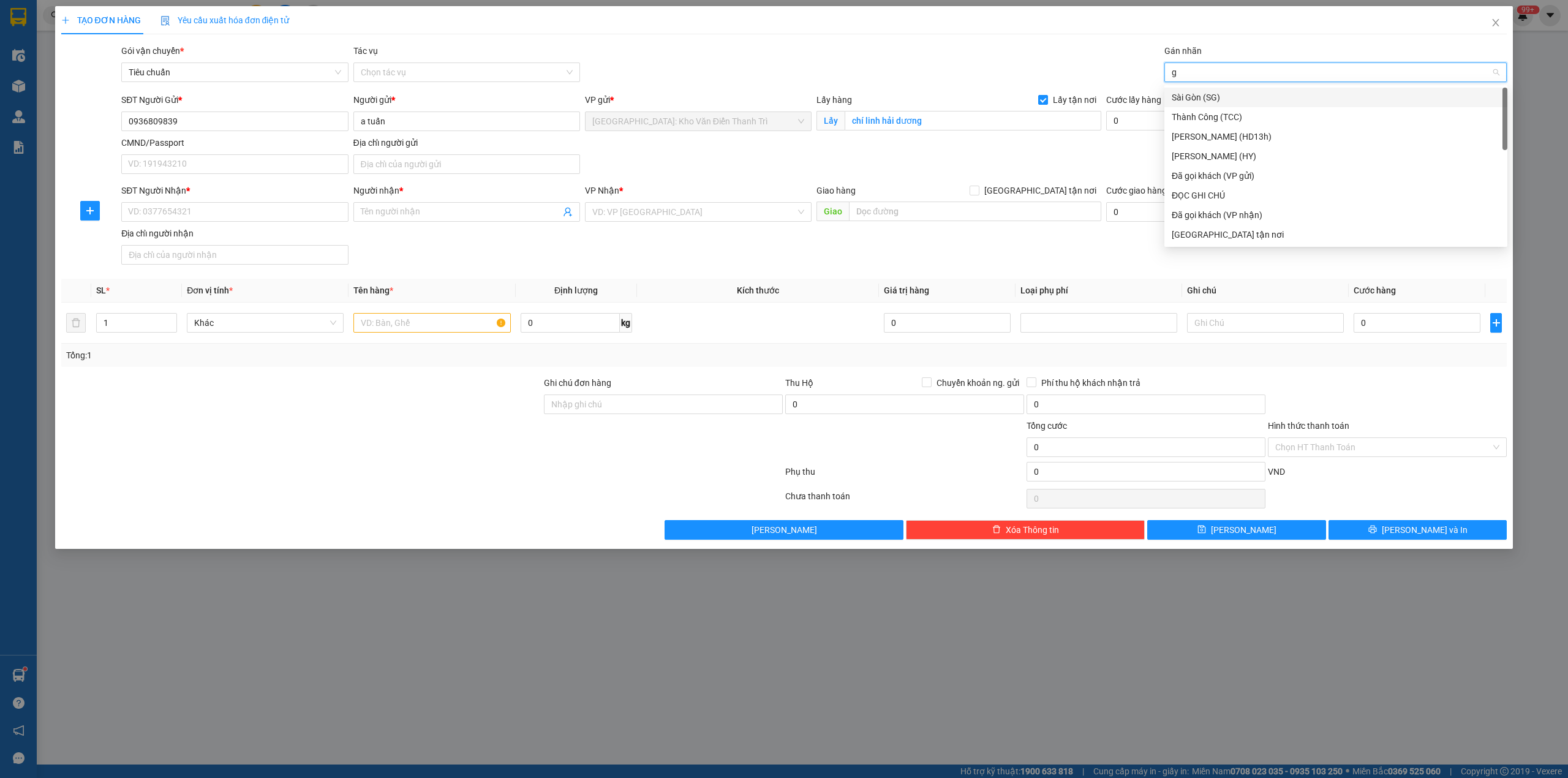
type input "gt"
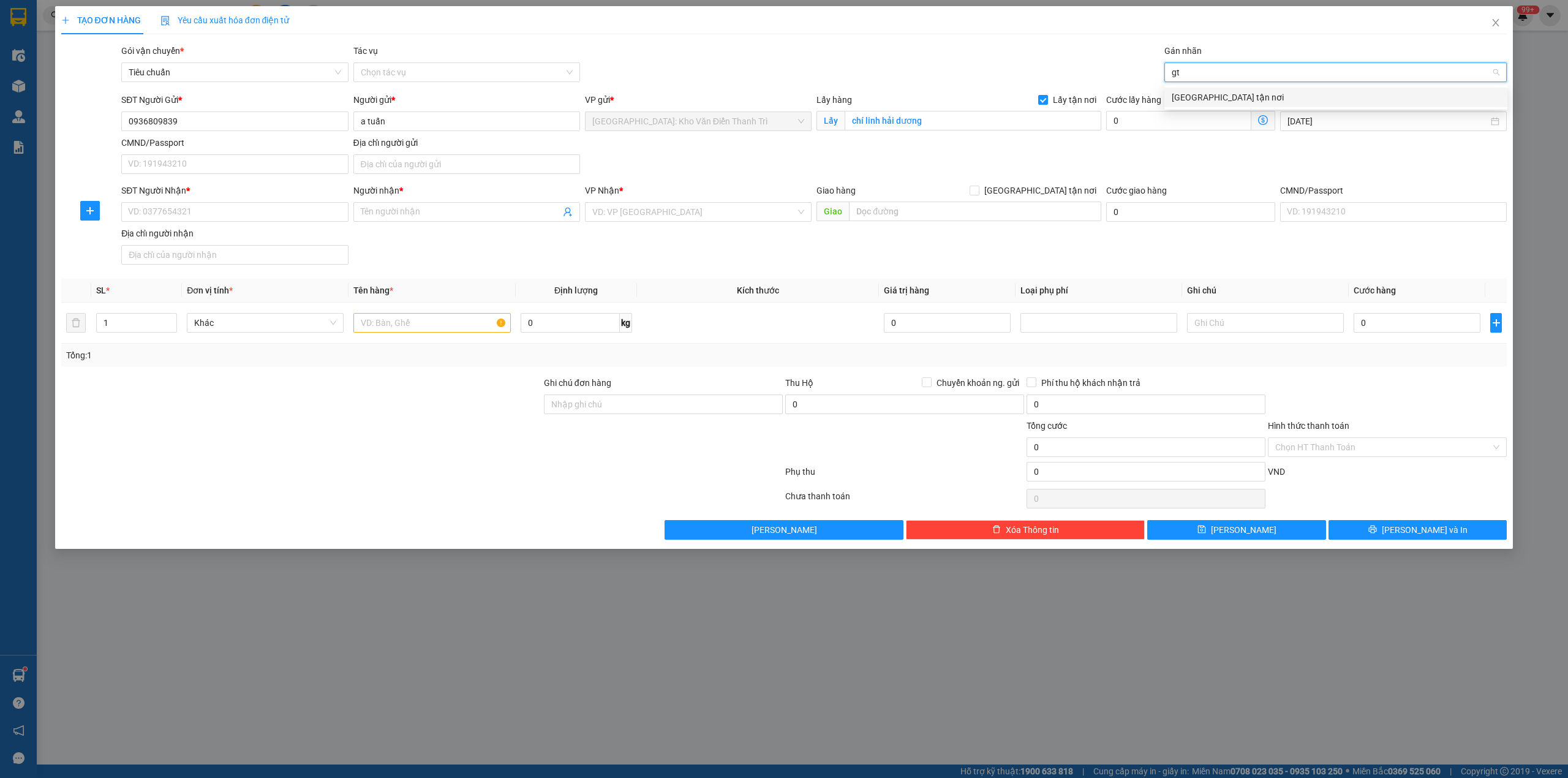
drag, startPoint x: 1223, startPoint y: 103, endPoint x: 1076, endPoint y: 62, distance: 152.6
click at [1223, 103] on div "[GEOGRAPHIC_DATA] tận nơi" at bounding box center [1335, 97] width 328 height 14
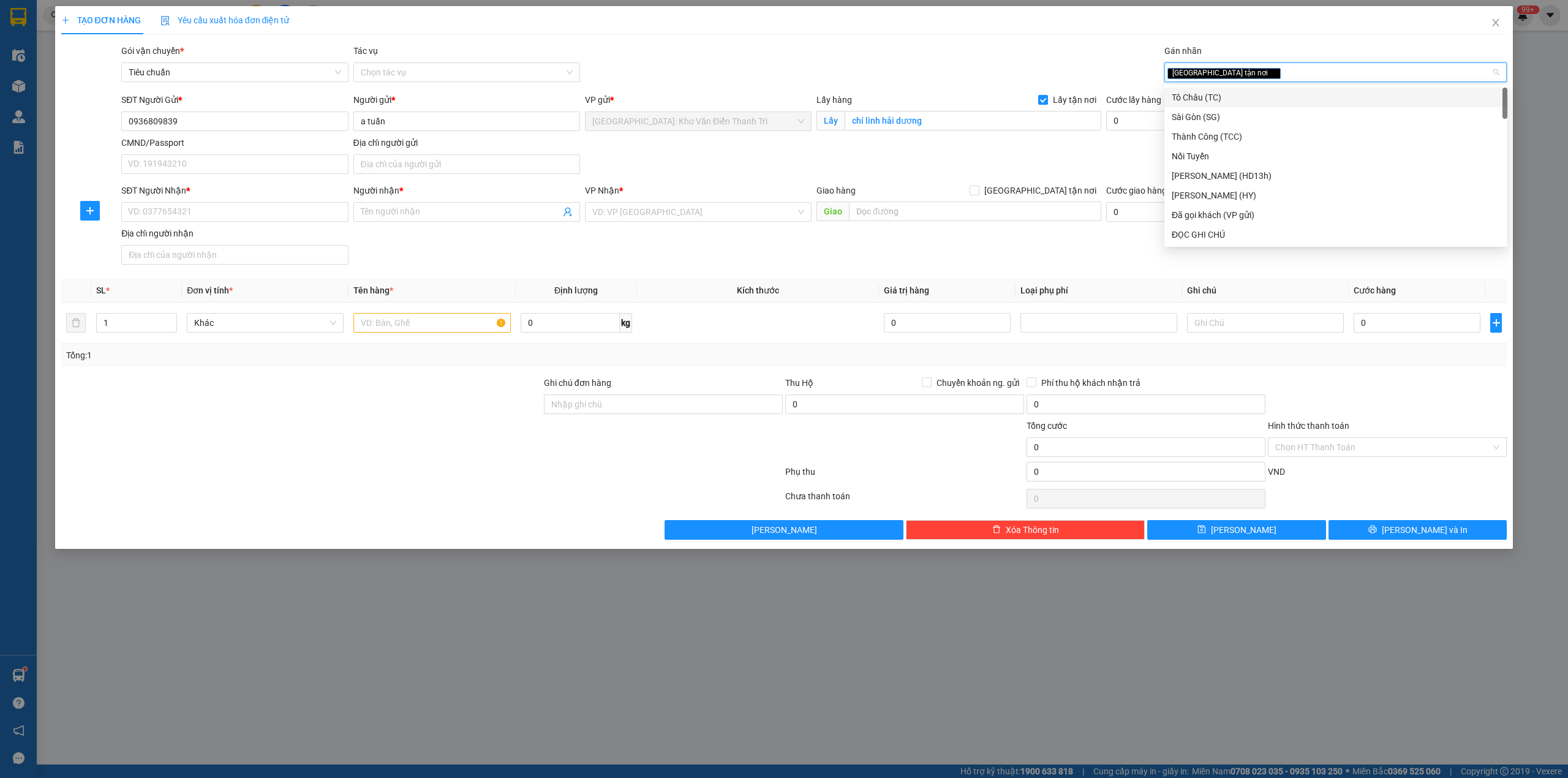
click at [1076, 62] on div "Gói vận chuyển * Tiêu chuẩn Tác vụ Chọn tác vụ Gán nhãn Giao tận nơi" at bounding box center [814, 65] width 1390 height 43
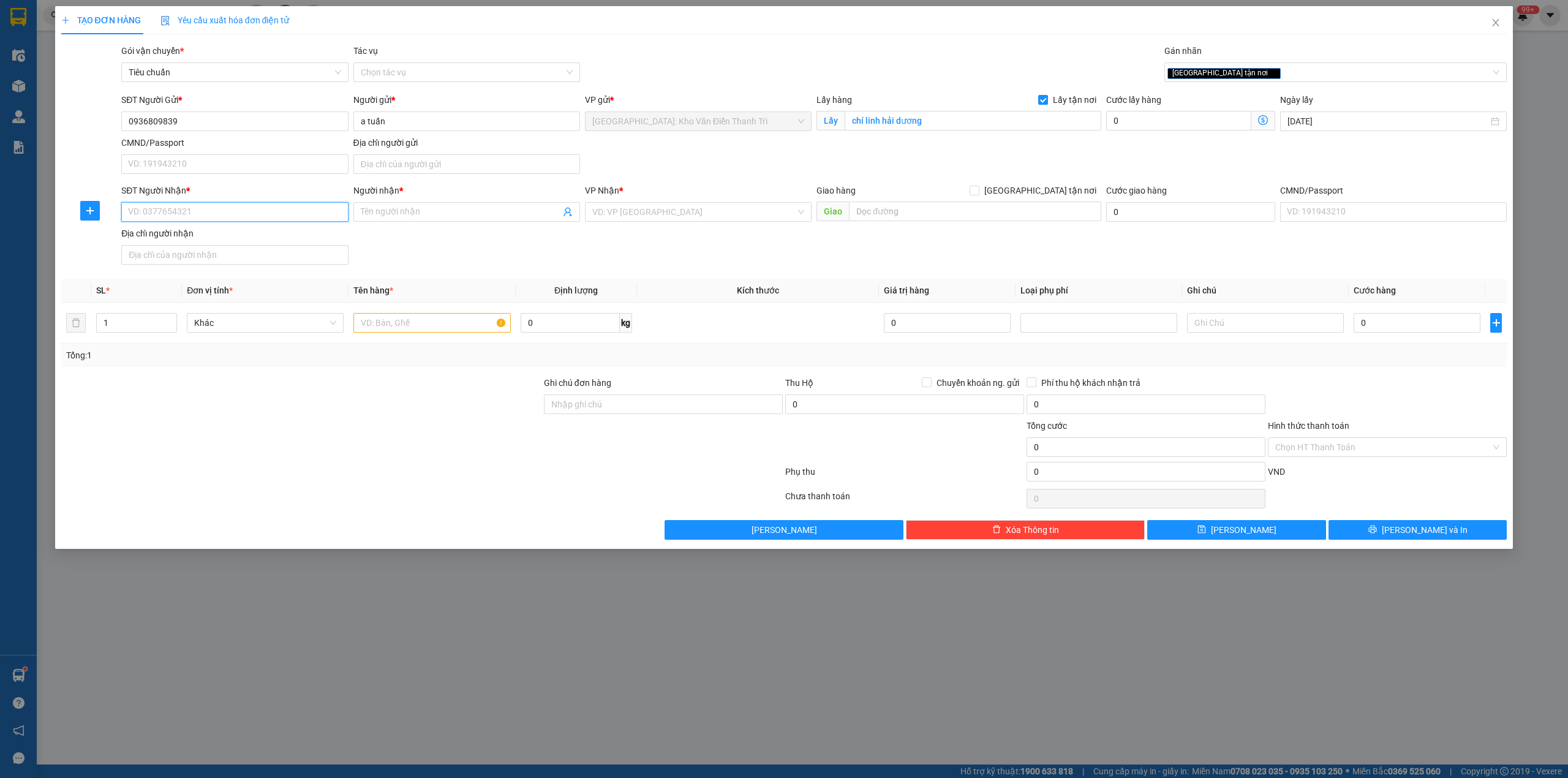
click at [273, 221] on input "SĐT Người Nhận *" at bounding box center [235, 211] width 226 height 19
click at [273, 221] on input "1" at bounding box center [235, 211] width 226 height 19
type input "0986007882"
click at [389, 213] on input "Người nhận *" at bounding box center [460, 212] width 200 height 14
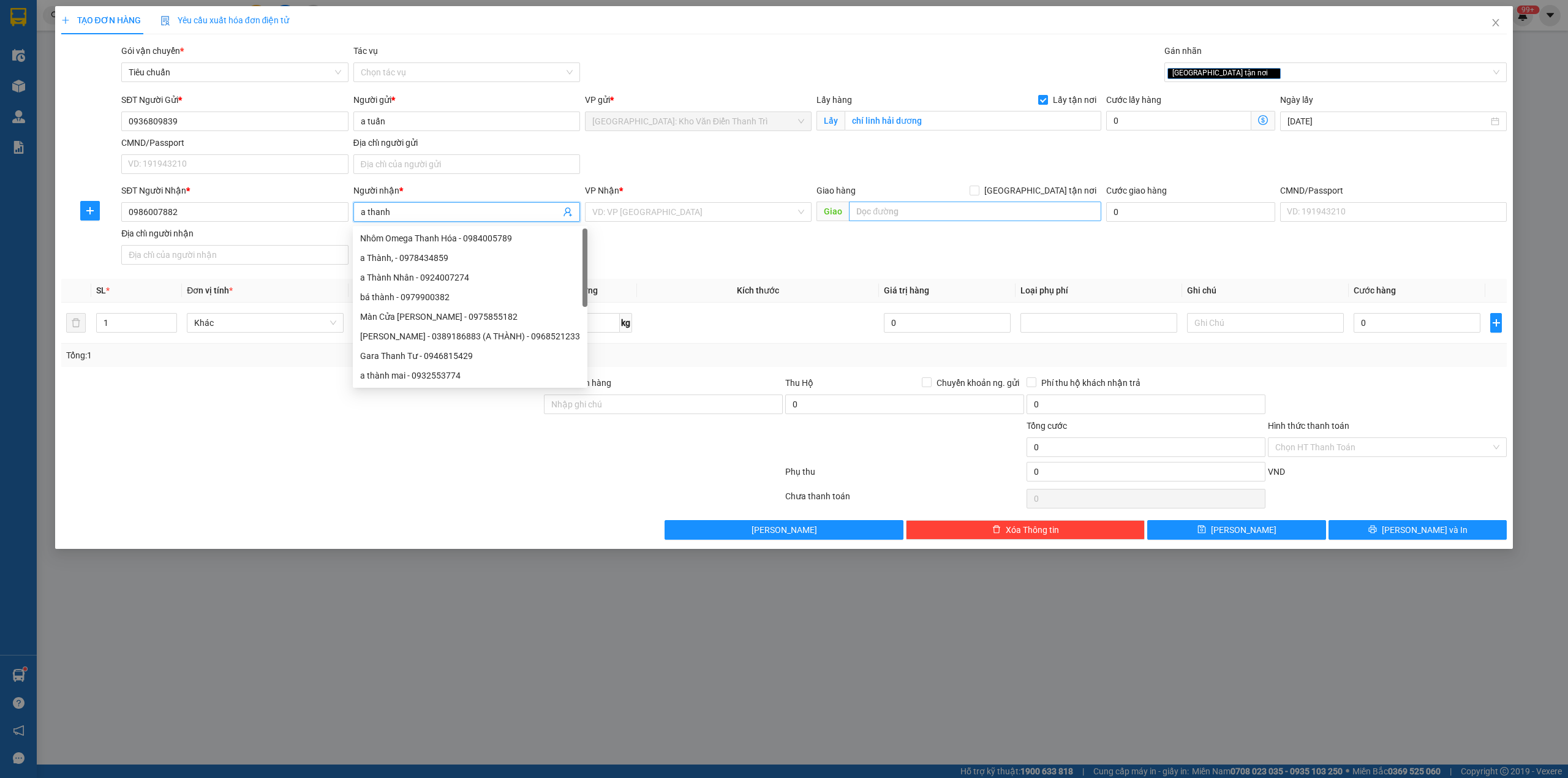
type input "a thanh"
click at [923, 213] on input "text" at bounding box center [975, 211] width 252 height 19
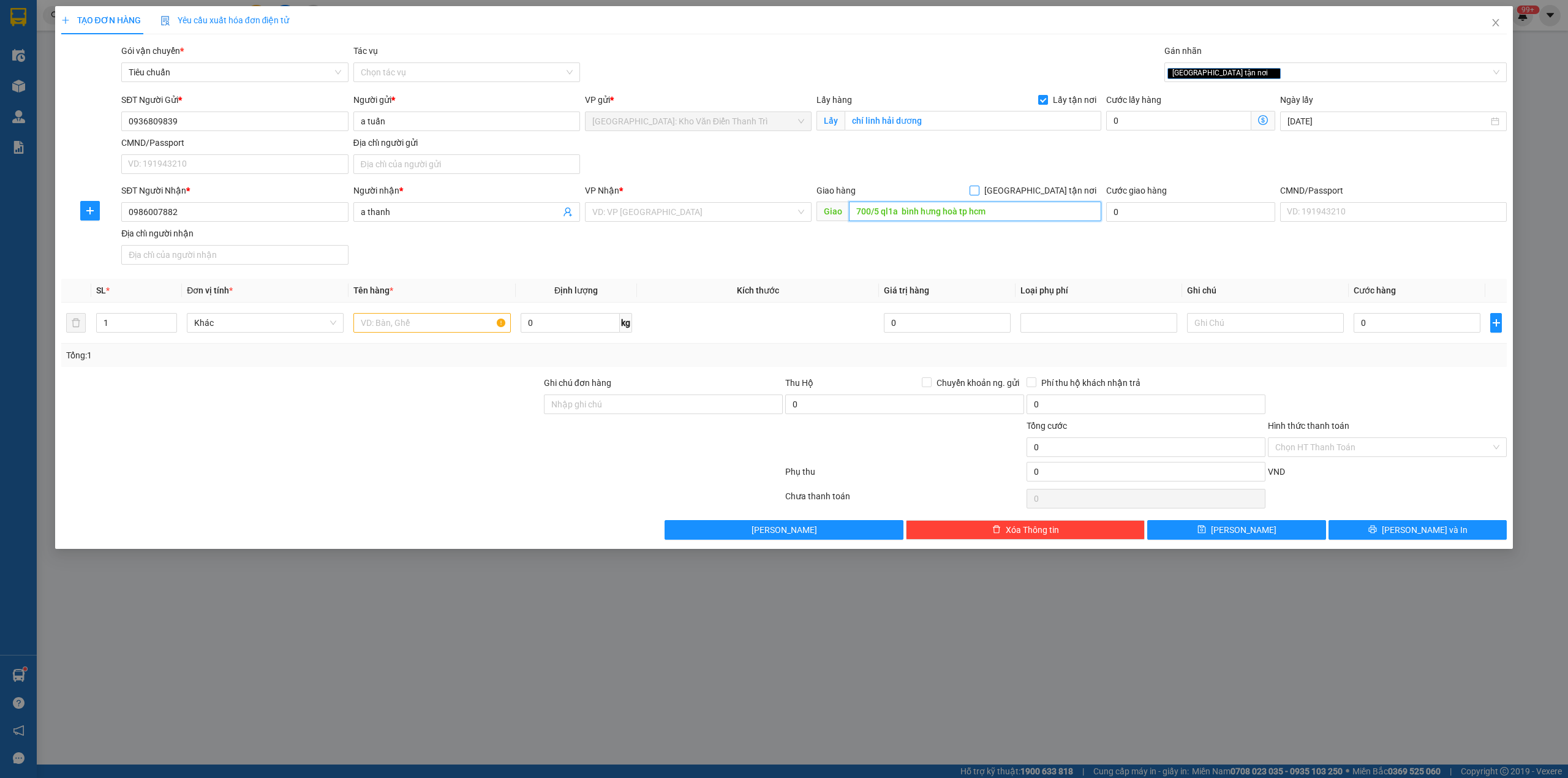
type input "700/5 ql1a bình hưng hoà tp hcm"
click at [1057, 187] on span "[GEOGRAPHIC_DATA] tận nơi" at bounding box center [1040, 191] width 122 height 14
click at [978, 187] on input "[GEOGRAPHIC_DATA] tận nơi" at bounding box center [973, 190] width 8 height 8
checkbox input "true"
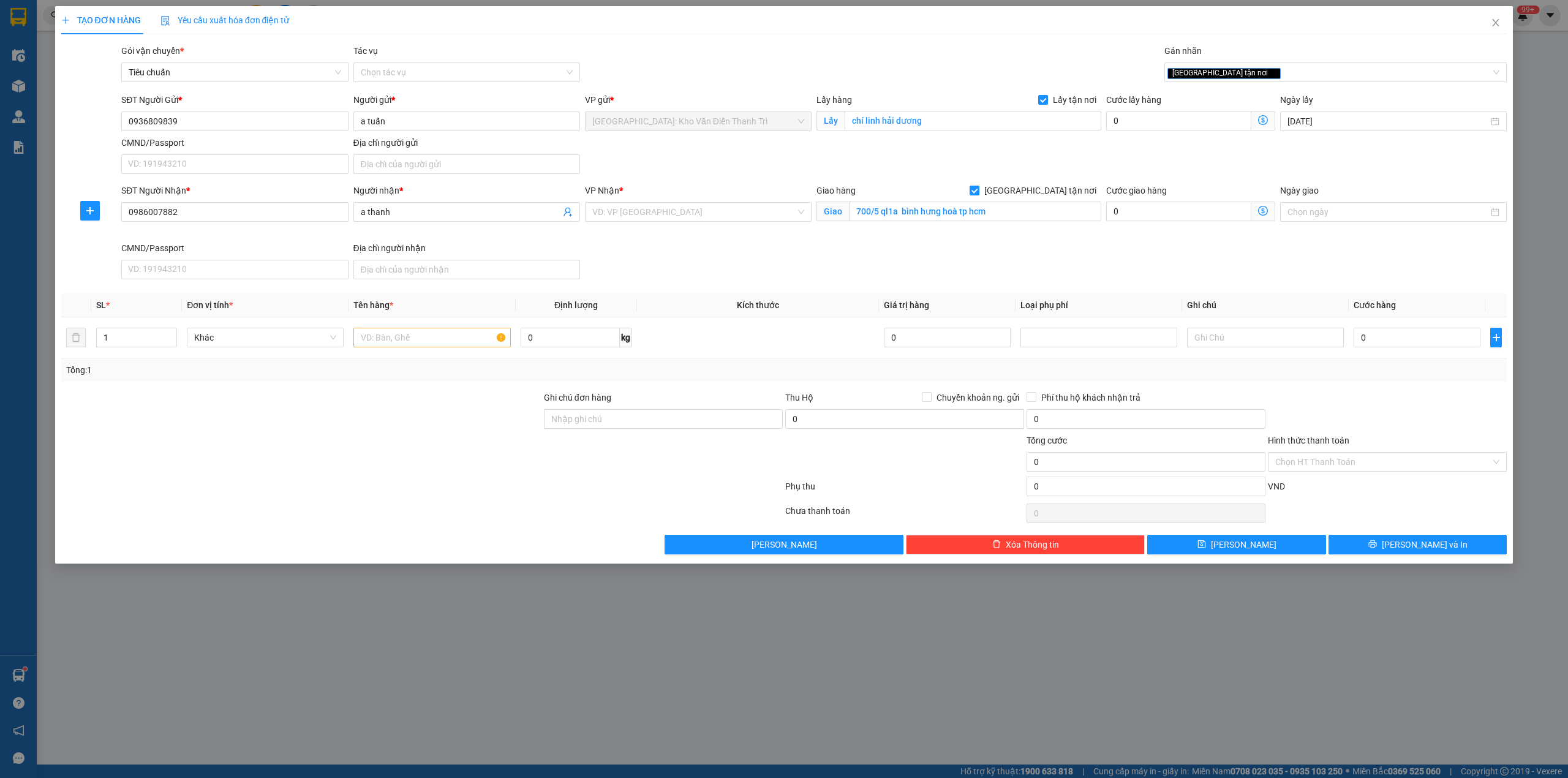
click at [1160, 131] on div "Cước lấy hàng 0" at bounding box center [1191, 114] width 169 height 43
click at [672, 216] on input "search" at bounding box center [693, 212] width 203 height 18
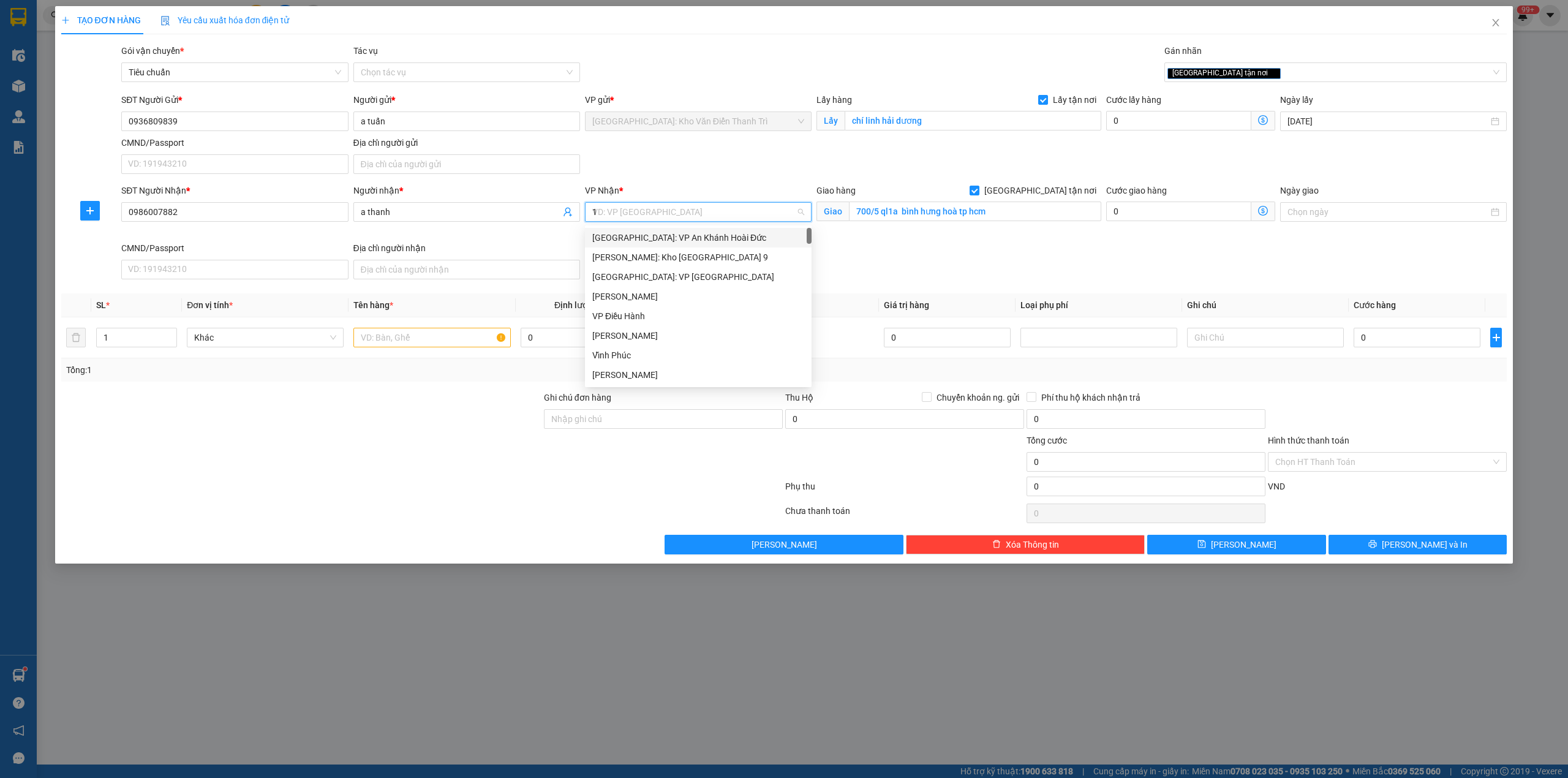
type input "12"
click at [701, 261] on div "[PERSON_NAME] : [GEOGRAPHIC_DATA]" at bounding box center [698, 257] width 212 height 14
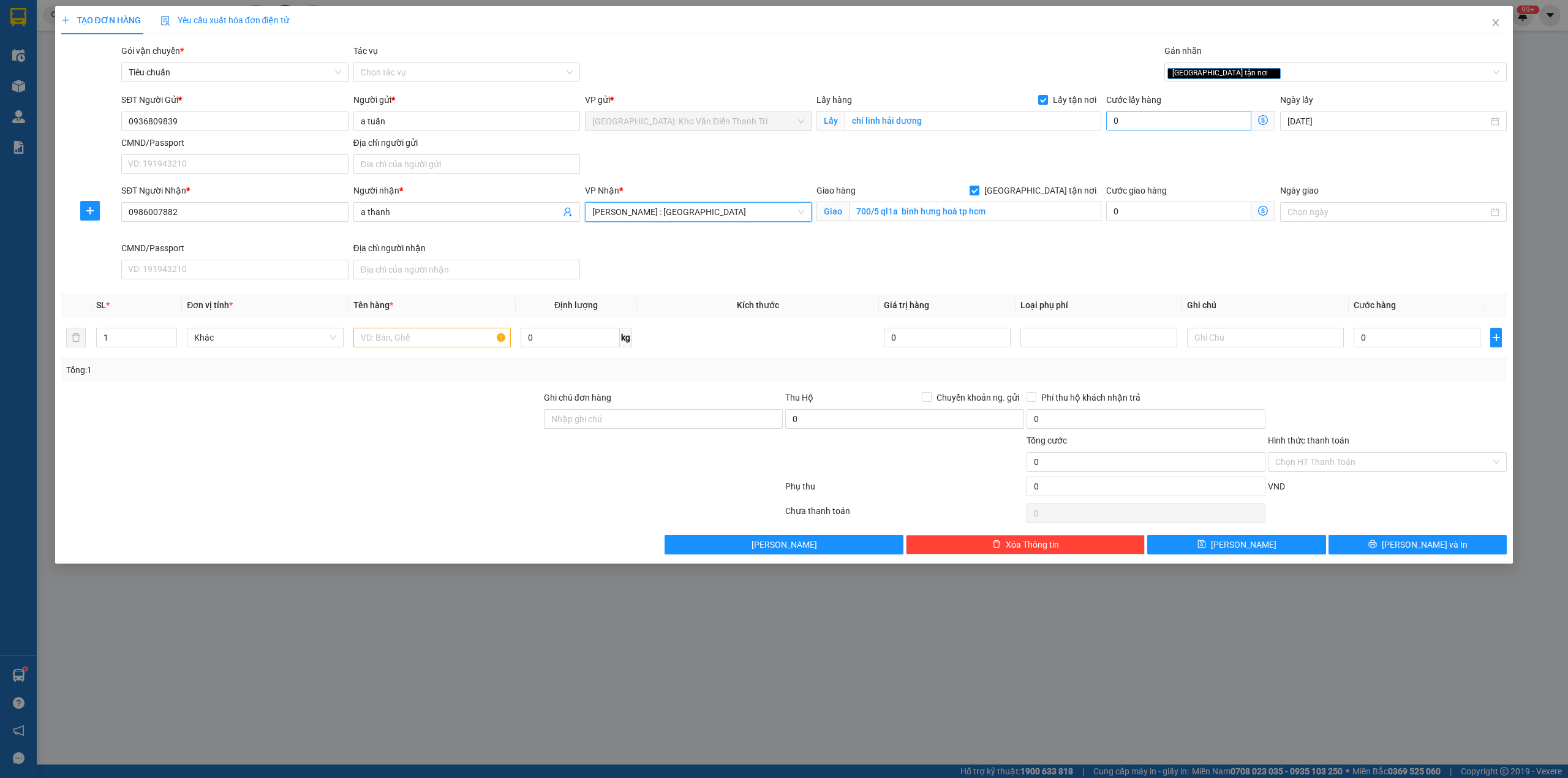
drag, startPoint x: 981, startPoint y: 238, endPoint x: 1180, endPoint y: 127, distance: 227.9
click at [983, 238] on div "Giao hàng [GEOGRAPHIC_DATA] tận nơi Giao 700/5 ql1a bình [GEOGRAPHIC_DATA]" at bounding box center [958, 213] width 290 height 58
click at [382, 341] on input "text" at bounding box center [432, 337] width 157 height 19
click at [1255, 68] on div "[GEOGRAPHIC_DATA] tận nơi" at bounding box center [1330, 73] width 325 height 15
type input "d"
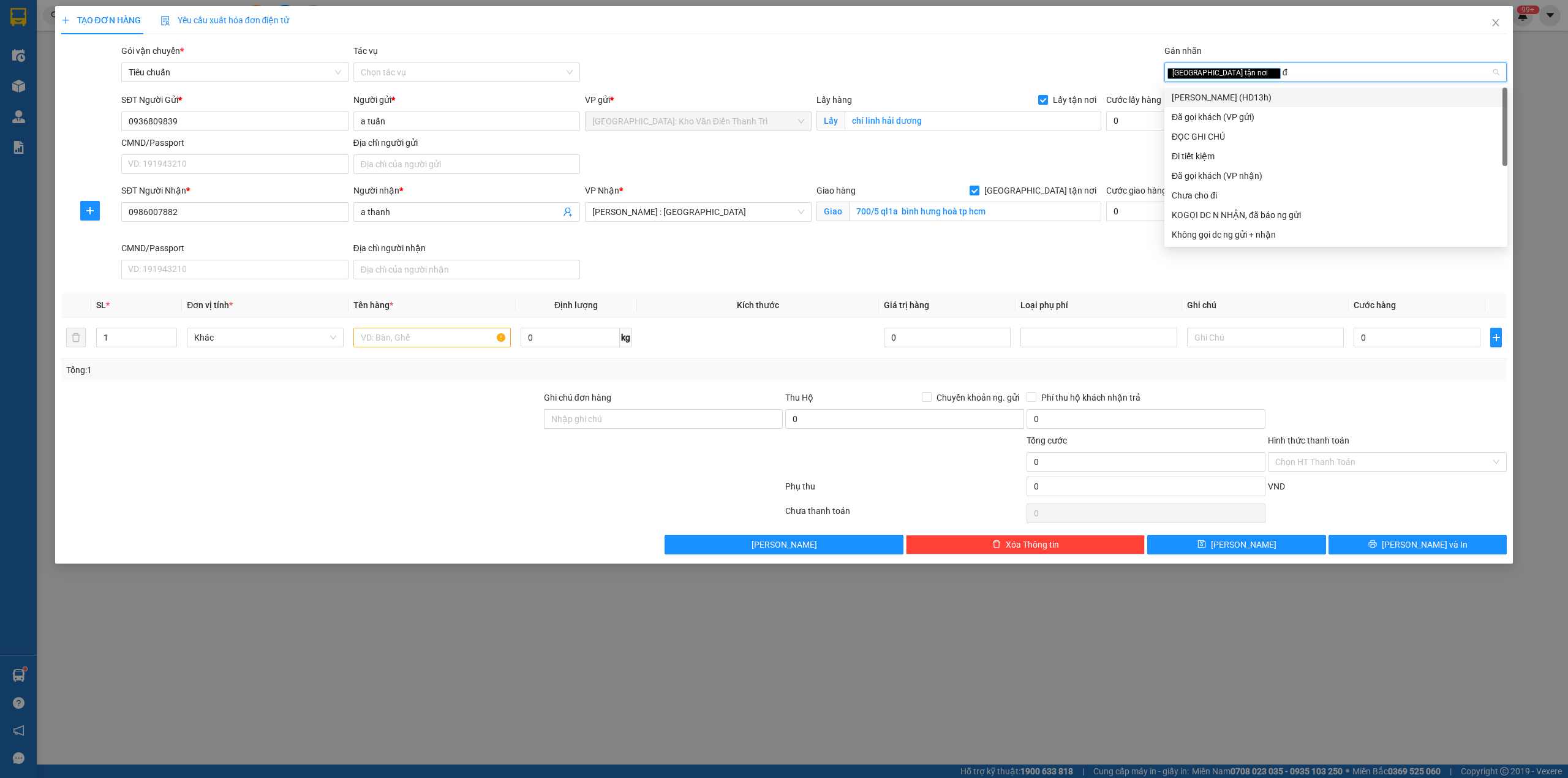
type input "đã"
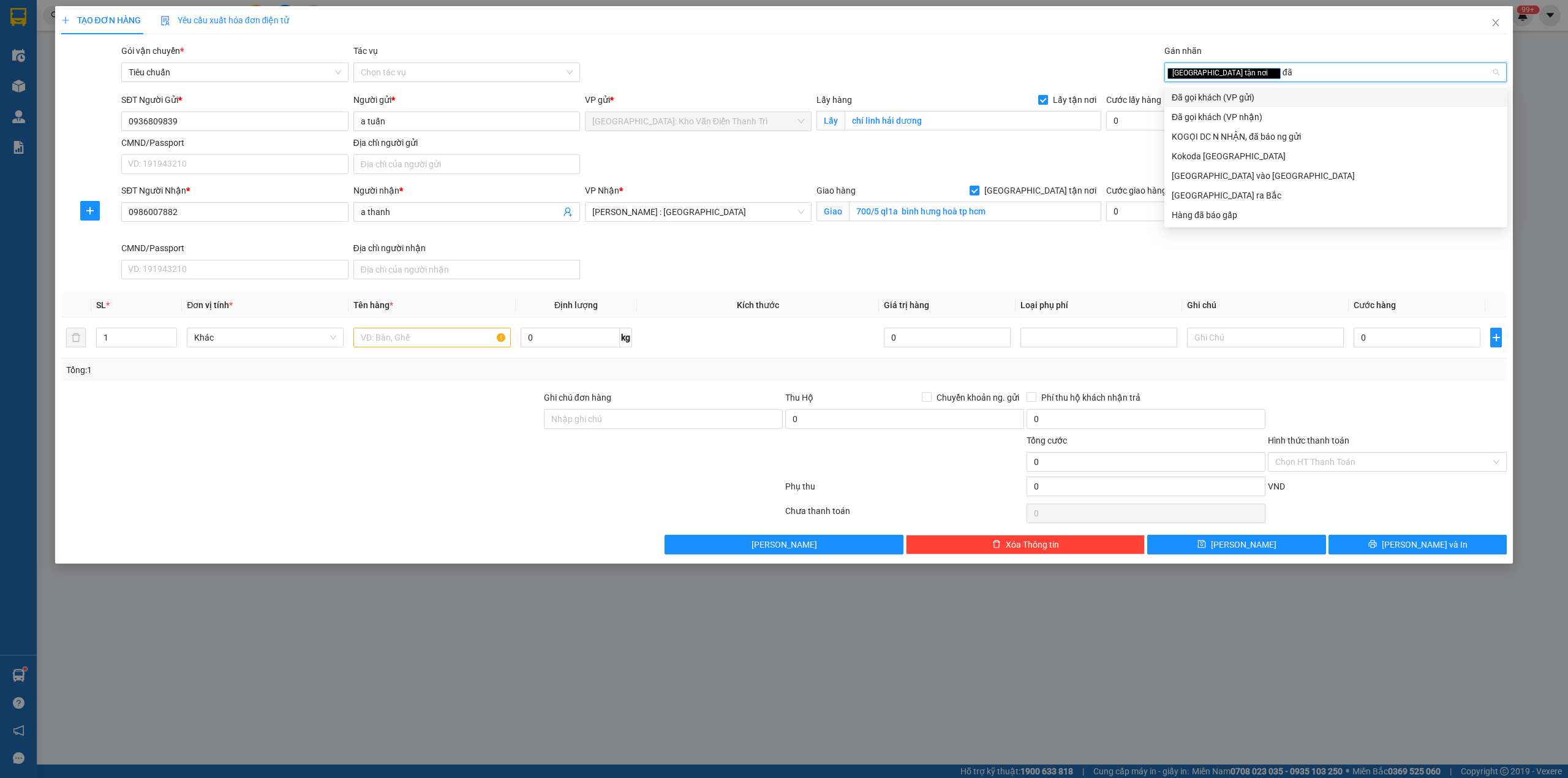
click at [1252, 94] on div "Đã gọi khách (VP gửi)" at bounding box center [1335, 97] width 328 height 14
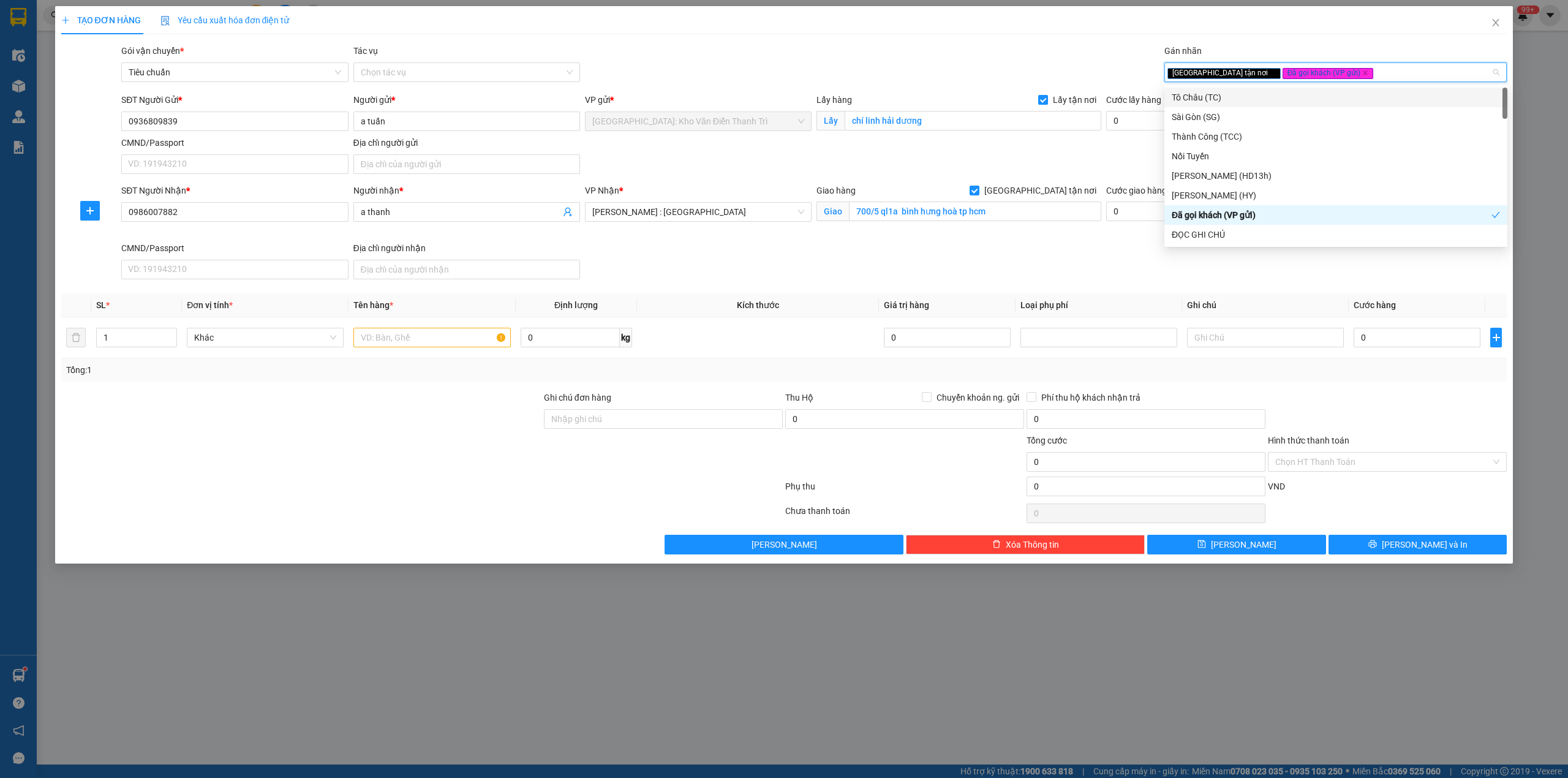
click at [1040, 47] on div "Gói vận chuyển * Tiêu chuẩn Tác vụ Chọn tác vụ Gán nhãn Giao tận nơi Đã gọi k…" at bounding box center [814, 65] width 1390 height 43
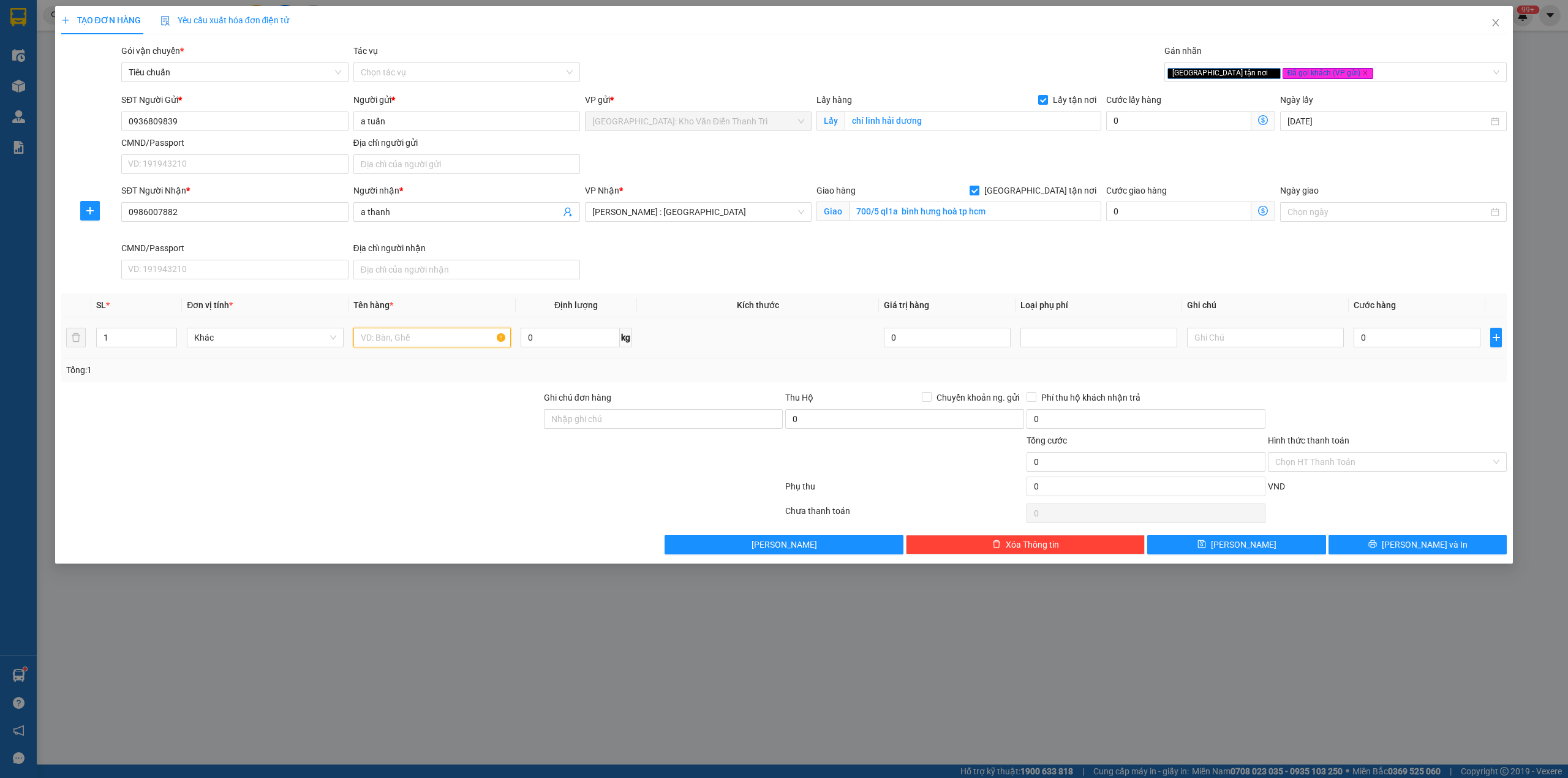
click at [436, 339] on input "text" at bounding box center [432, 337] width 157 height 19
type input "2 cục máy nặng"
click at [224, 373] on div "Tổng: 1" at bounding box center [335, 369] width 539 height 14
click at [141, 338] on input "1" at bounding box center [136, 337] width 79 height 18
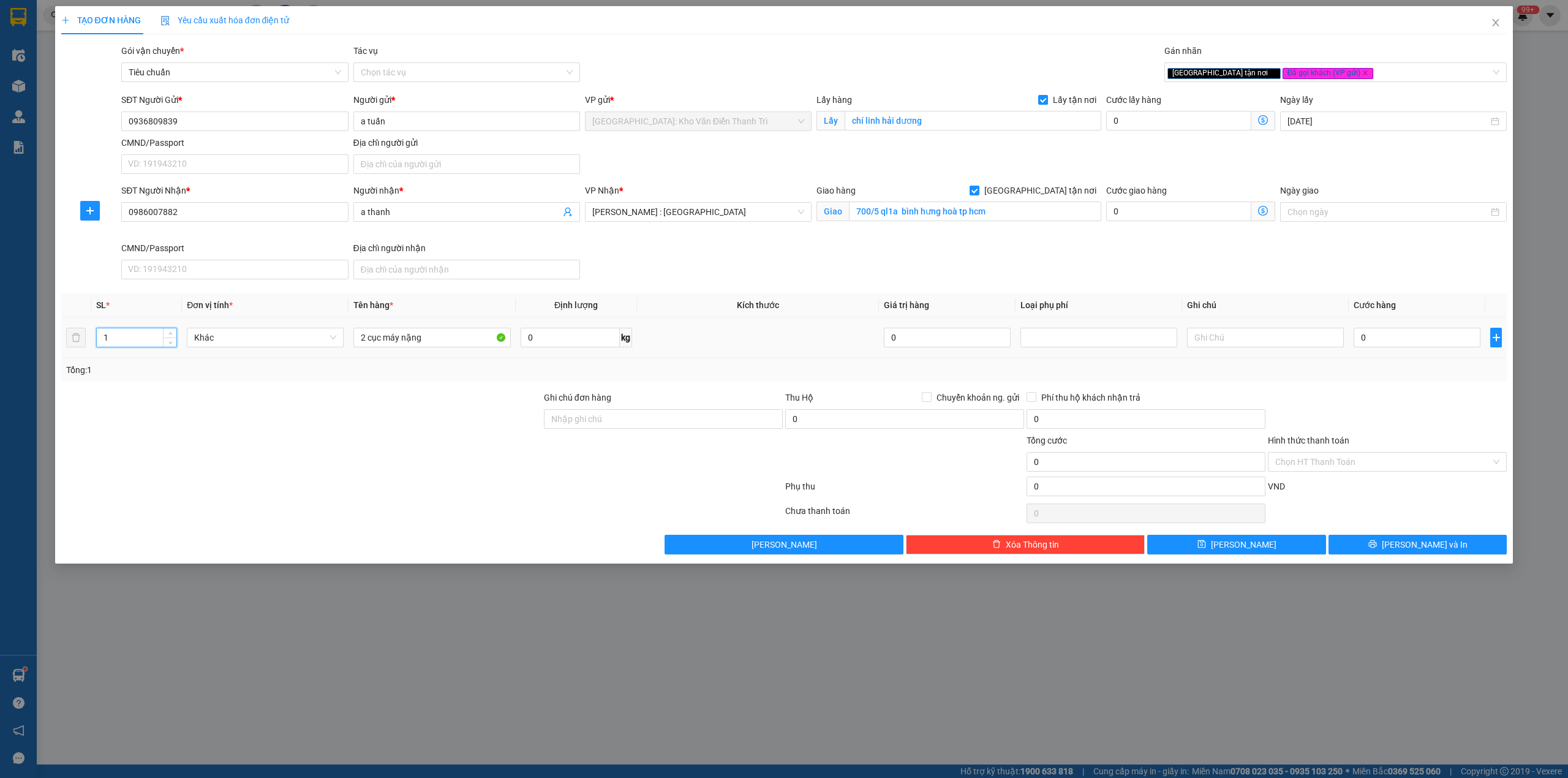
click at [141, 338] on input "1" at bounding box center [136, 337] width 79 height 18
type input "2"
click at [452, 405] on div at bounding box center [301, 412] width 482 height 43
click at [1266, 358] on td at bounding box center [1265, 338] width 167 height 41
click at [1388, 335] on input "0" at bounding box center [1417, 337] width 127 height 19
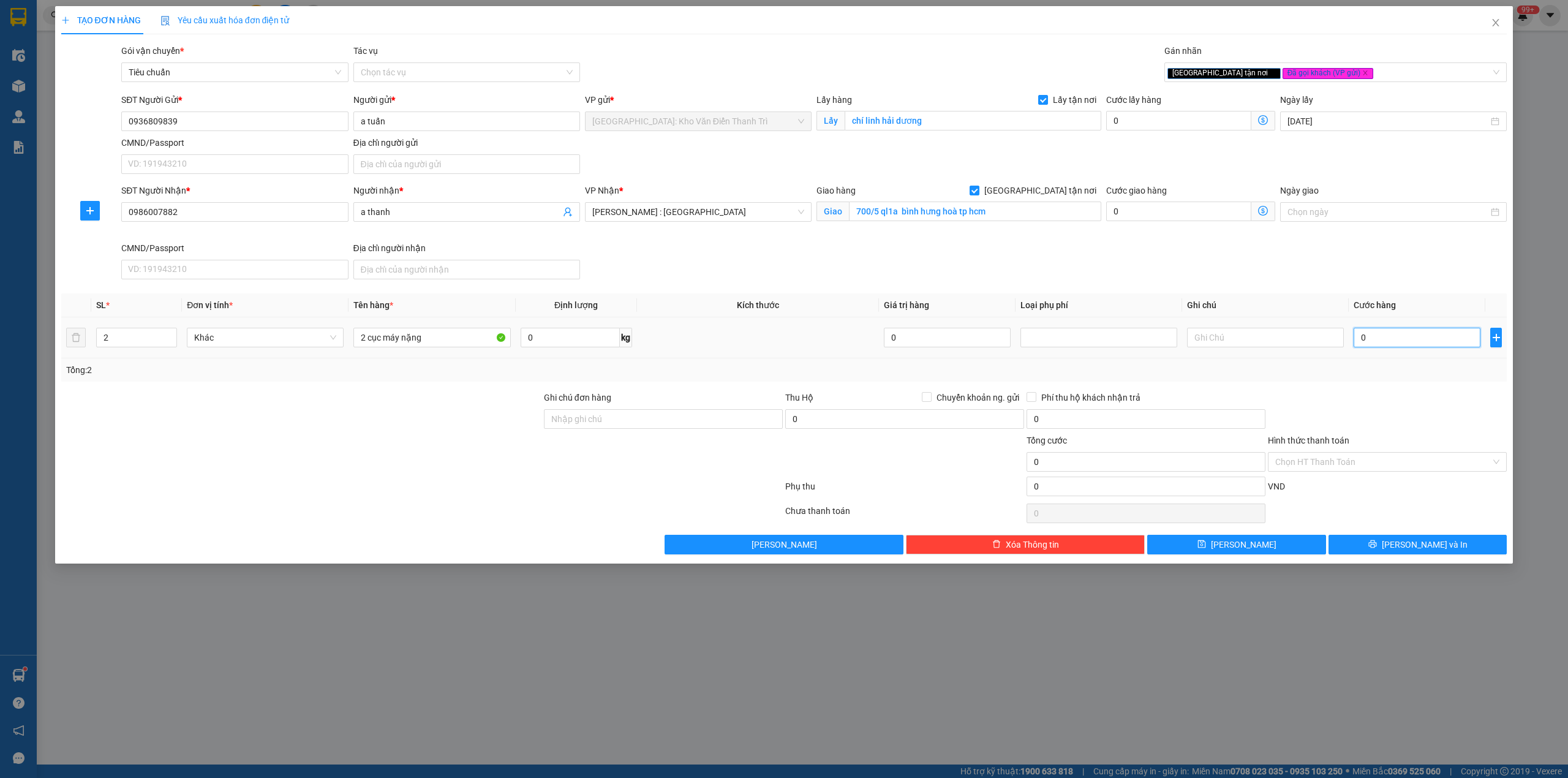
type input "4"
type input "44"
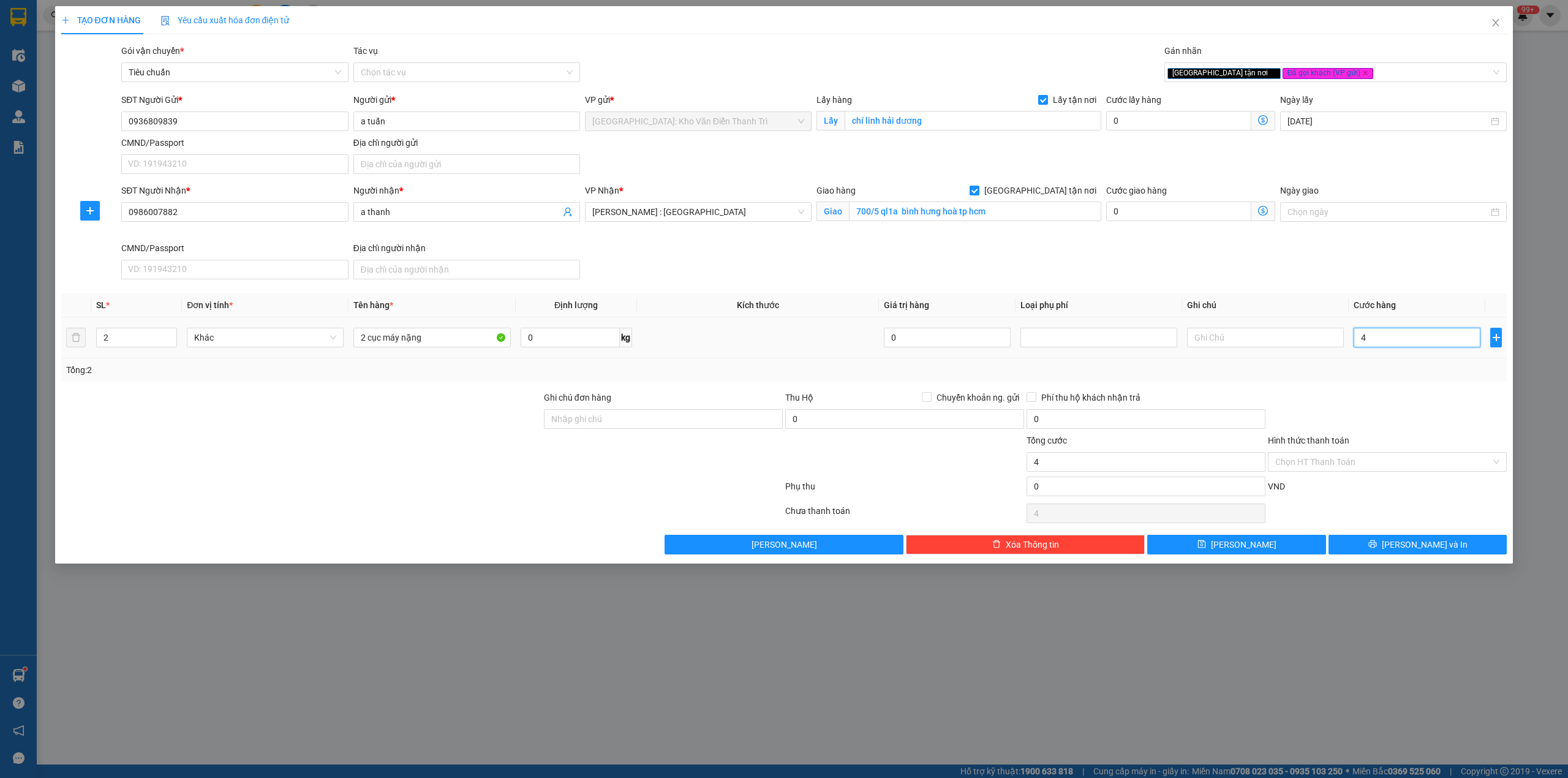
type input "44"
type input "440"
type input "4.400"
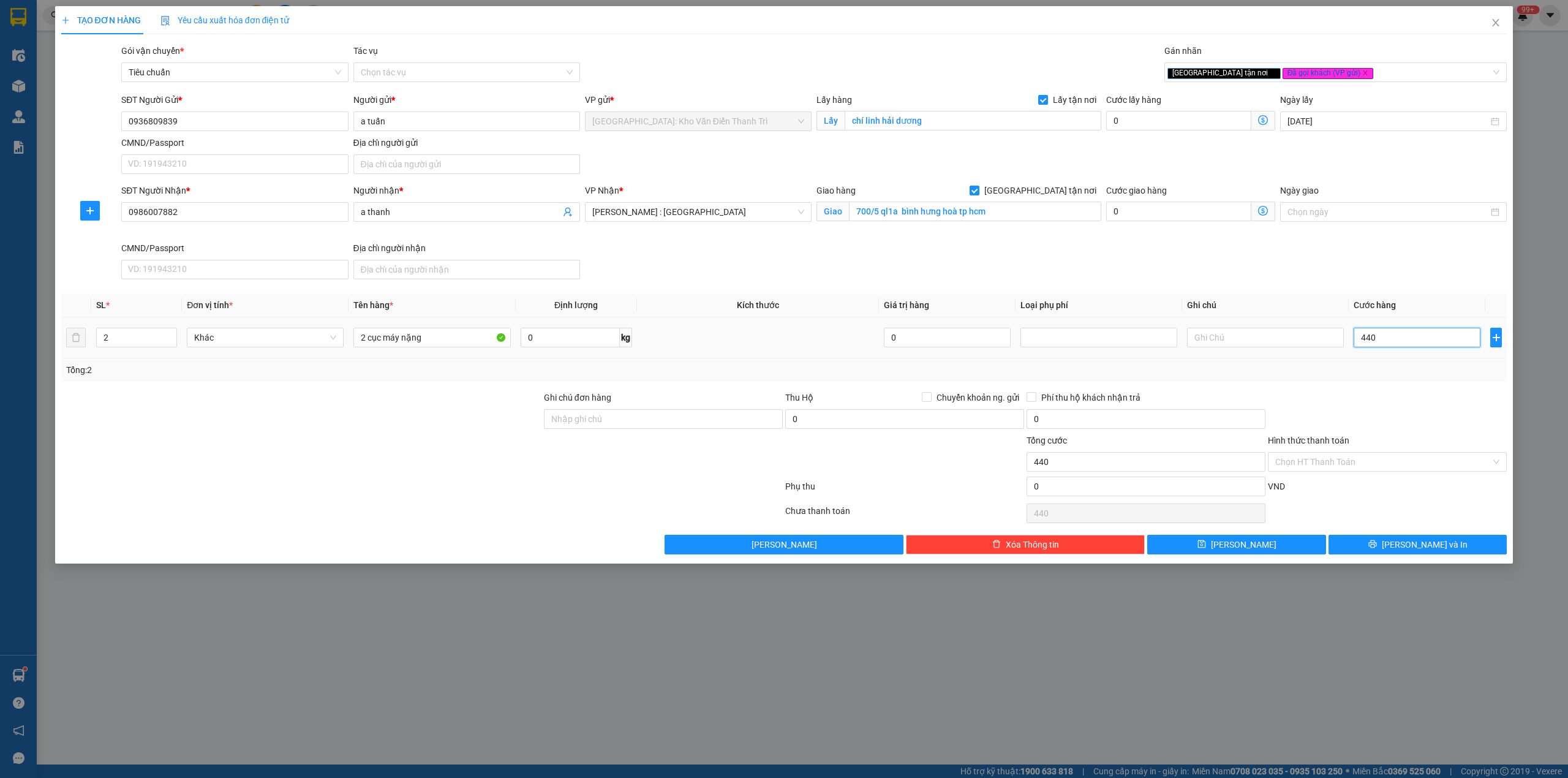
type input "4.400"
type input "44.000"
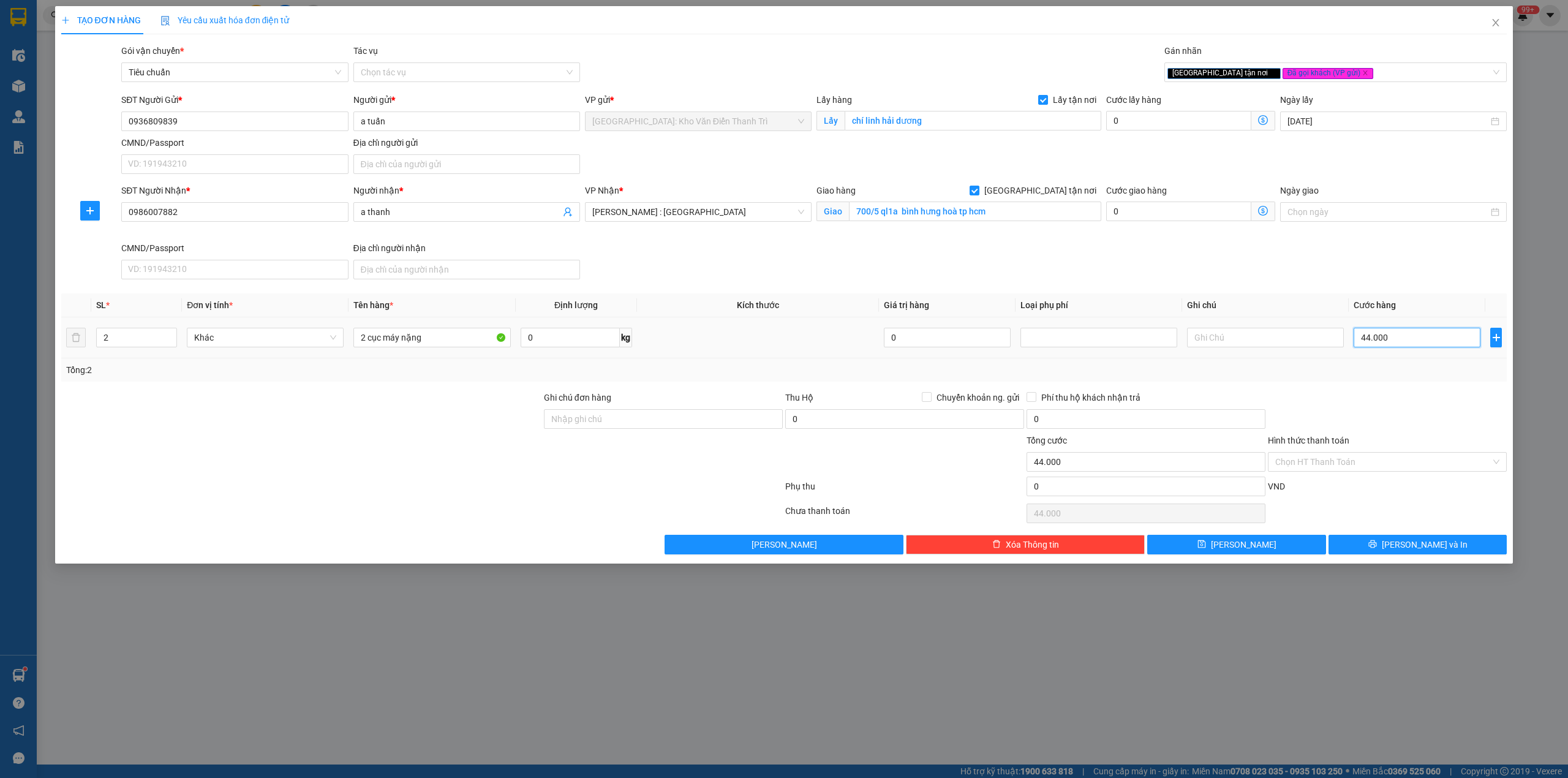
type input "440.000"
type input "4.400.000"
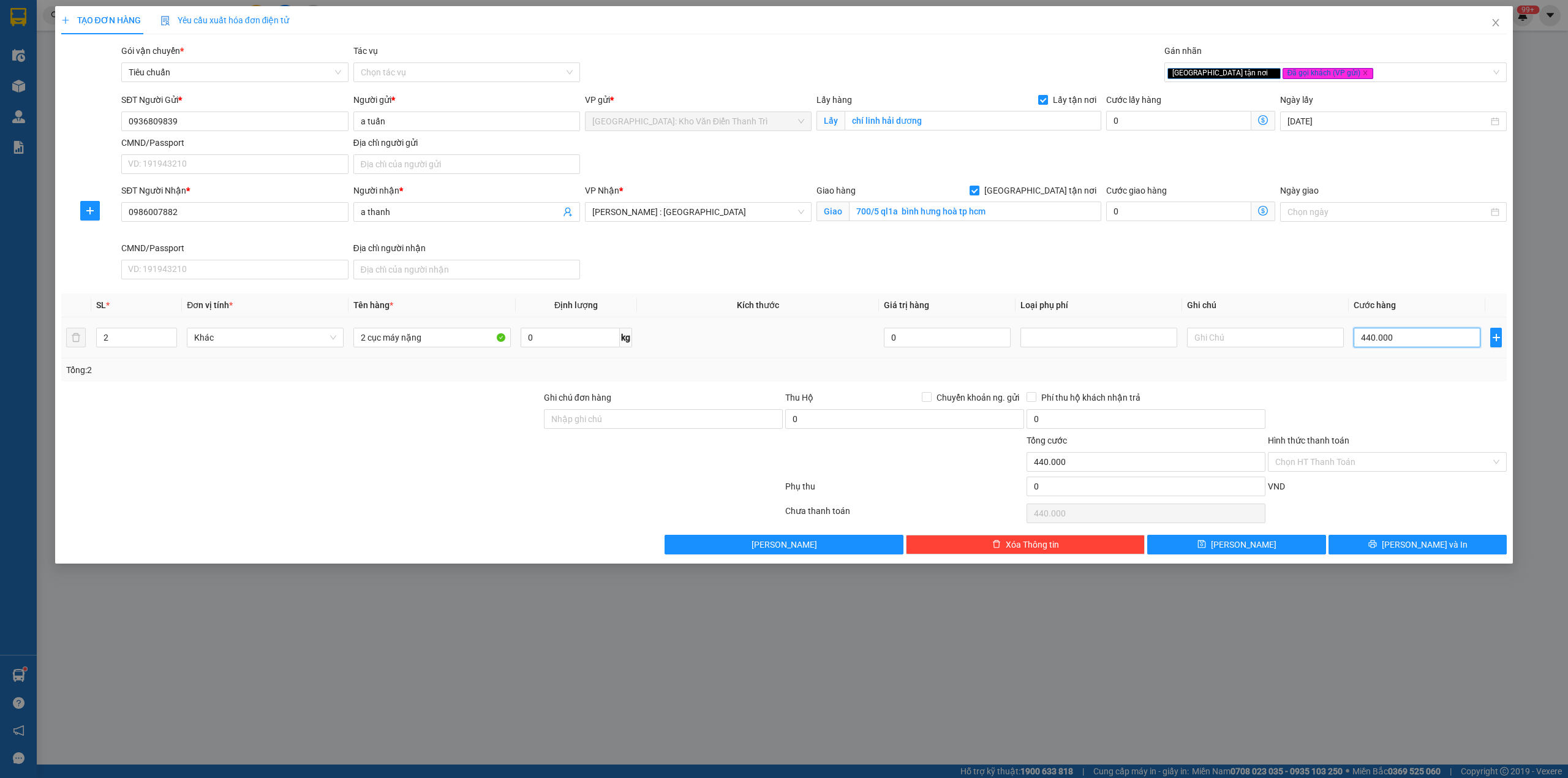
type input "4.400.000"
click at [1374, 379] on div "Tổng: 2" at bounding box center [784, 369] width 1446 height 23
click at [689, 424] on input "Ghi chú đơn hàng" at bounding box center [663, 418] width 238 height 19
type input "nhận nguyên kiện,giao nguyên kiện,bể vỡ khồng đền, XIN NHẸ TAY"
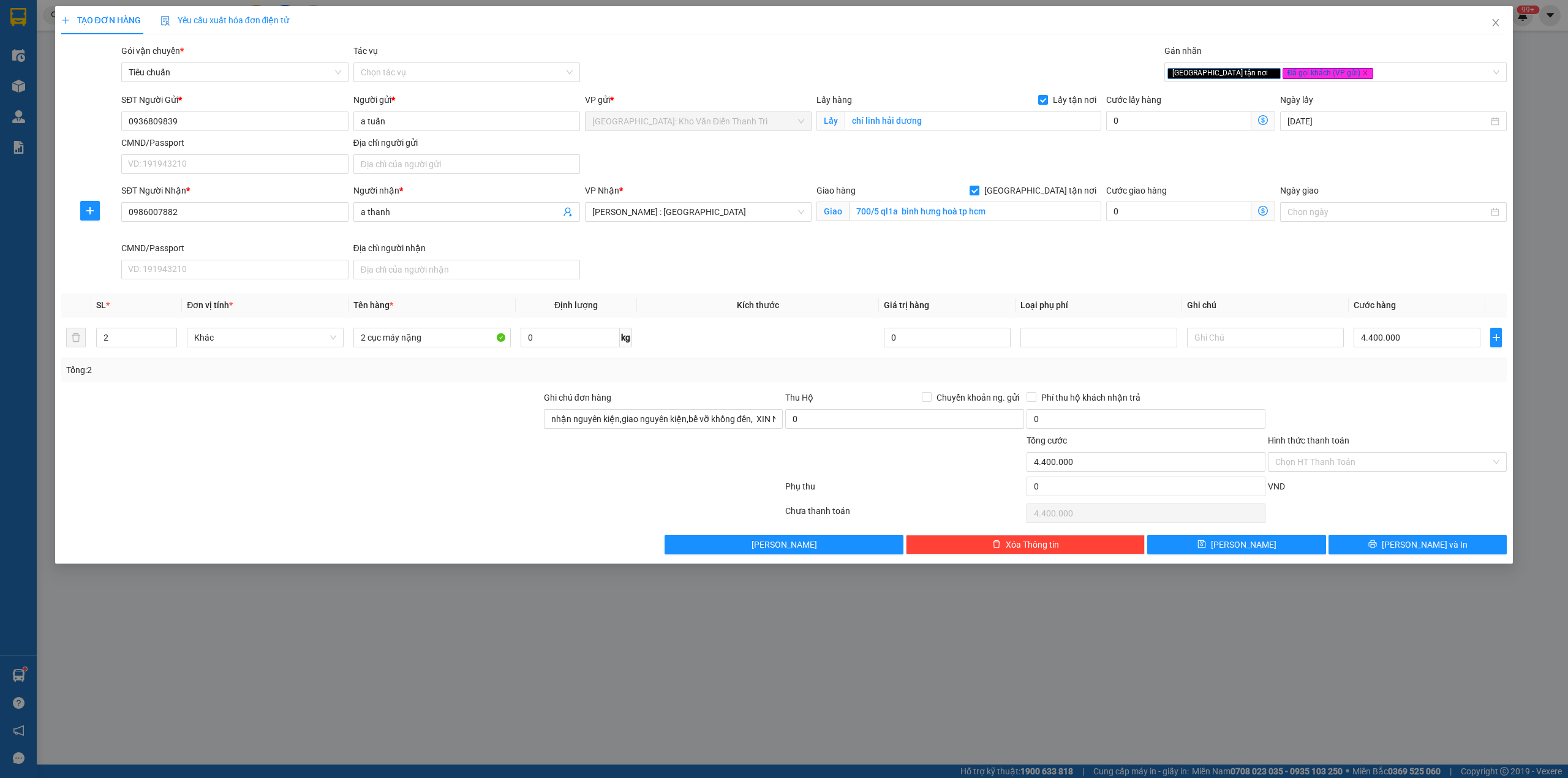
click at [734, 392] on div "Transit Pickup Surcharge Ids Transit Deliver Surcharge Ids Transit Deliver Surc…" at bounding box center [784, 299] width 1446 height 510
click at [711, 412] on input "nhận nguyên kiện,giao nguyên kiện,bể vỡ khồng đền, XIN NHẸ TAY" at bounding box center [663, 418] width 238 height 19
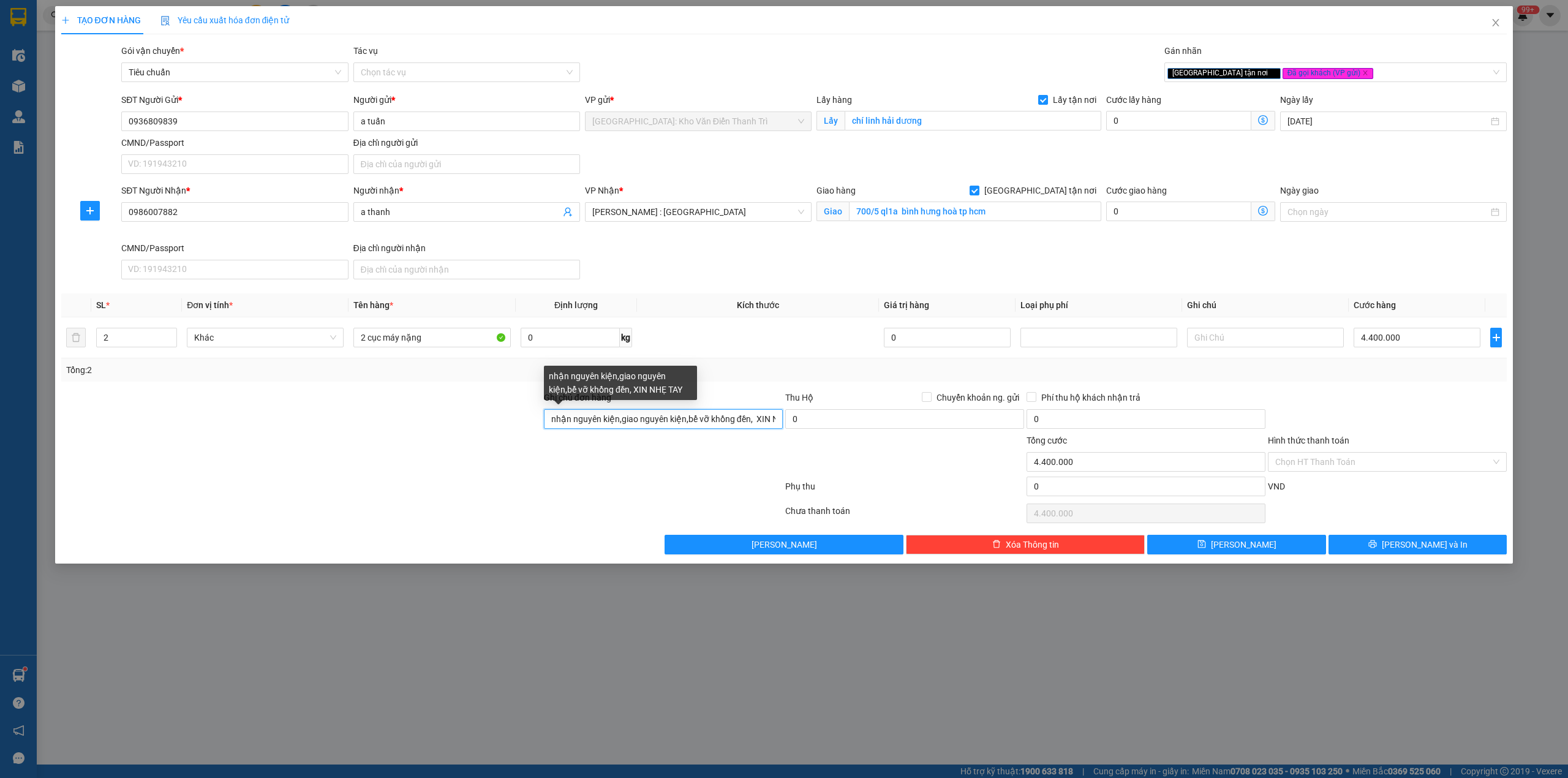
click at [711, 412] on input "nhận nguyên kiện,giao nguyên kiện,bể vỡ khồng đền, XIN NHẸ TAY" at bounding box center [663, 418] width 238 height 19
click at [711, 412] on input "Ghi chú đơn hàng" at bounding box center [663, 418] width 238 height 19
click at [682, 405] on div "Ghi chú đơn hàng" at bounding box center [663, 400] width 238 height 18
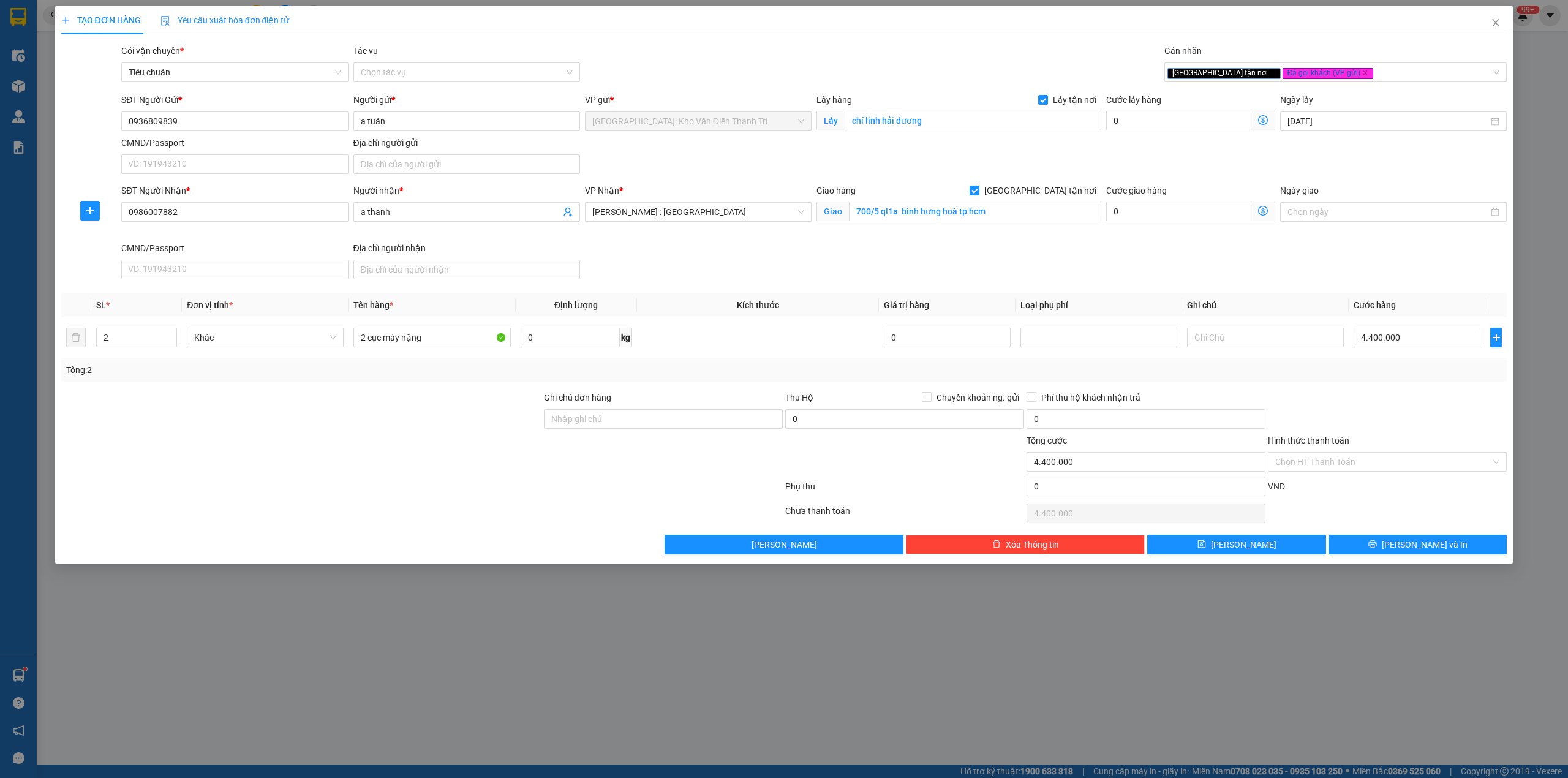
click at [685, 433] on div "Ghi chú đơn hàng" at bounding box center [663, 412] width 238 height 43
click at [689, 429] on input "Ghi chú đơn hàng" at bounding box center [663, 418] width 238 height 19
type input "nhận nguyên kiện,giao nguyên kiện,bể vỡ khồng đền, XIN NHẸ TAY"
click at [1379, 554] on button "[PERSON_NAME] và In" at bounding box center [1418, 544] width 179 height 19
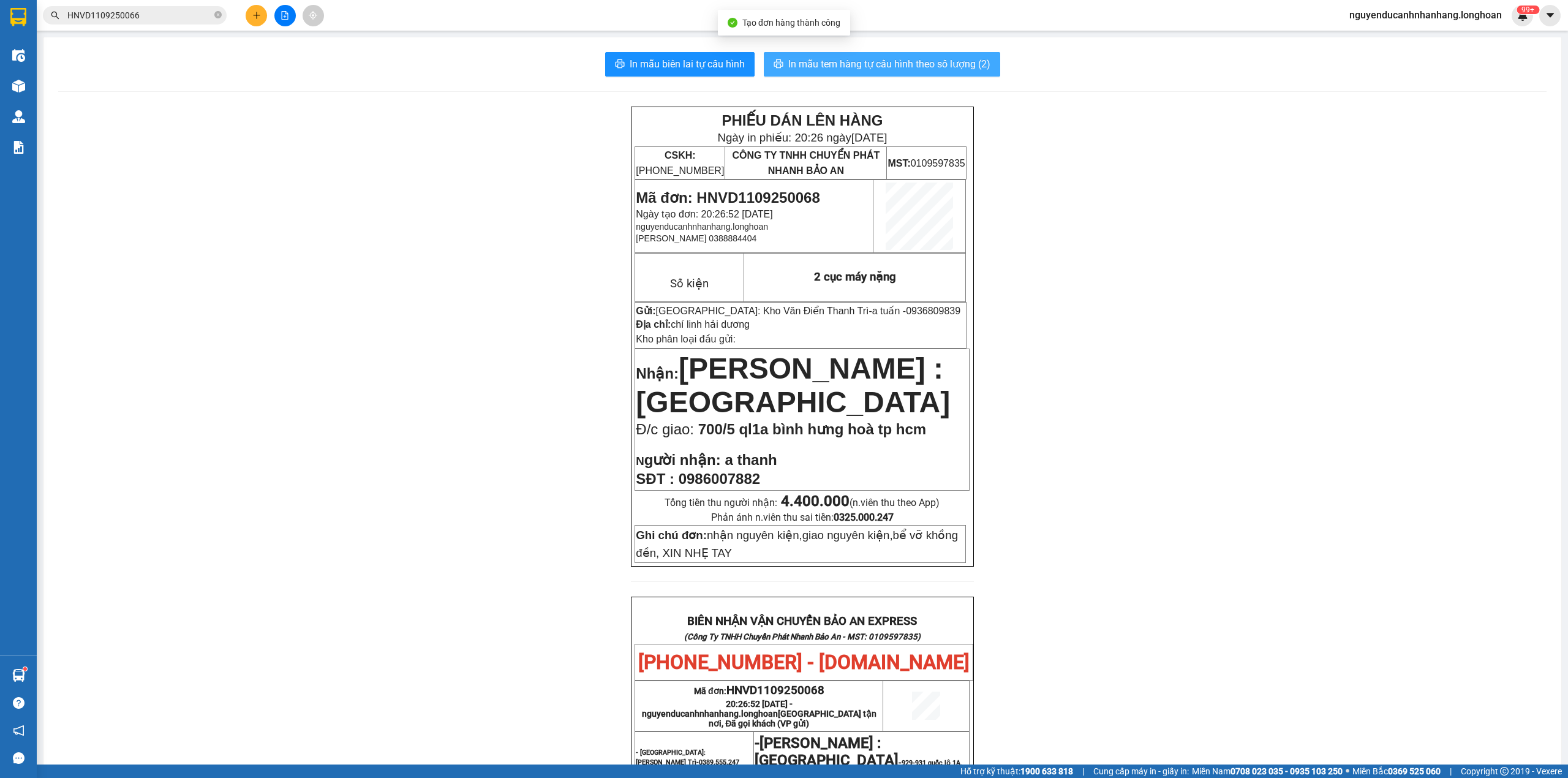
click at [856, 71] on span "In mẫu tem hàng tự cấu hình theo số lượng (2)" at bounding box center [889, 64] width 202 height 16
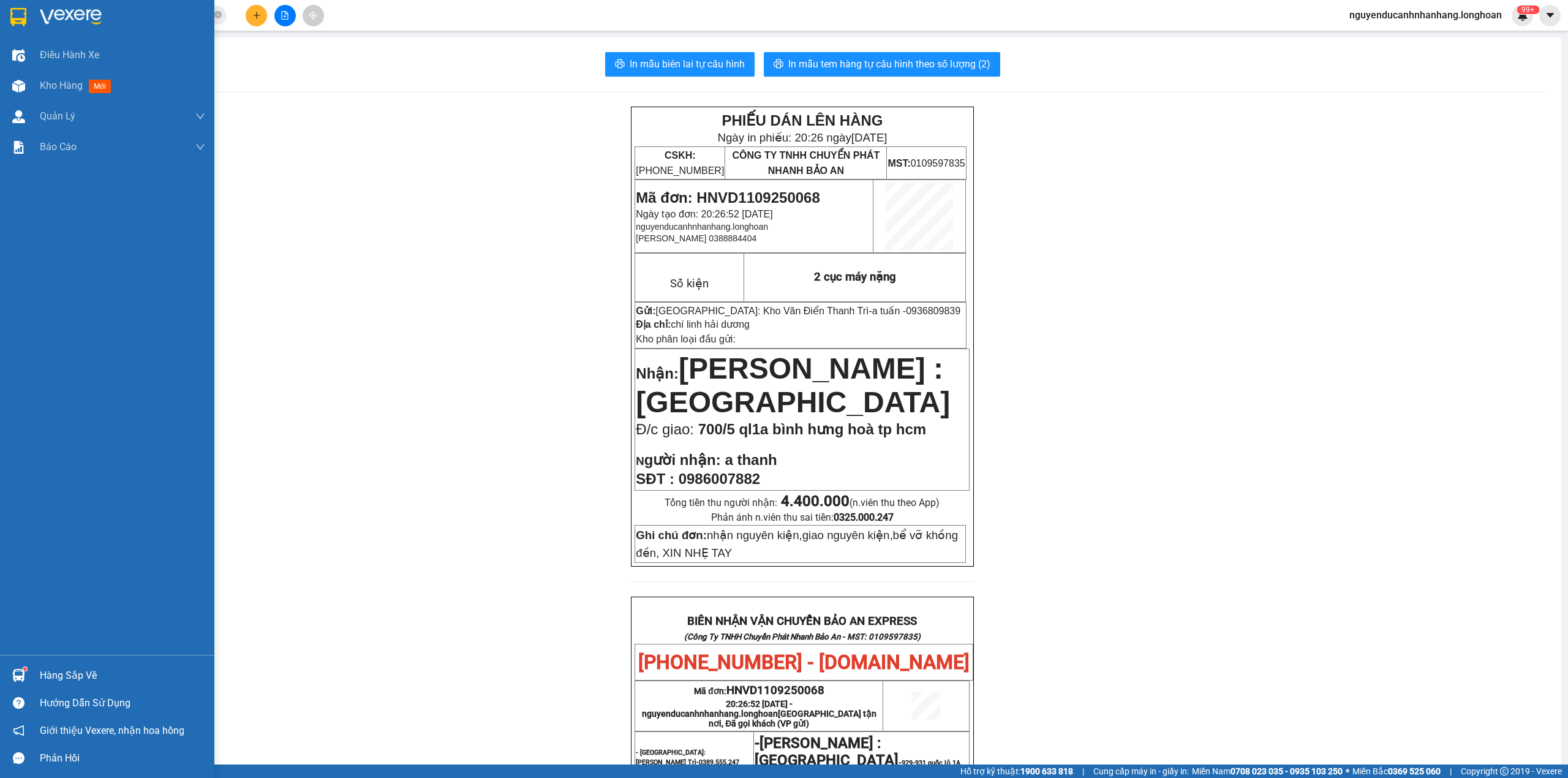
click at [20, 8] on img at bounding box center [17, 17] width 16 height 18
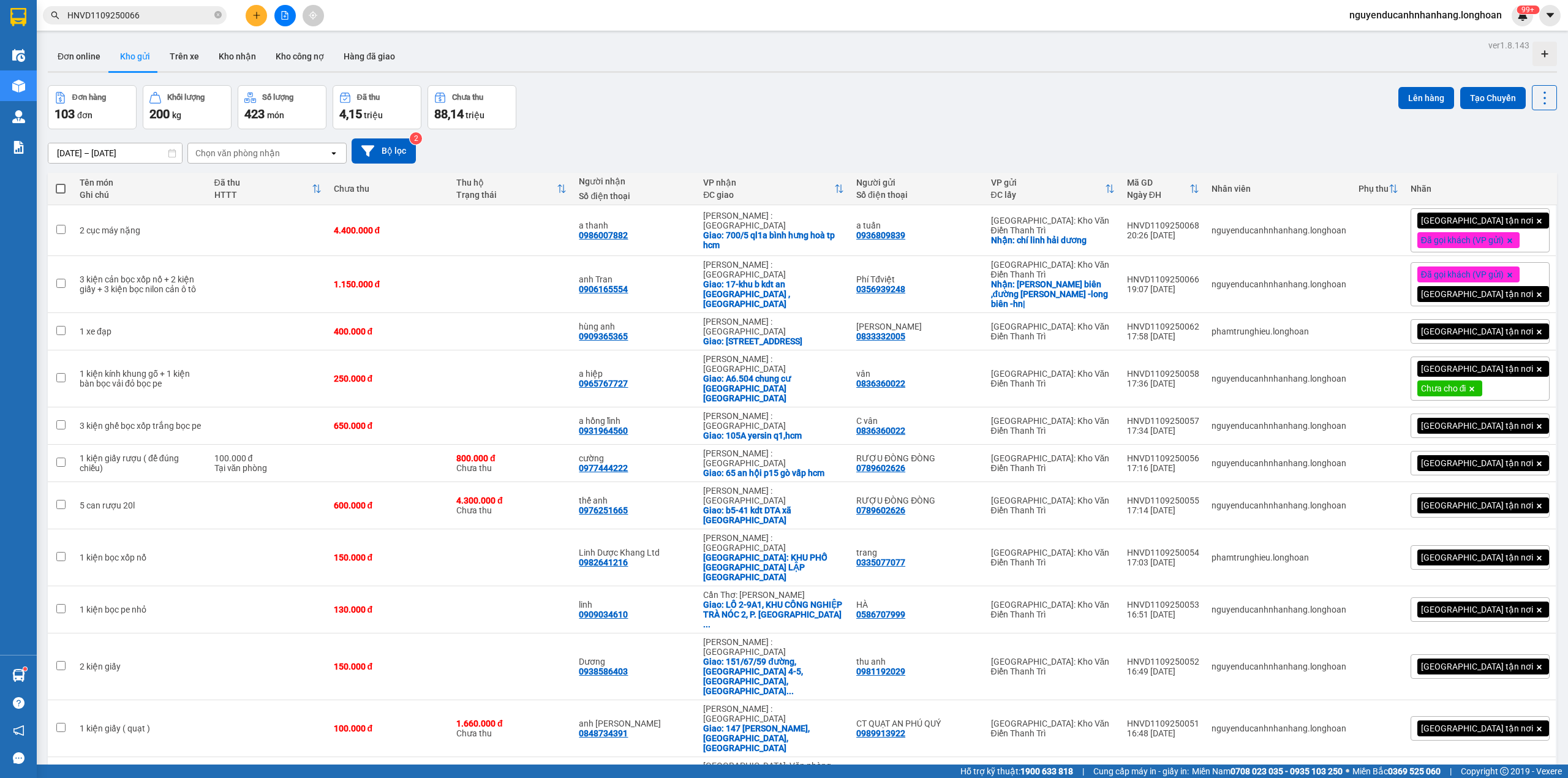
drag, startPoint x: 878, startPoint y: 292, endPoint x: 934, endPoint y: 302, distance: 56.9
click at [934, 302] on td "Phí Tđviệt 0356939248" at bounding box center [917, 284] width 134 height 57
copy div "0356939248"
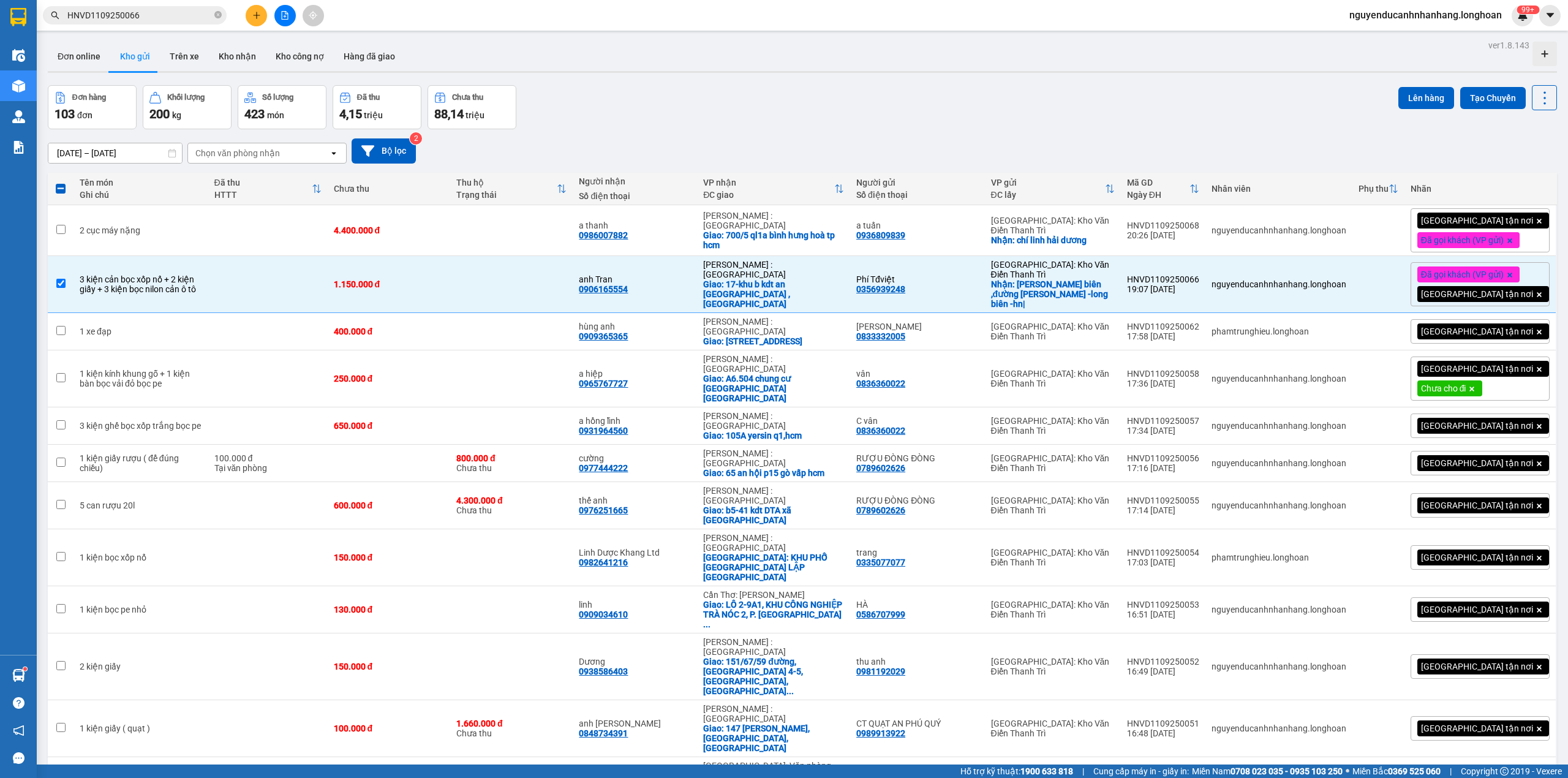
click at [1174, 145] on div "[DATE] – [DATE] Press the down arrow key to interact with the calendar and sele…" at bounding box center [802, 150] width 1509 height 25
click at [64, 287] on td at bounding box center [61, 284] width 26 height 57
checkbox input "false"
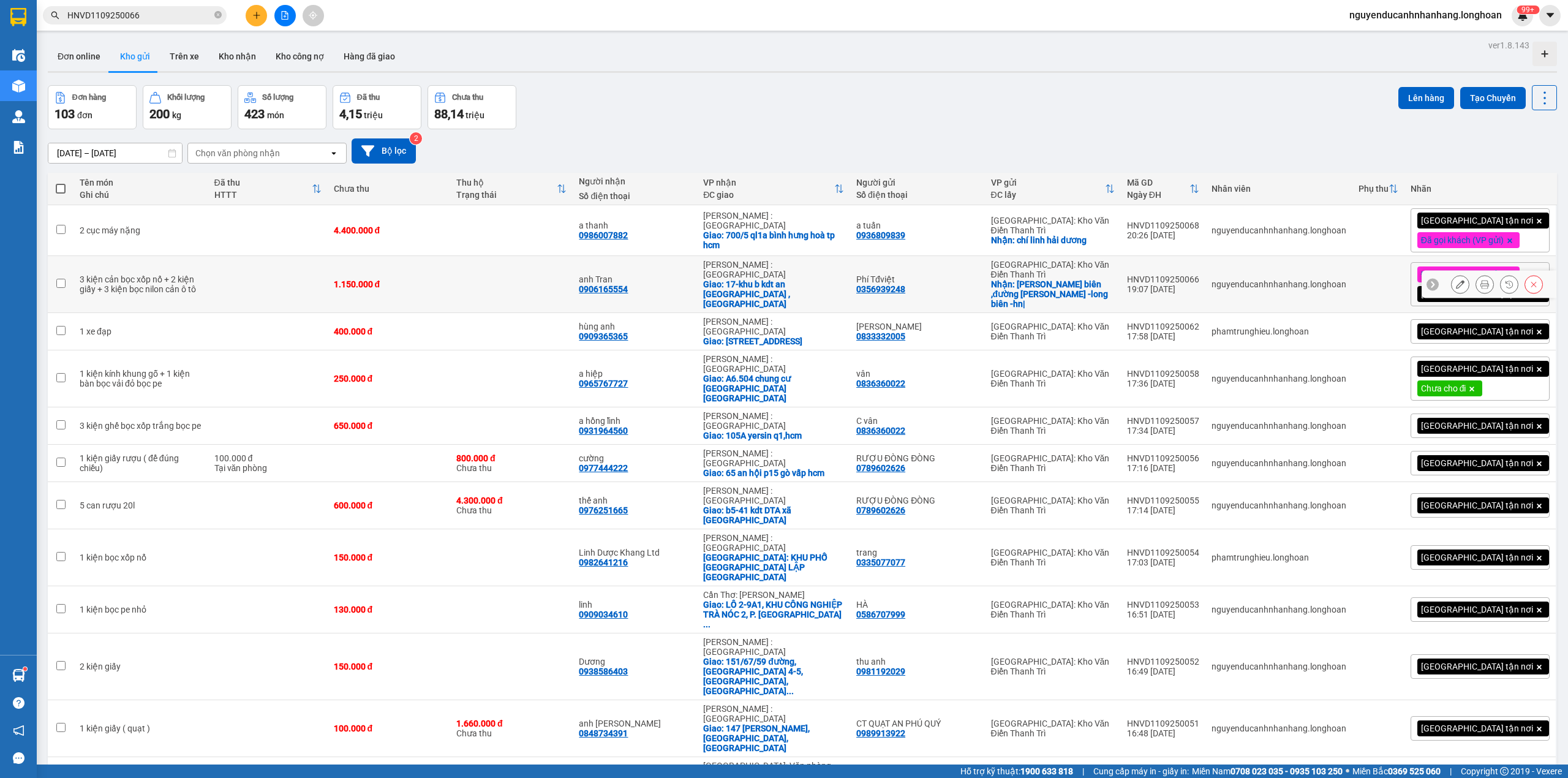
click at [1456, 282] on icon at bounding box center [1459, 284] width 8 height 8
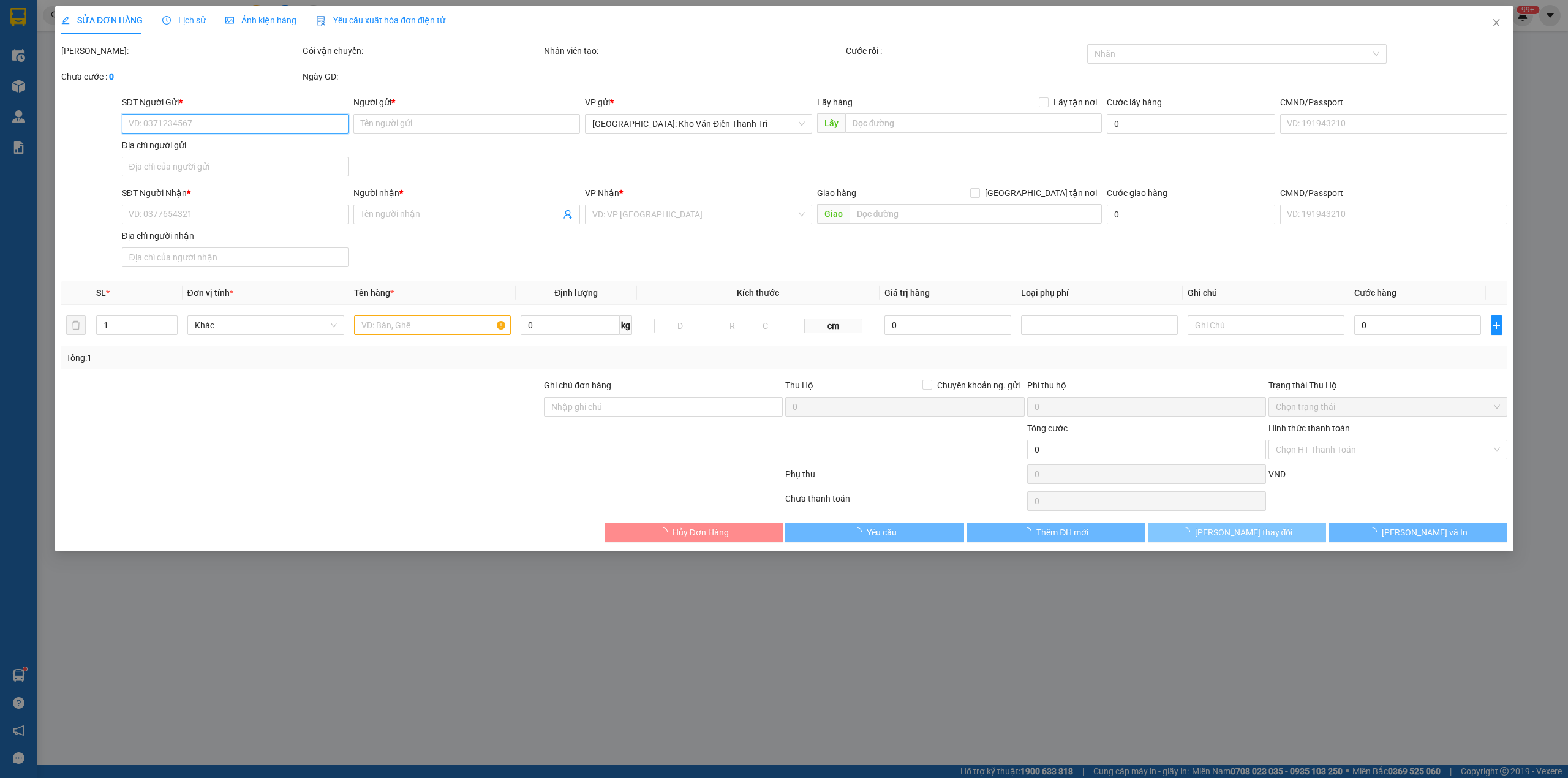
type input "0356939248"
type input "Phí Tđviệt"
checkbox input "true"
type input "toyoya long biên ,đường nguyễn văn linh -long biên -hn|"
type input "0906165554"
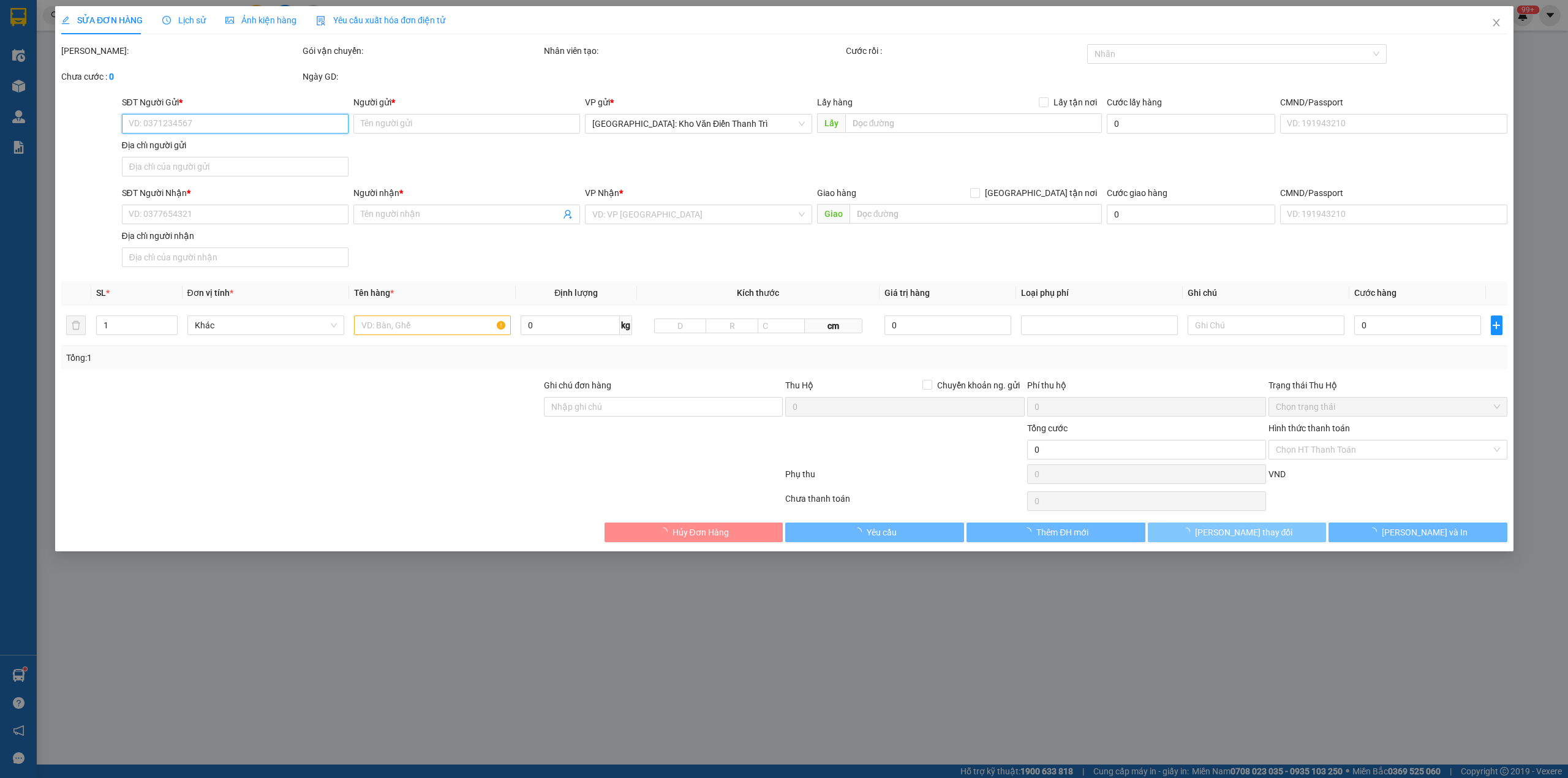
type input "anh Tran"
checkbox input "true"
type input "17-khu b kdt an phú thủ đức , tphcm"
type input "nhận nguyên kiện,giao nguyên kiện,bể vỡ khồng đền, XIN NHẸ TAY"
type input "1.150.000"
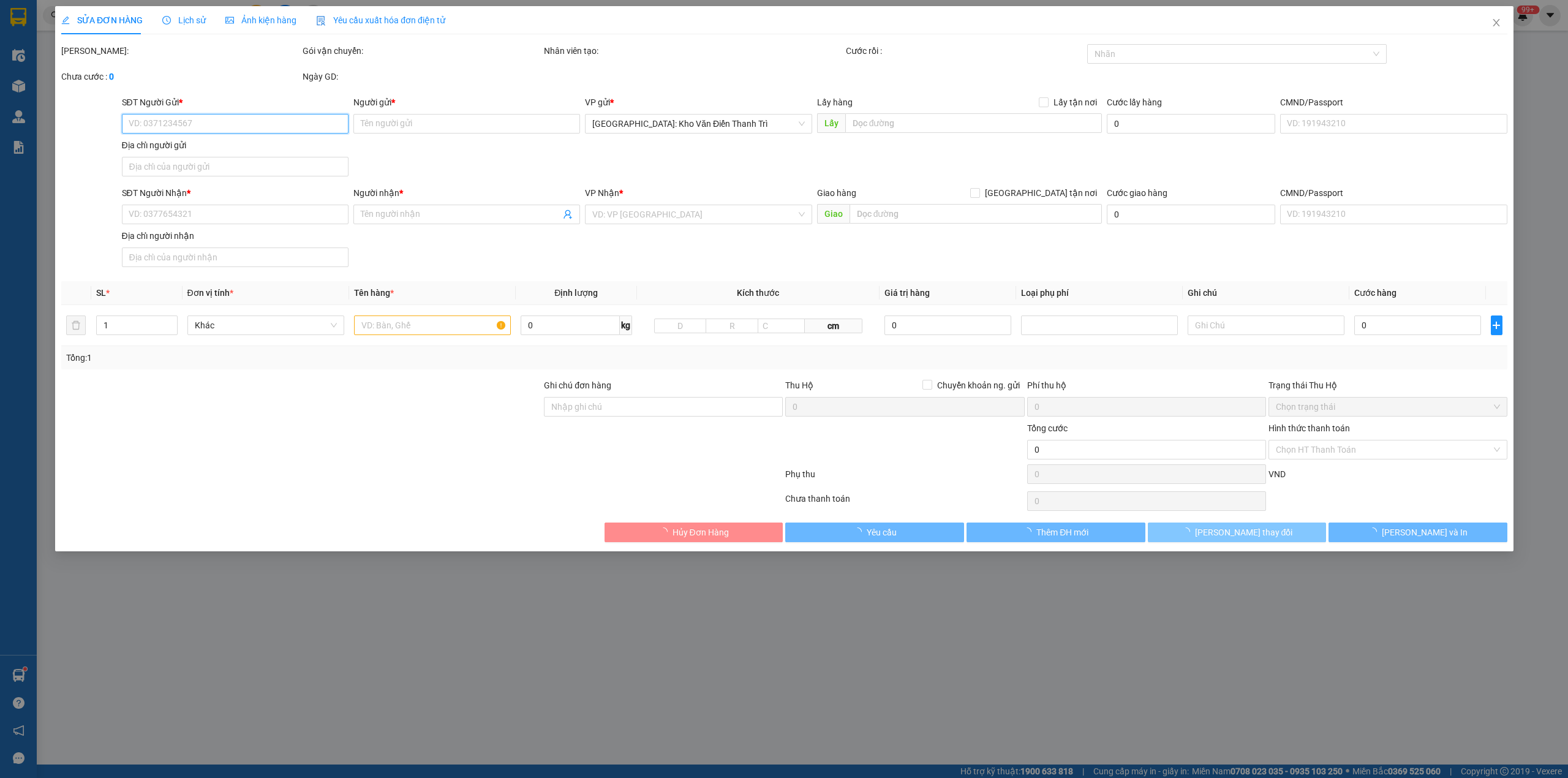
type input "1.150.000"
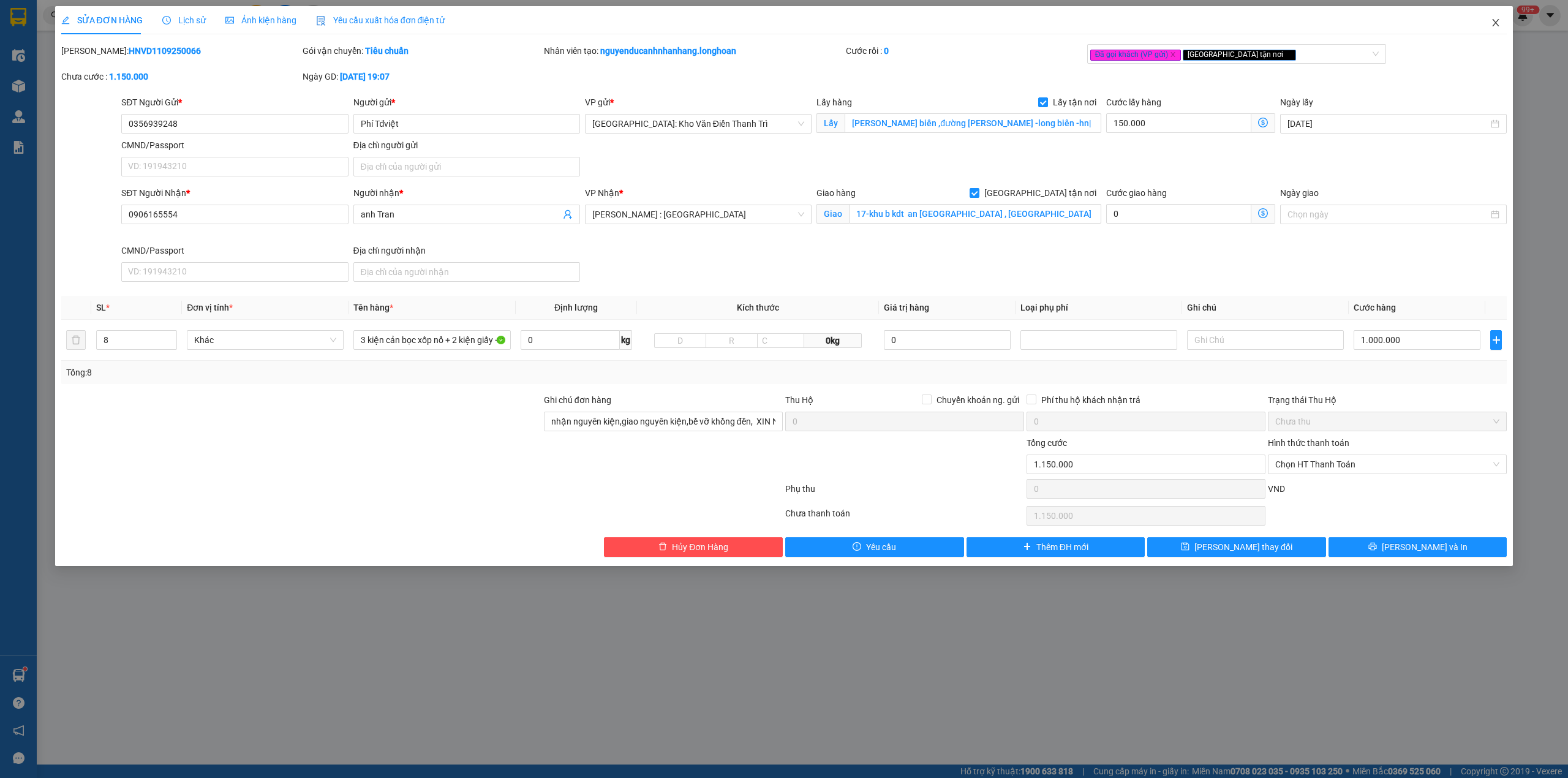
click at [1498, 29] on span "Close" at bounding box center [1495, 23] width 34 height 34
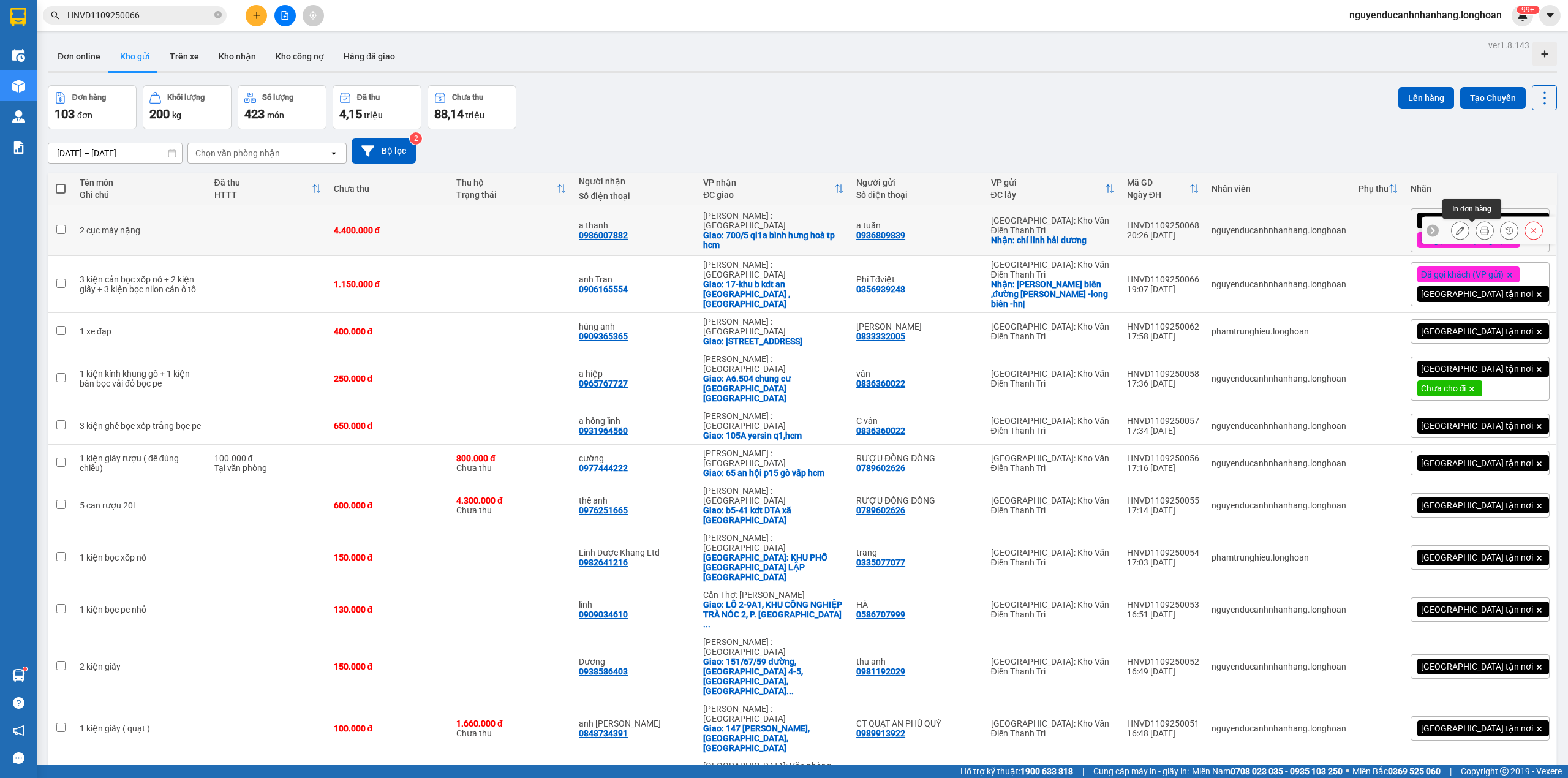
click at [1476, 233] on button at bounding box center [1484, 230] width 17 height 21
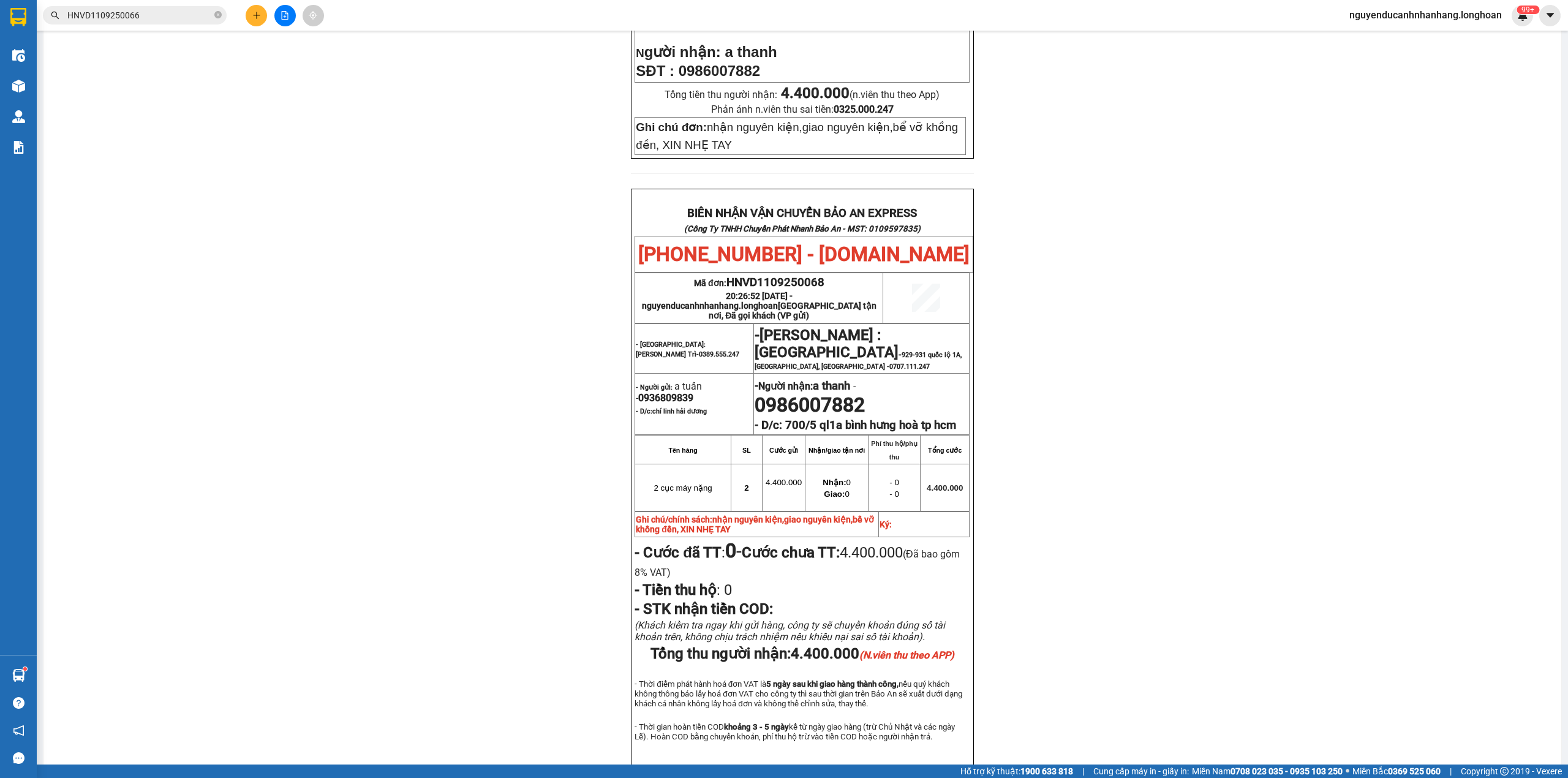
scroll to position [490, 0]
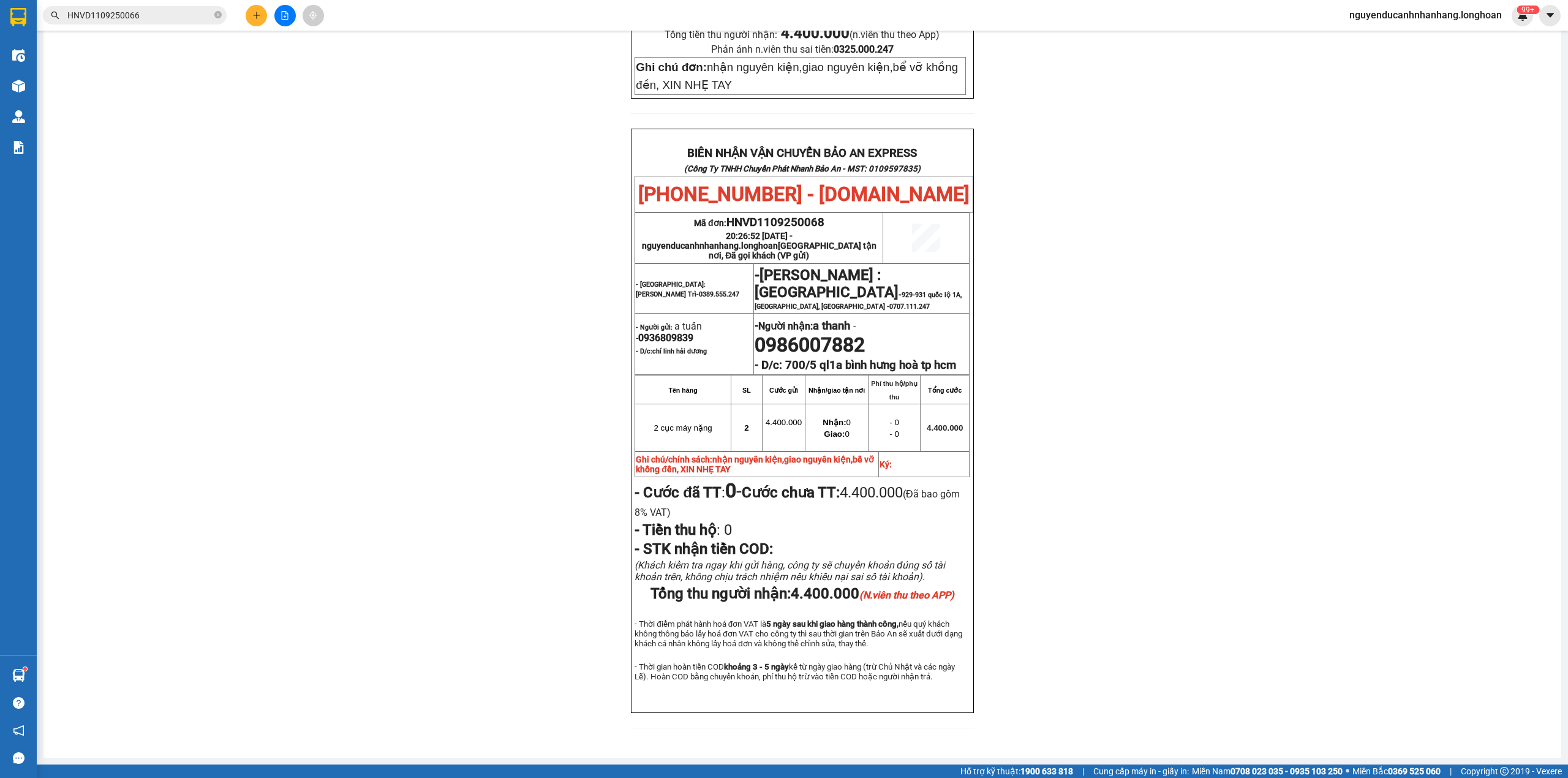
click at [145, 8] on input "HNVD1109250066" at bounding box center [139, 15] width 145 height 14
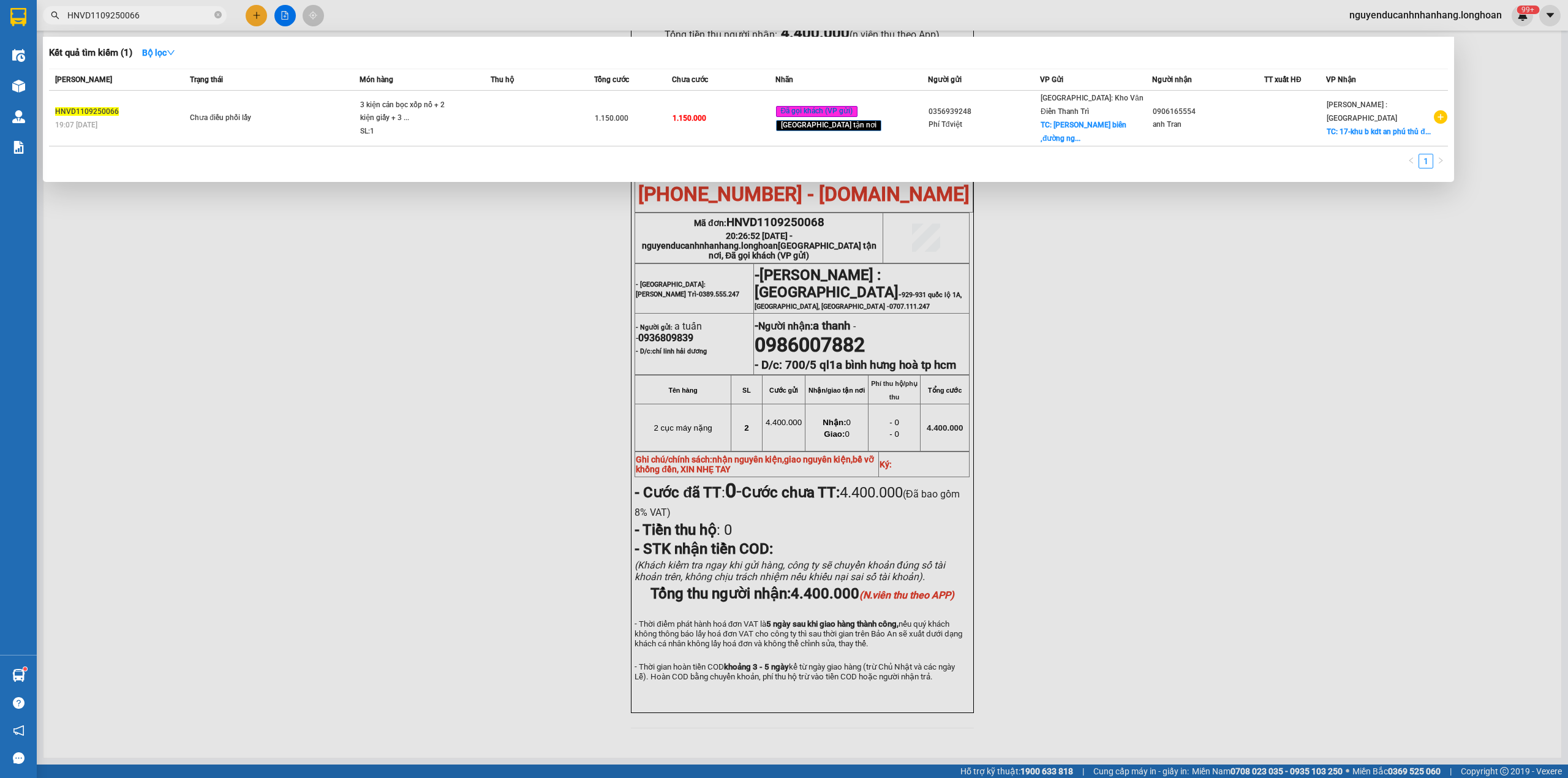
click at [145, 8] on input "HNVD1109250066" at bounding box center [139, 15] width 145 height 14
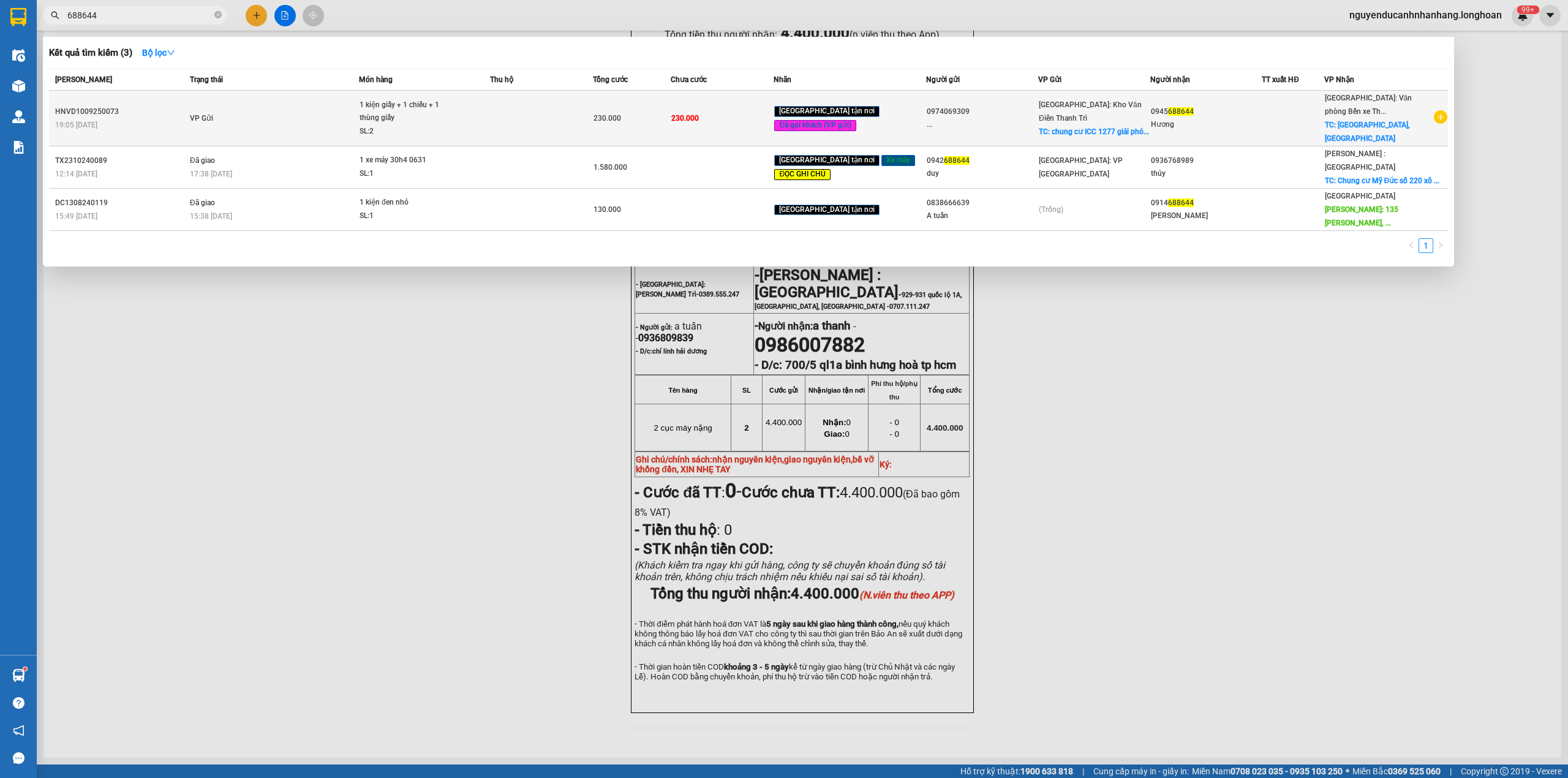
type input "688644"
click at [310, 123] on td "VP Gửi" at bounding box center [273, 118] width 172 height 56
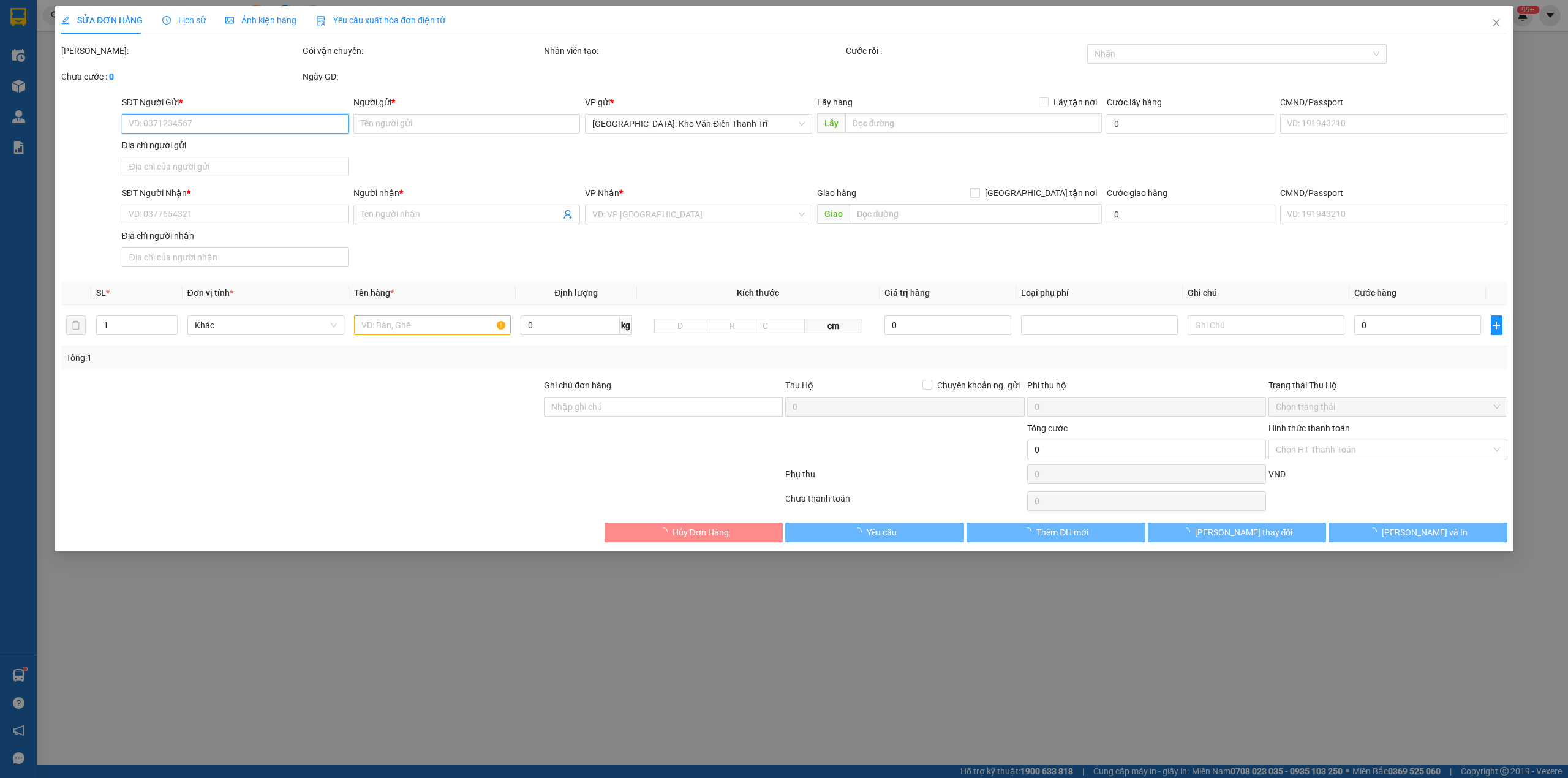
type input "0974069309"
type input "..."
checkbox input "true"
type input "chung cư ICC 1277 giải phóng"
type input "0945688644"
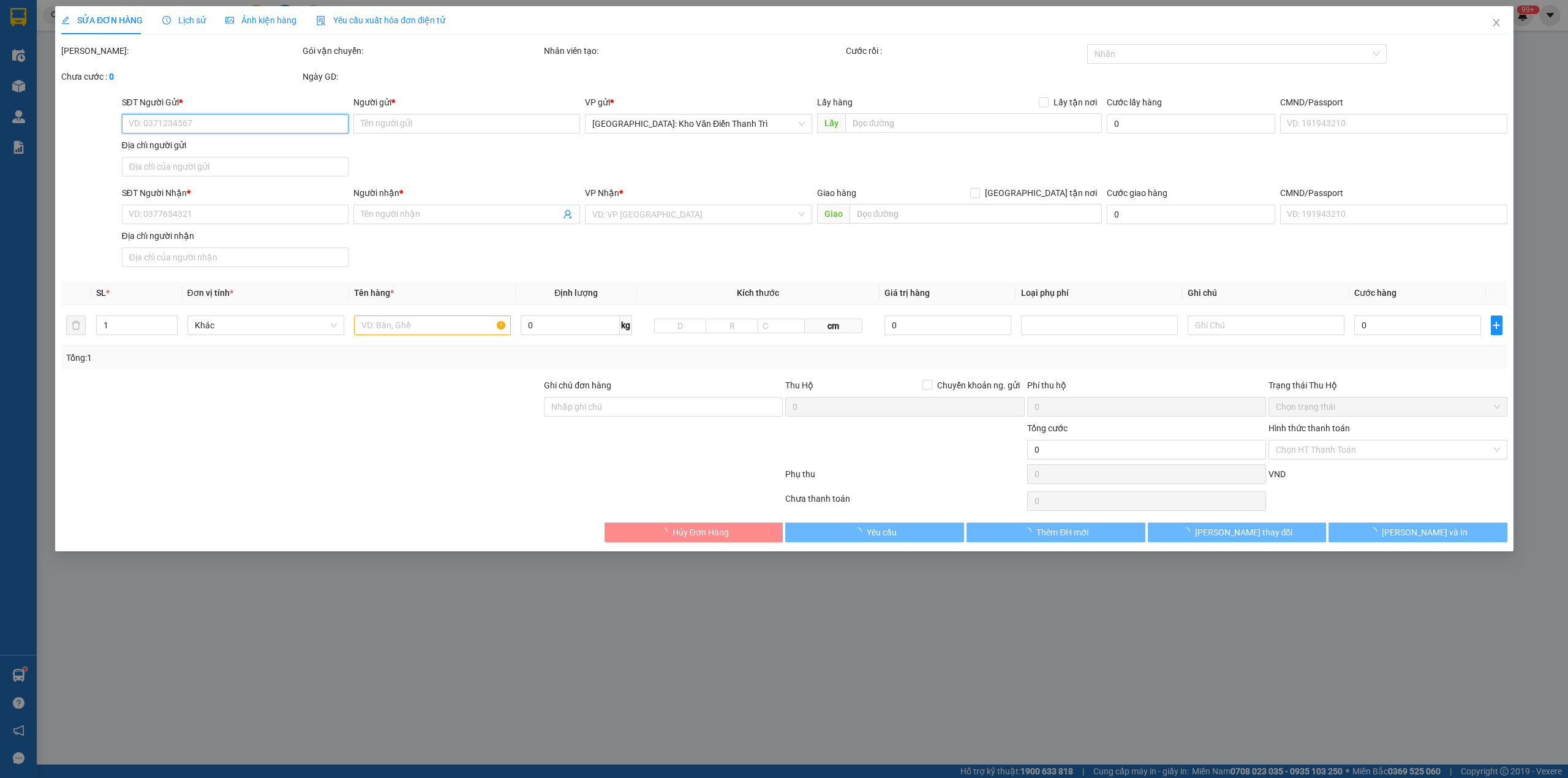
type input "Hương"
checkbox input "true"
type input "146 Đình Đông, Hải Phòng"
type input "nhận nguyên kiện,giao nguyên kiện,bể vỡ khồng đền, XIN NHẸ TAY"
type input "230.000"
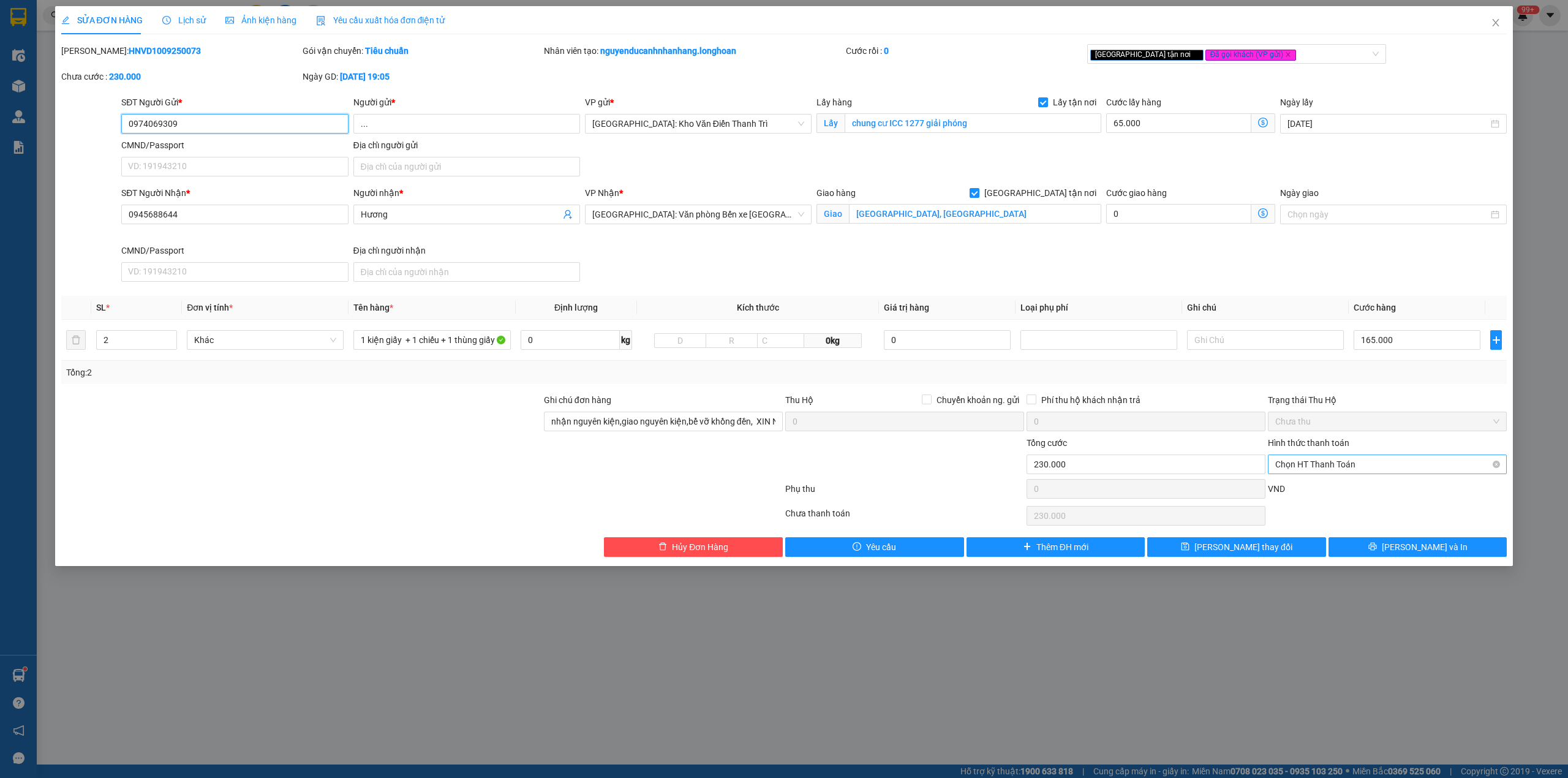
click at [1314, 470] on span "Chọn HT Thanh Toán" at bounding box center [1387, 464] width 224 height 18
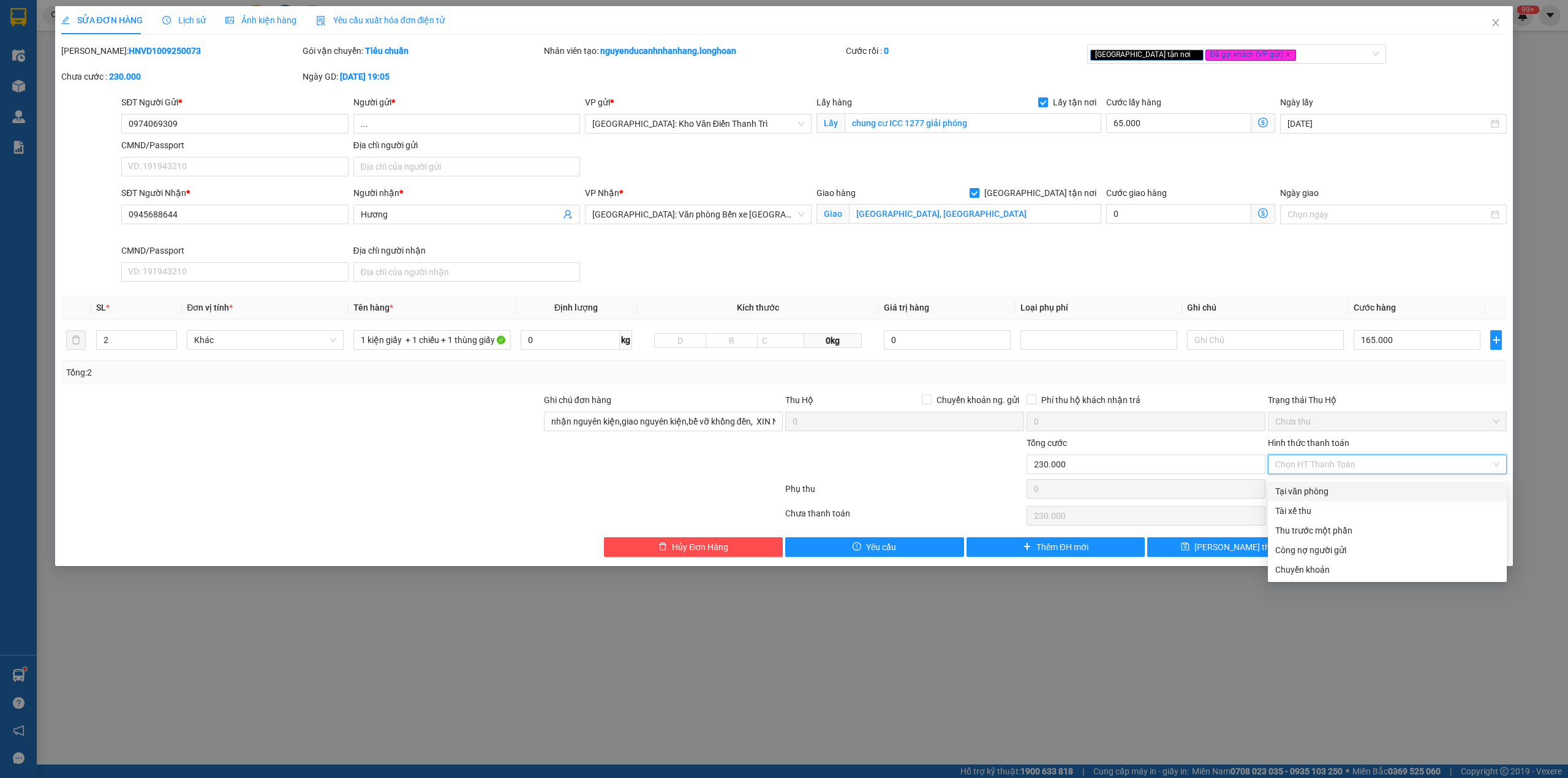
click at [1324, 491] on div "Tại văn phòng" at bounding box center [1387, 491] width 224 height 14
type input "0"
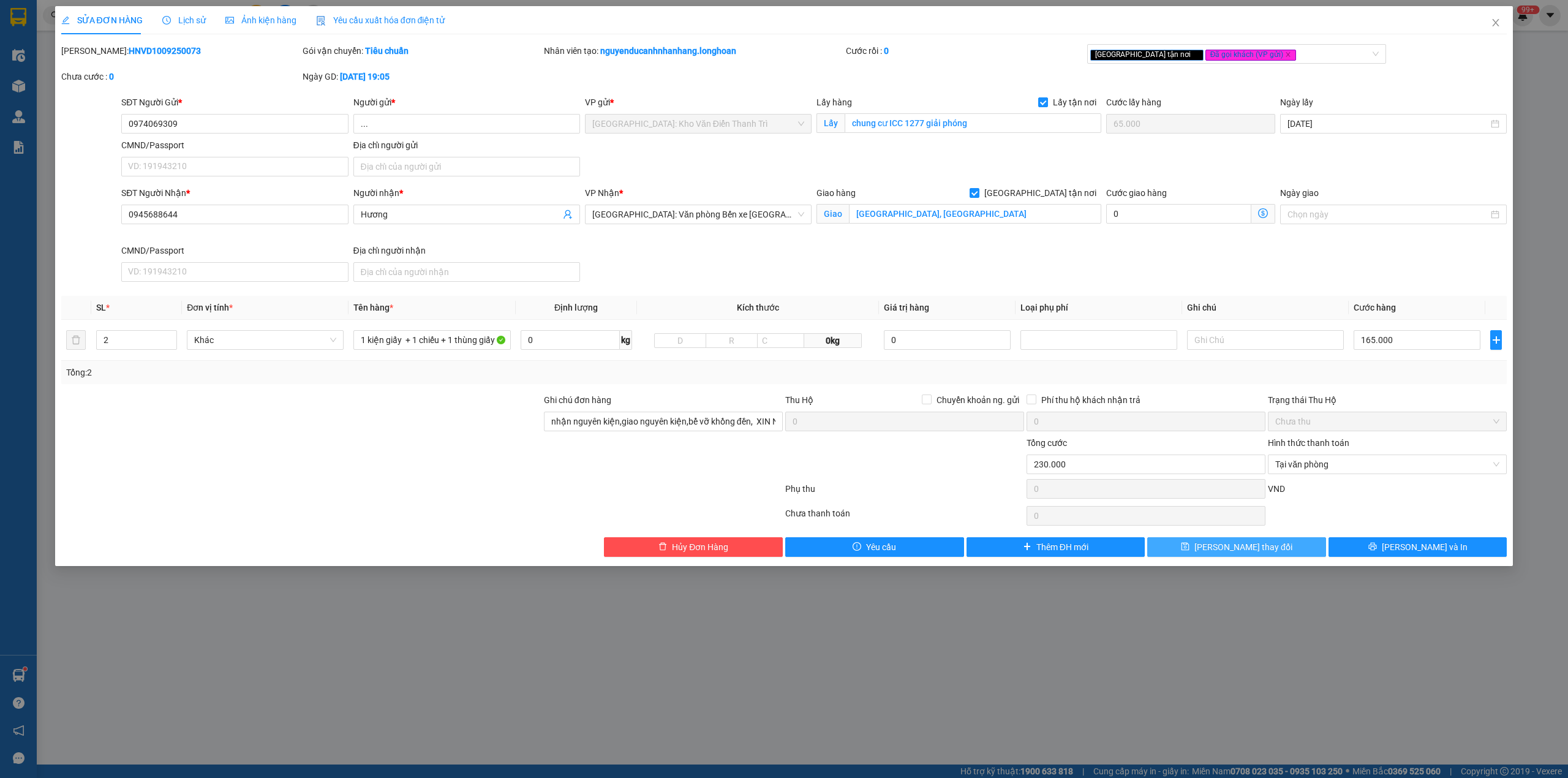
click at [1283, 547] on button "[PERSON_NAME] thay đổi" at bounding box center [1237, 546] width 179 height 19
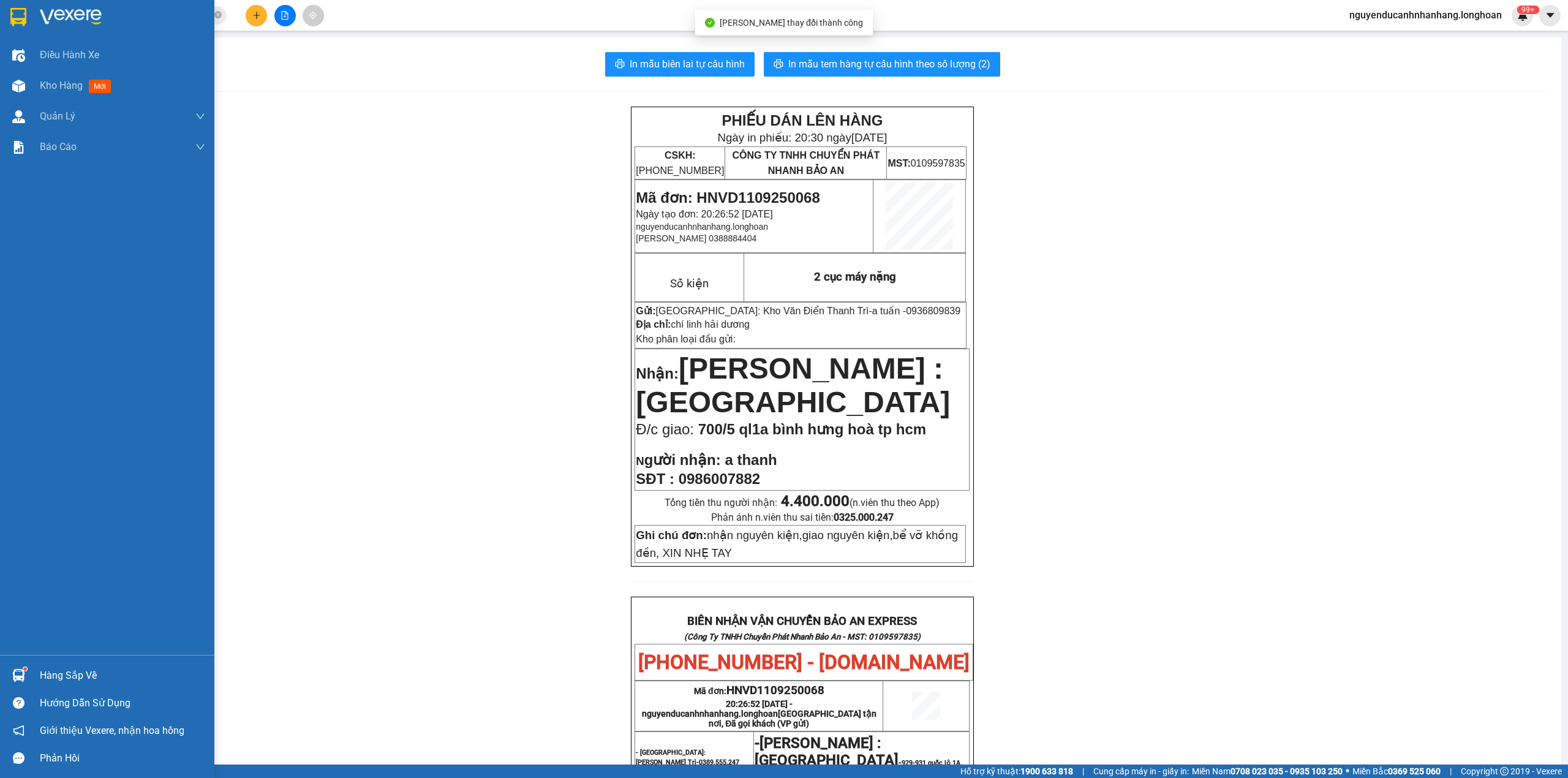
click at [25, 15] on img at bounding box center [17, 17] width 16 height 18
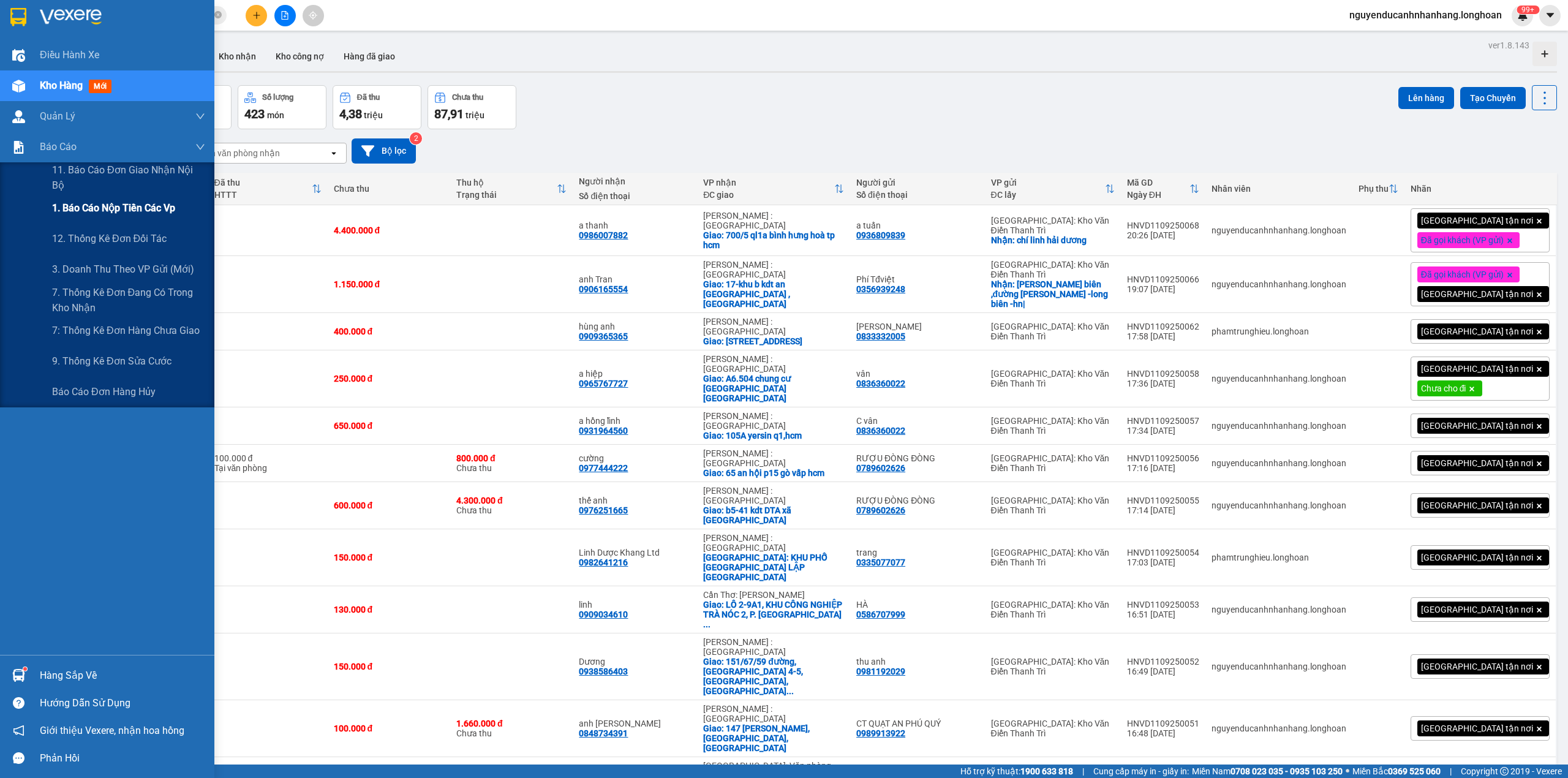
click at [125, 207] on span "1. Báo cáo nộp tiền các vp" at bounding box center [114, 207] width 123 height 16
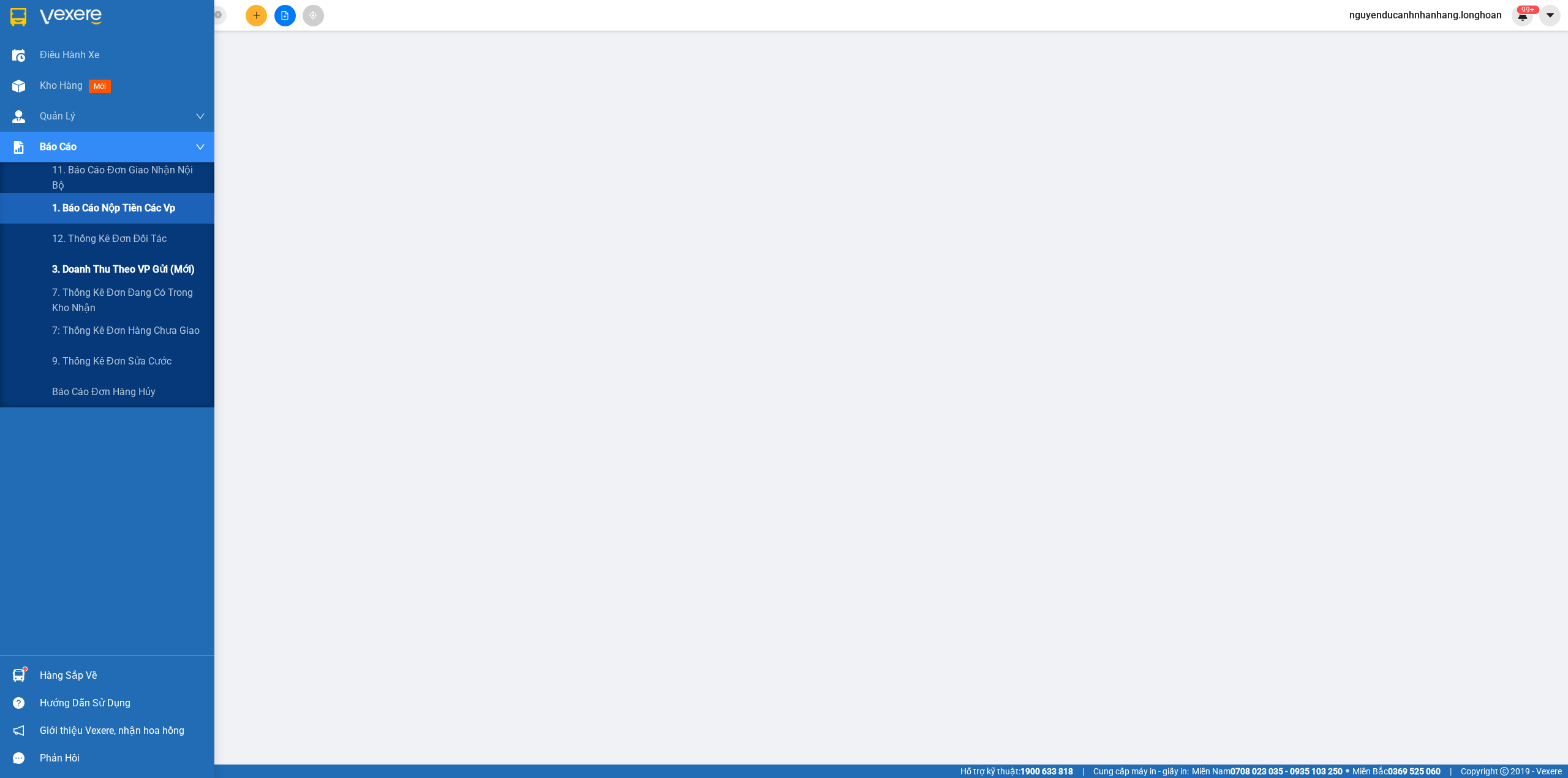
click at [127, 265] on span "3. Doanh Thu theo VP Gửi (mới)" at bounding box center [123, 269] width 143 height 16
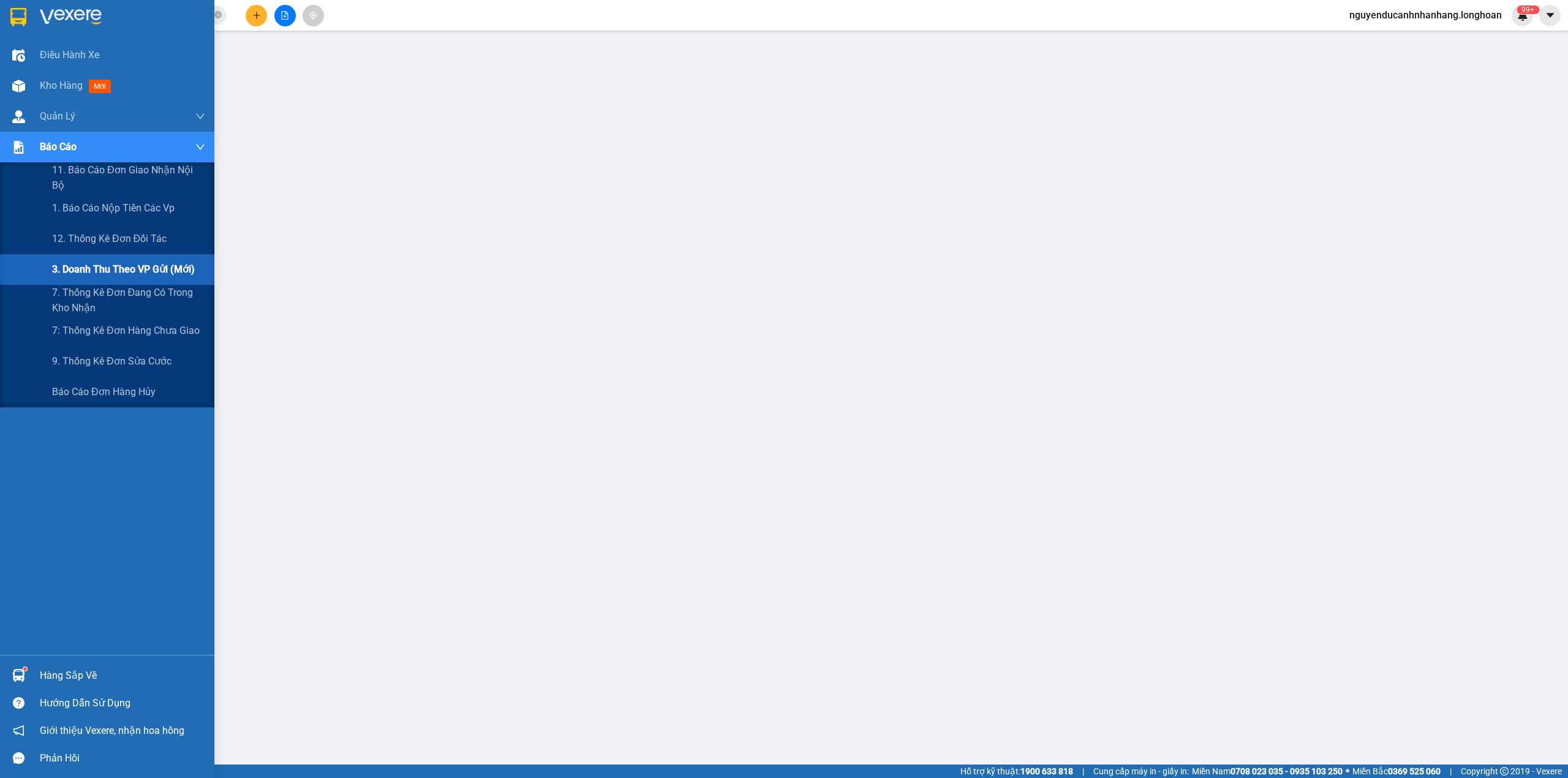
click at [128, 277] on span "3. Doanh Thu theo VP Gửi (mới)" at bounding box center [123, 269] width 143 height 16
